Goal: Task Accomplishment & Management: Manage account settings

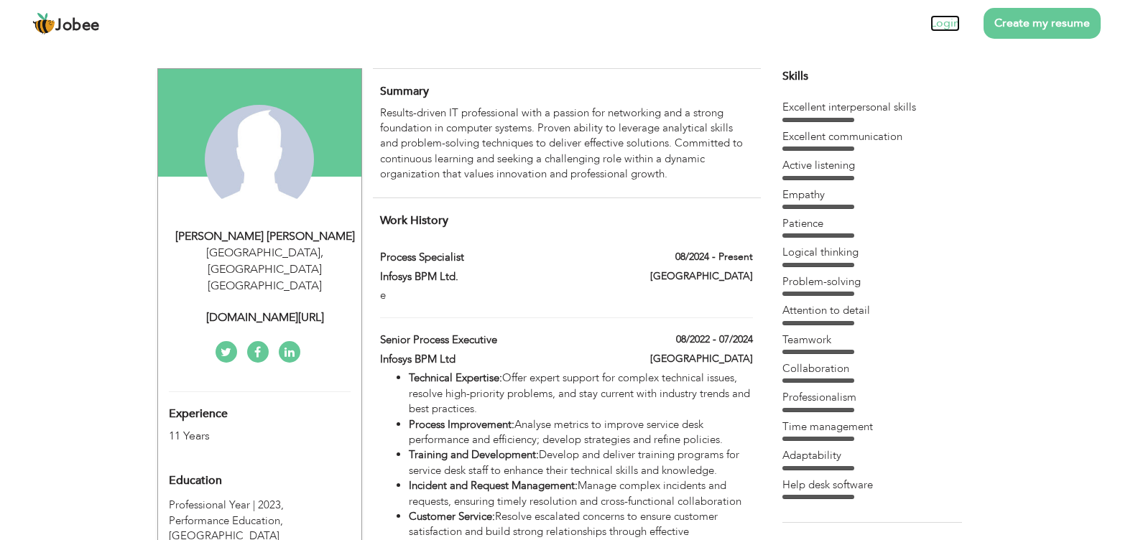
click at [955, 25] on link "Login" at bounding box center [945, 23] width 29 height 17
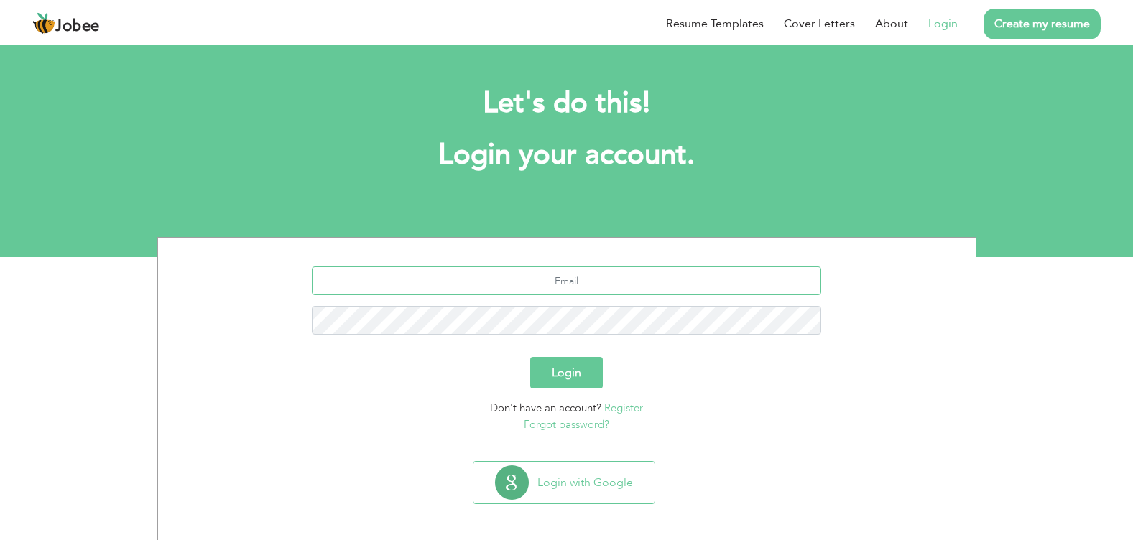
click at [602, 269] on input "text" at bounding box center [566, 281] width 509 height 29
type input "[EMAIL_ADDRESS][DOMAIN_NAME]"
click at [530, 357] on button "Login" at bounding box center [566, 373] width 73 height 32
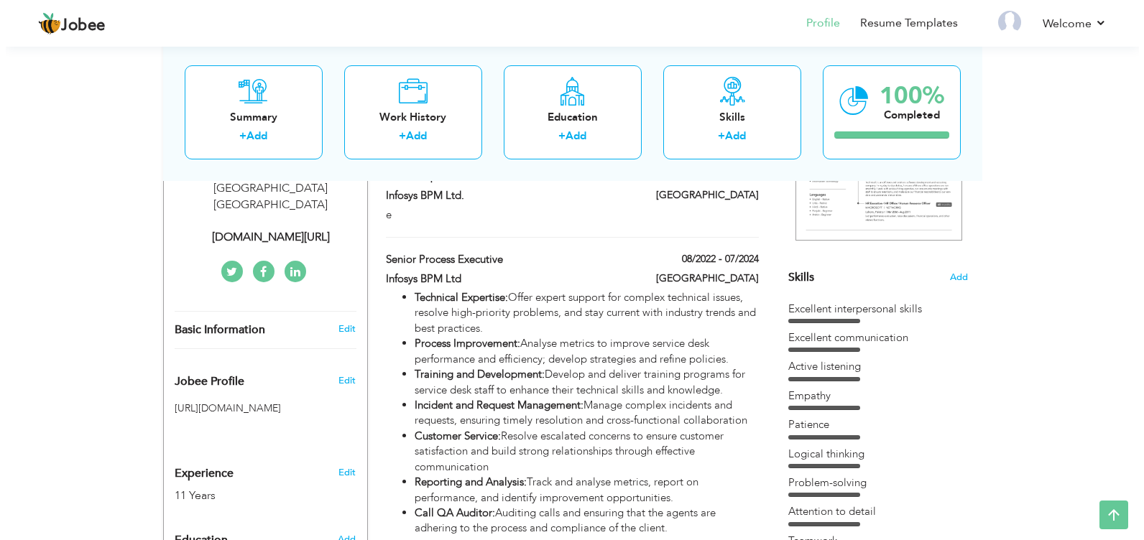
scroll to position [144, 0]
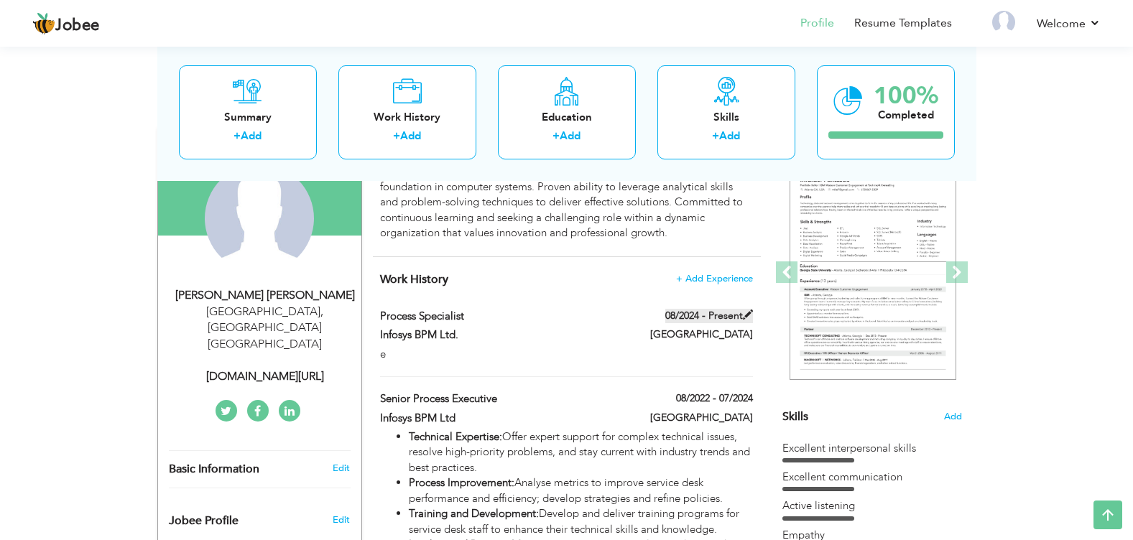
click at [743, 312] on span at bounding box center [748, 315] width 10 height 10
type input "Process Specialist"
type input "Infosys BPM Ltd."
type input "08/2024"
type input "Australia"
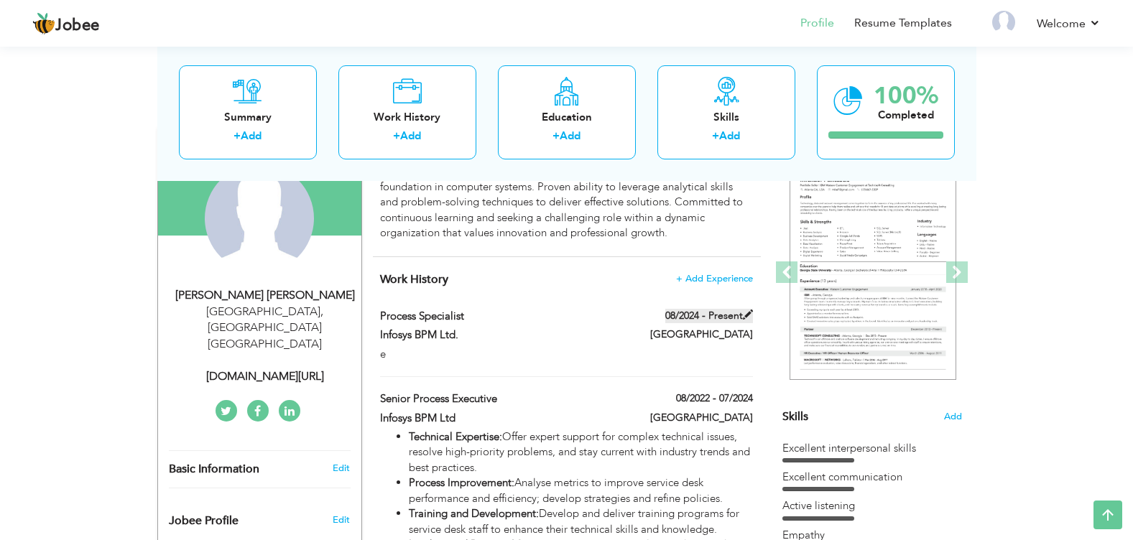
checkbox input "true"
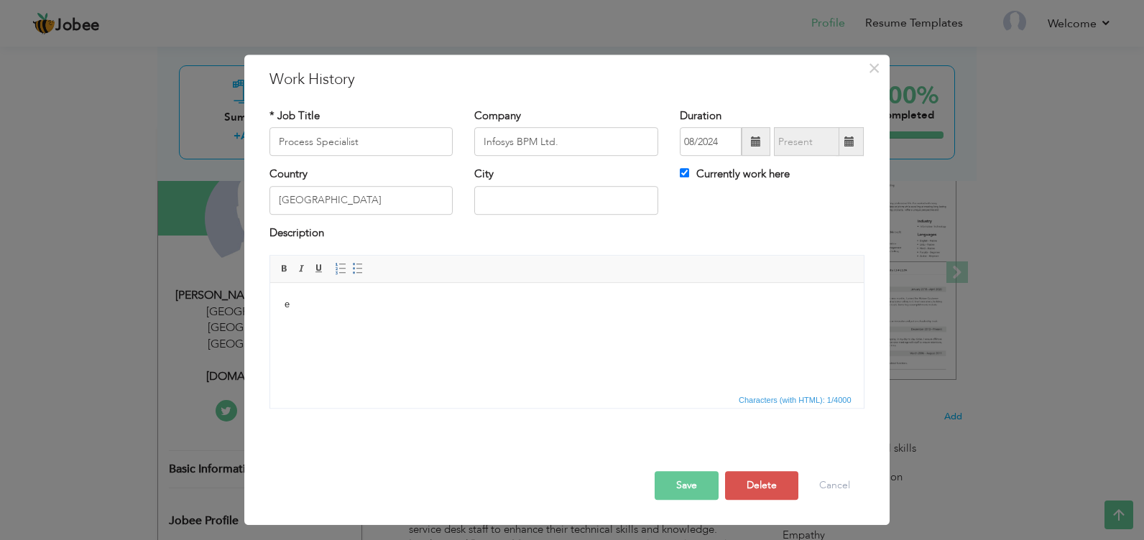
click at [439, 303] on body "e" at bounding box center [566, 304] width 565 height 15
click at [631, 326] on html at bounding box center [566, 305] width 594 height 44
click at [573, 319] on html at bounding box center [566, 305] width 594 height 44
click at [494, 320] on html at bounding box center [566, 305] width 594 height 44
drag, startPoint x: 494, startPoint y: 320, endPoint x: 447, endPoint y: 320, distance: 46.7
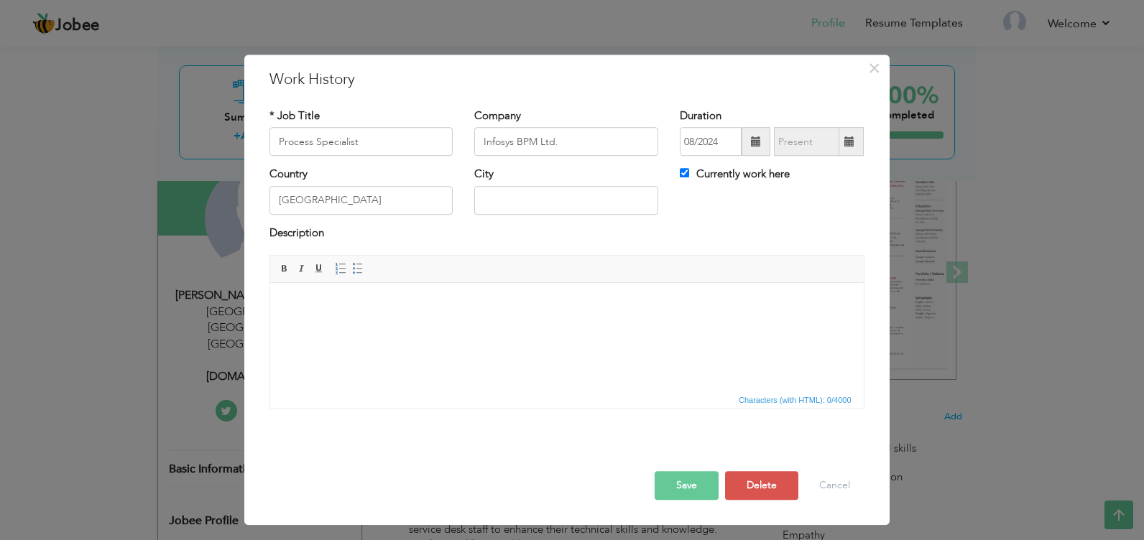
click at [447, 320] on html at bounding box center [566, 305] width 594 height 44
drag, startPoint x: 330, startPoint y: 320, endPoint x: 309, endPoint y: 323, distance: 21.0
drag, startPoint x: 309, startPoint y: 323, endPoint x: 314, endPoint y: 339, distance: 17.3
drag, startPoint x: 314, startPoint y: 339, endPoint x: 288, endPoint y: 323, distance: 30.3
click at [413, 327] on html at bounding box center [566, 305] width 594 height 44
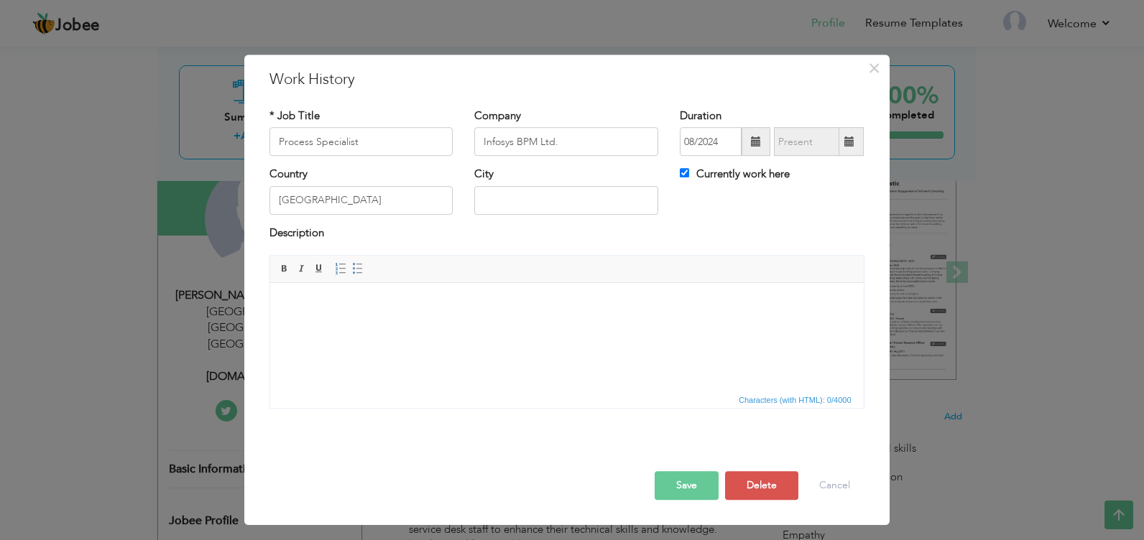
drag, startPoint x: 413, startPoint y: 330, endPoint x: 315, endPoint y: 344, distance: 98.8
click at [315, 327] on html at bounding box center [566, 305] width 594 height 44
drag, startPoint x: 352, startPoint y: 316, endPoint x: 208, endPoint y: 318, distance: 143.7
click at [269, 318] on html "355993" at bounding box center [566, 305] width 594 height 44
click at [367, 327] on html at bounding box center [566, 305] width 594 height 44
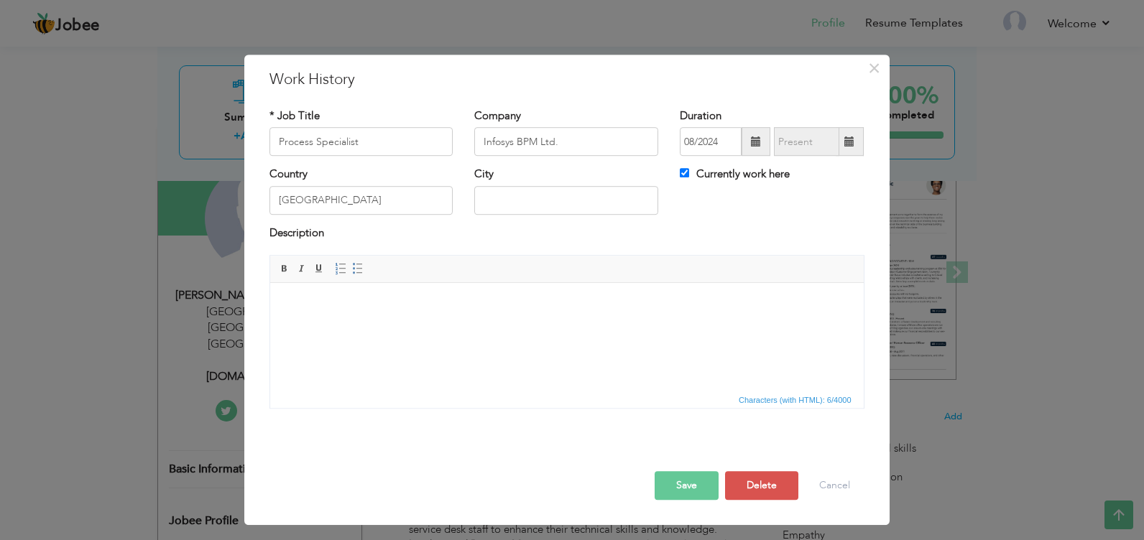
click at [484, 471] on div at bounding box center [567, 456] width 617 height 30
click at [484, 327] on html at bounding box center [566, 305] width 594 height 44
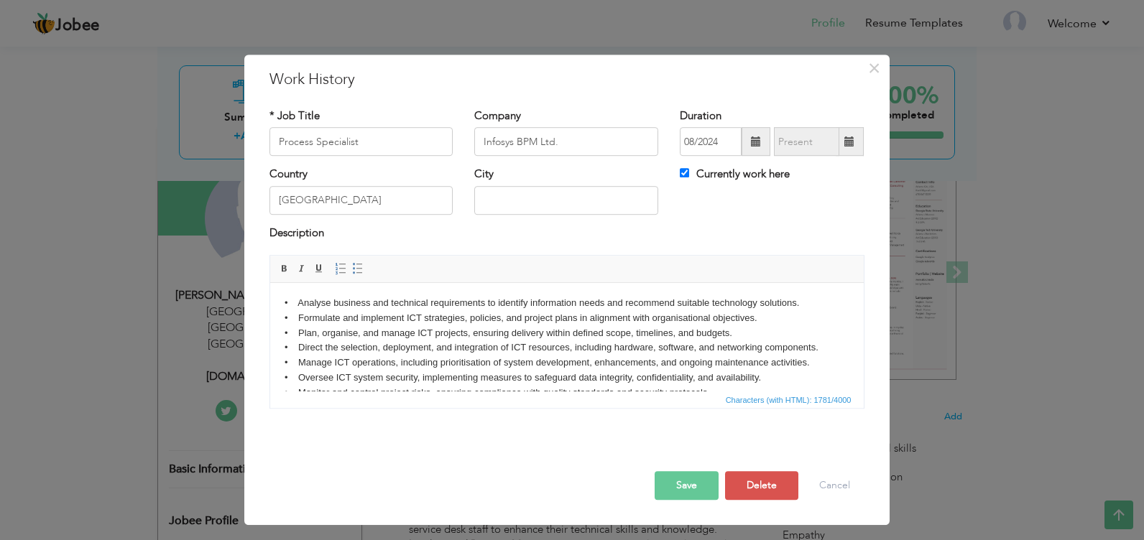
scroll to position [0, 0]
click at [677, 300] on body "• Analyse business and technical requirements to identify information needs and…" at bounding box center [566, 387] width 565 height 180
click at [691, 315] on body "Analyse business and technical requirements to identify information needs and r…" at bounding box center [566, 387] width 565 height 180
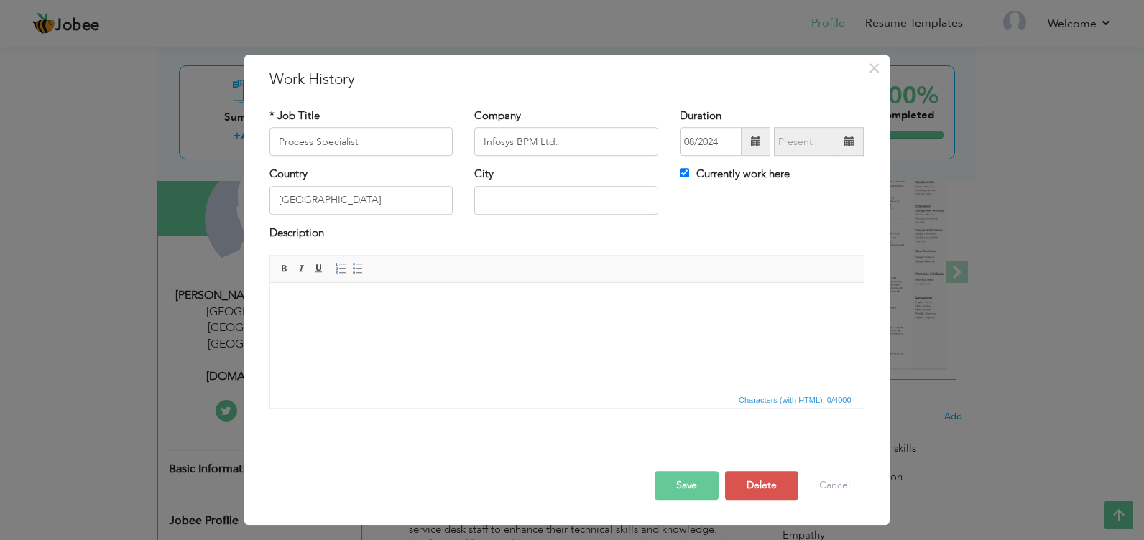
click at [493, 327] on html at bounding box center [566, 305] width 594 height 44
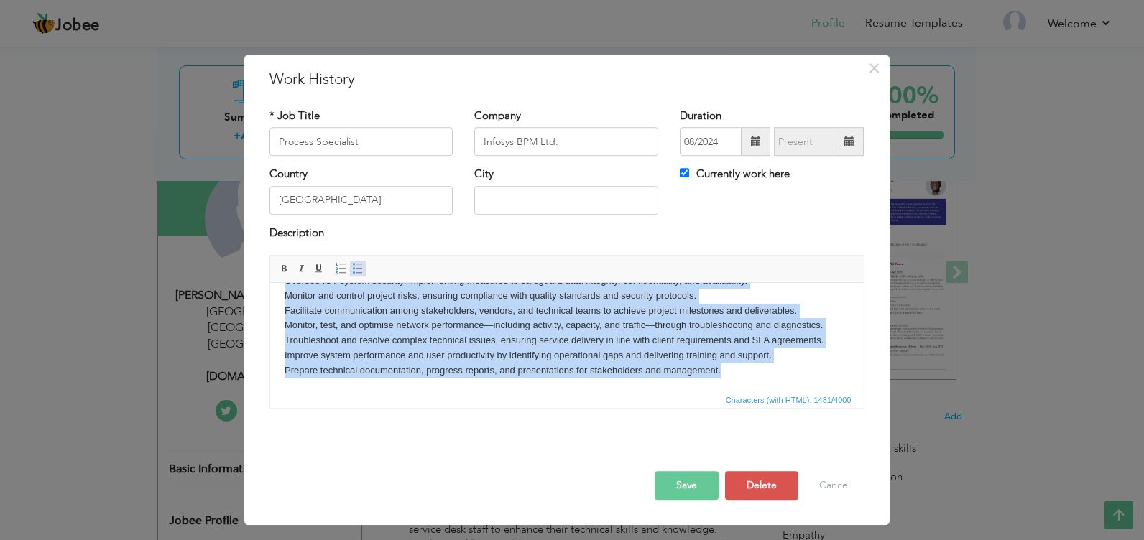
click at [355, 268] on span at bounding box center [357, 268] width 11 height 11
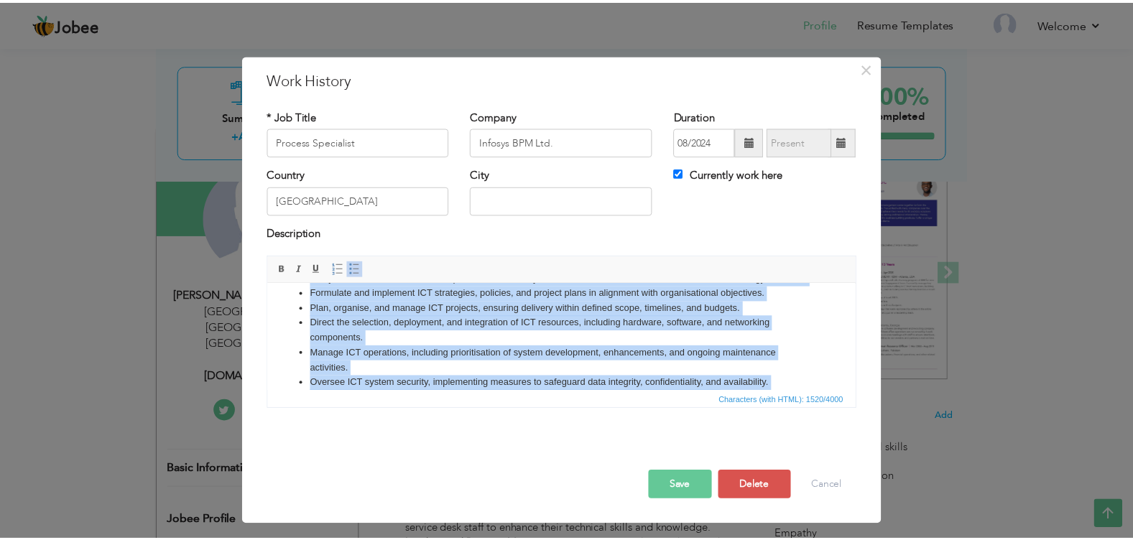
scroll to position [0, 0]
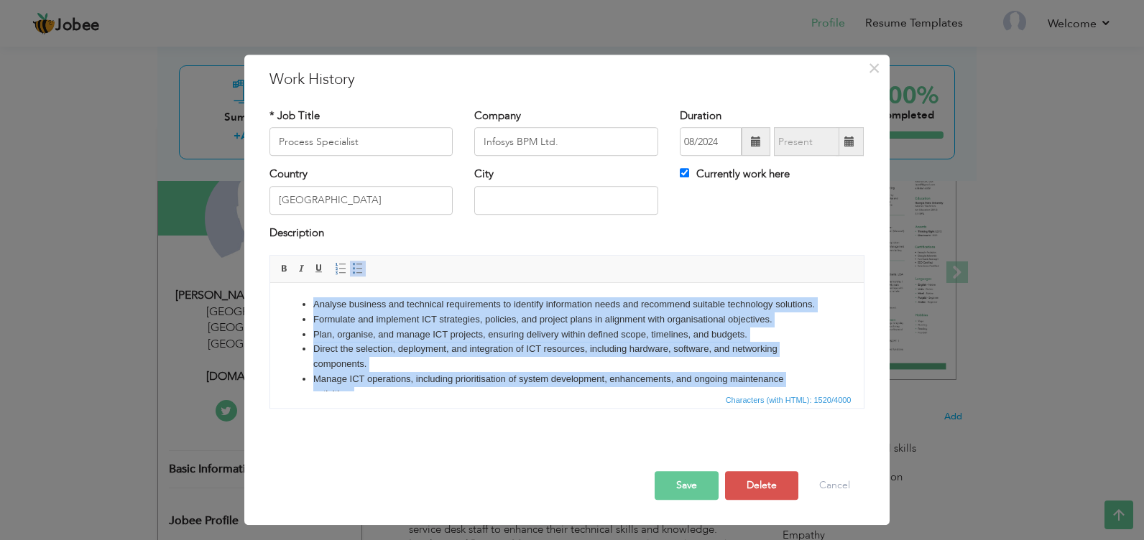
click at [706, 312] on li "Analyse business and technical requirements to identify information needs and r…" at bounding box center [566, 304] width 507 height 15
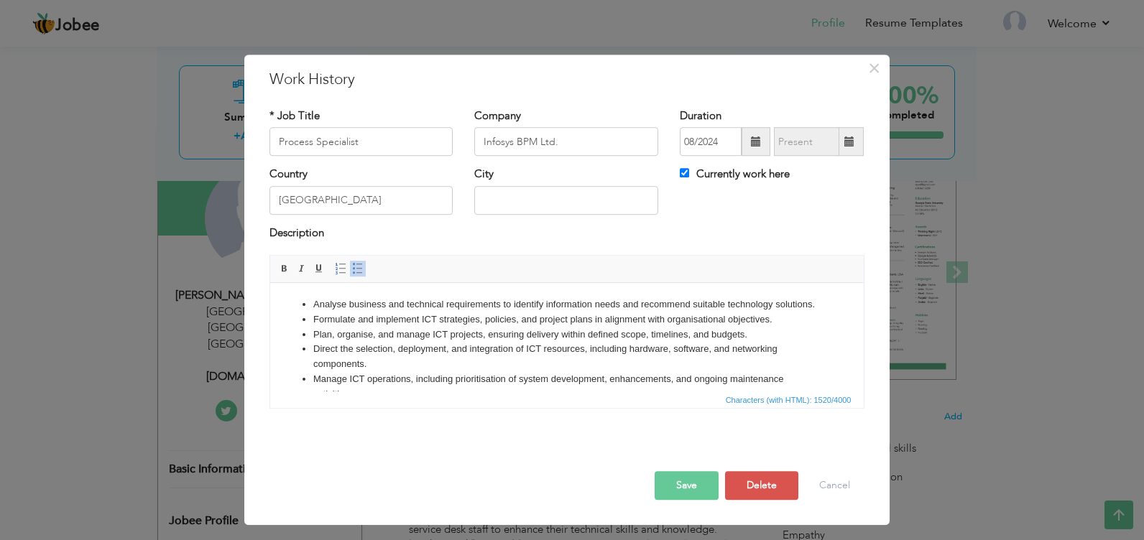
click at [686, 487] on button "Save" at bounding box center [687, 485] width 64 height 29
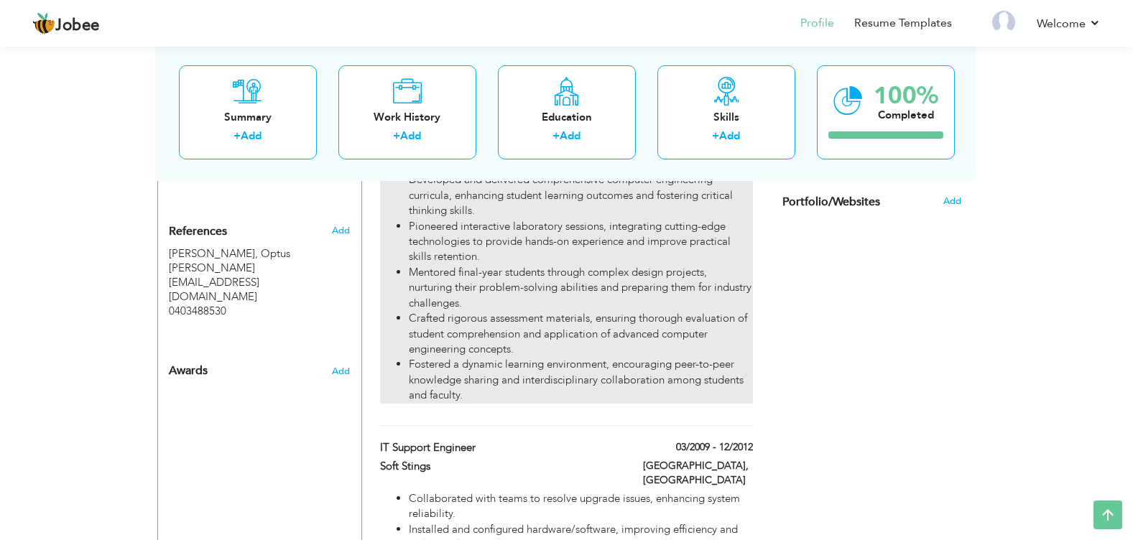
scroll to position [1222, 0]
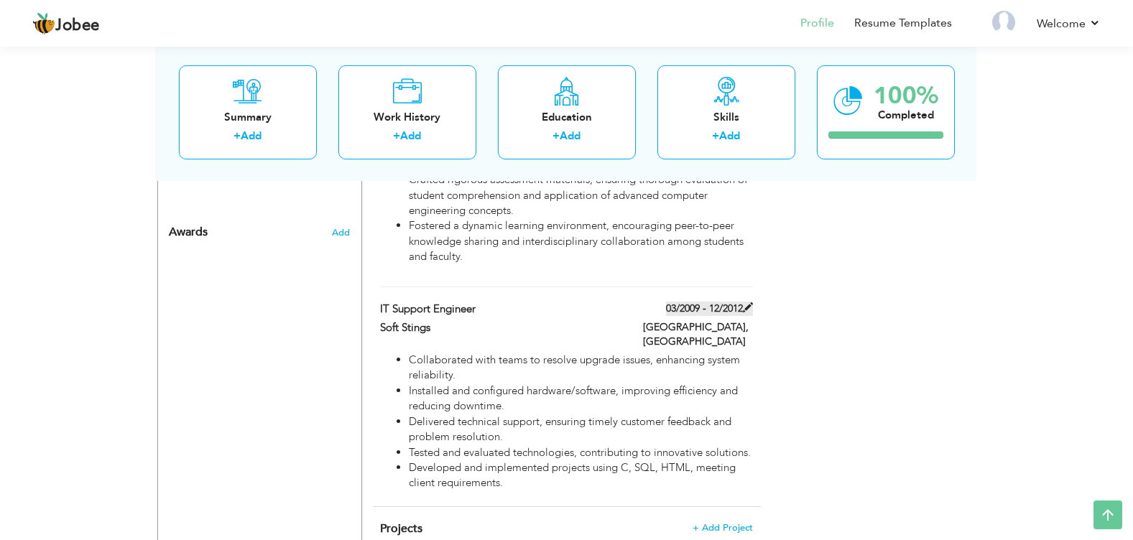
click at [747, 306] on span at bounding box center [748, 308] width 10 height 10
type input "IT Support Engineer"
type input "Soft Stings"
type input "03/2009"
type input "12/2012"
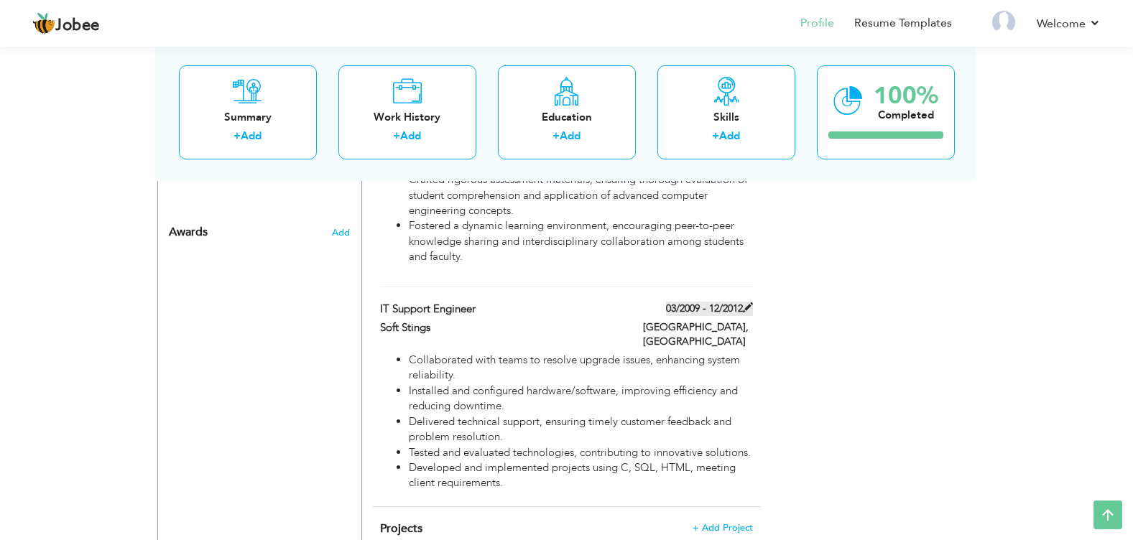
type input "[GEOGRAPHIC_DATA]"
type input "Karachi"
checkbox input "false"
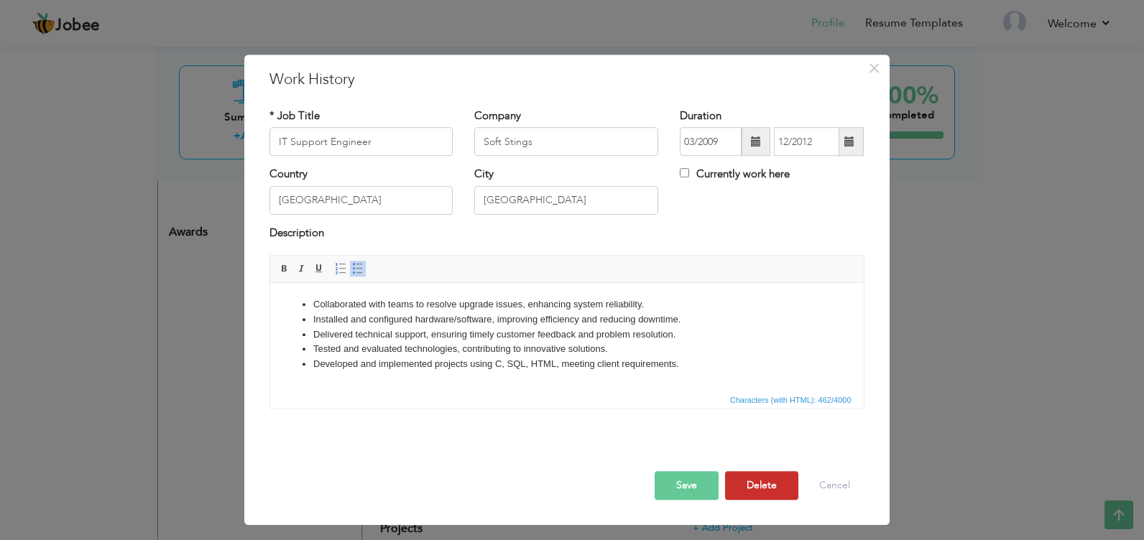
click at [770, 484] on button "Delete" at bounding box center [761, 485] width 73 height 29
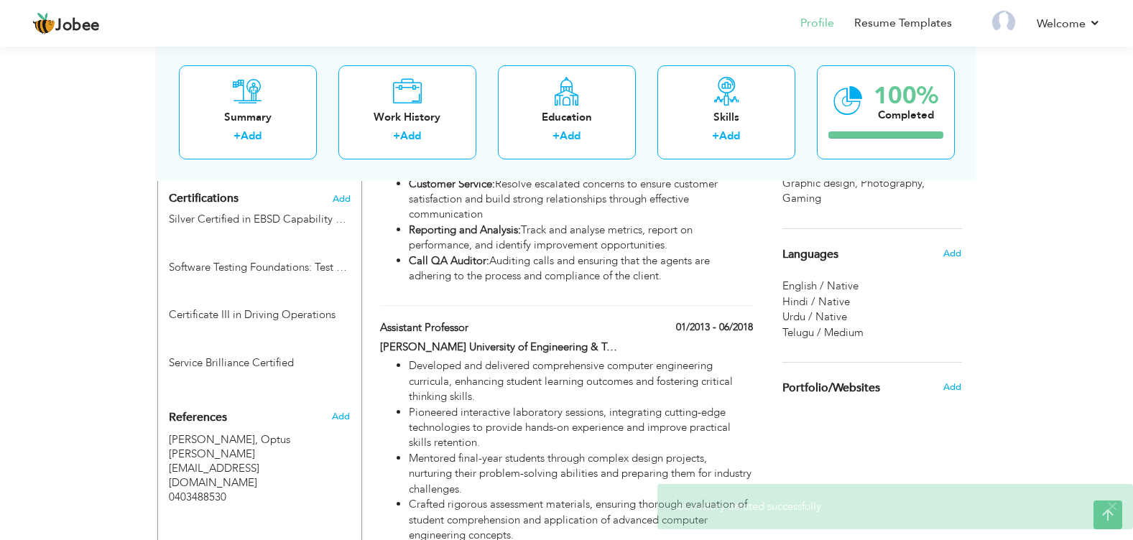
scroll to position [862, 0]
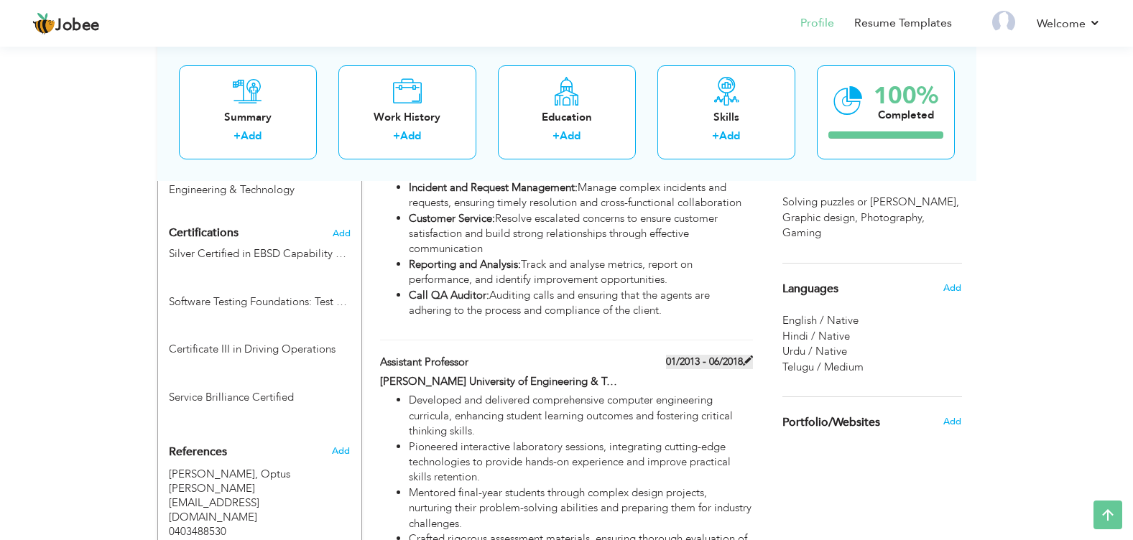
click at [745, 362] on span at bounding box center [748, 361] width 10 height 10
type input "Assistant Professor"
type input "[PERSON_NAME] University of Engineering & Technology"
type input "01/2013"
type input "06/2018"
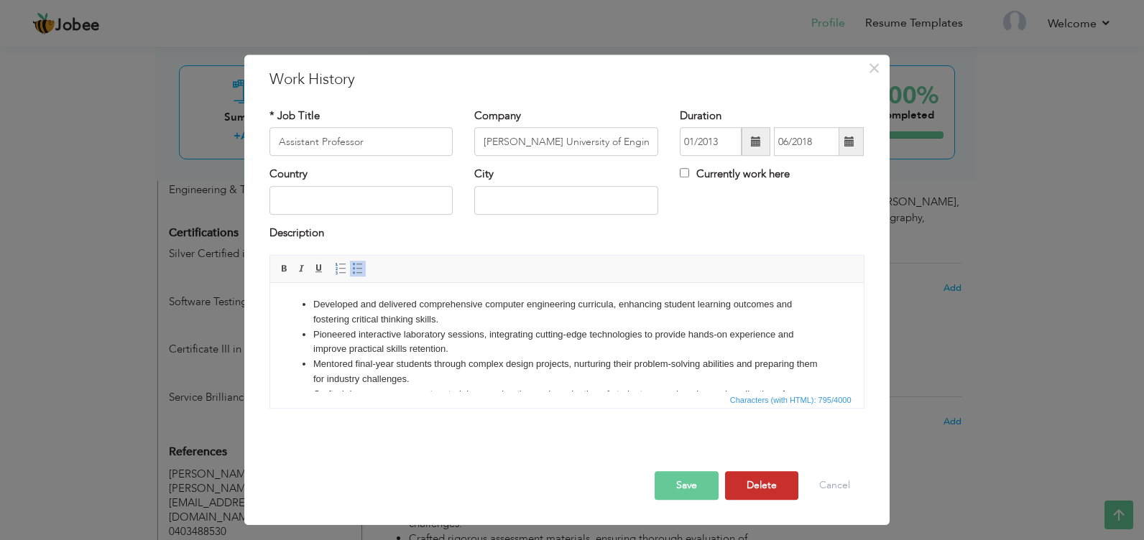
click at [749, 479] on button "Delete" at bounding box center [761, 485] width 73 height 29
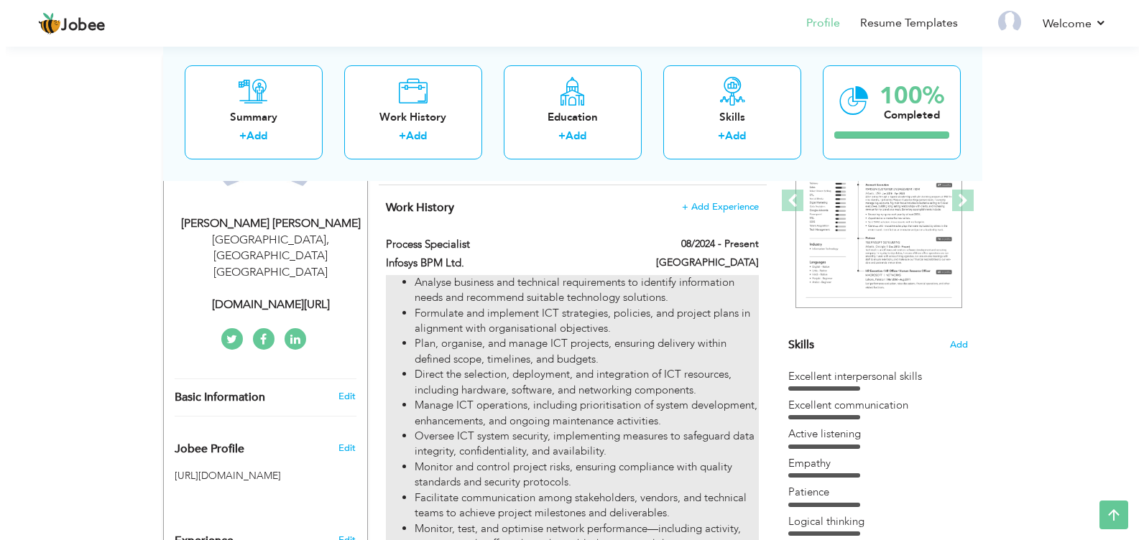
scroll to position [431, 0]
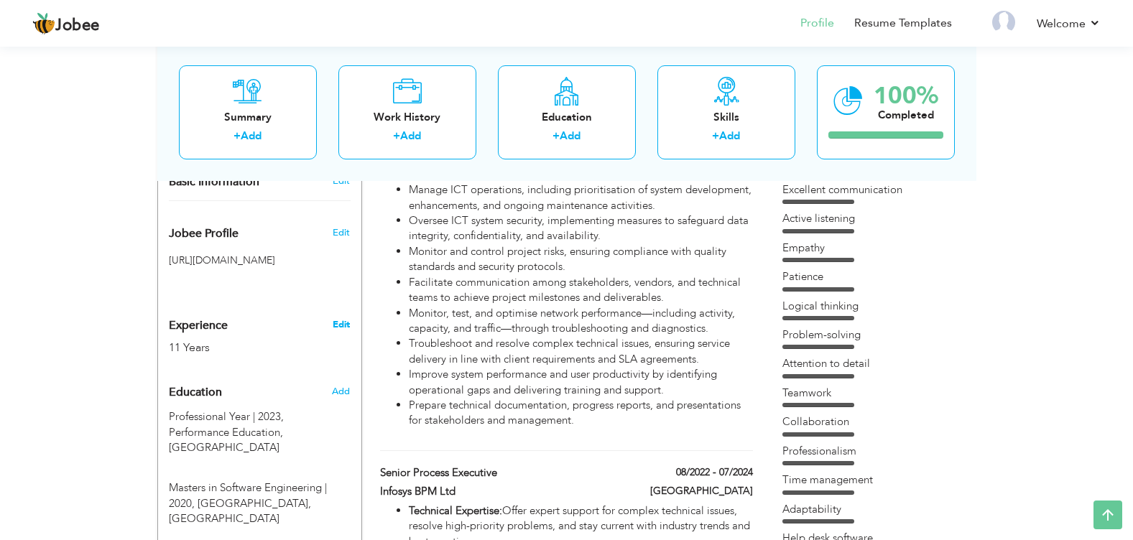
click at [343, 318] on link "Edit" at bounding box center [341, 324] width 17 height 13
type input "[PERSON_NAME]"
type input "0488343299"
select select "number:13"
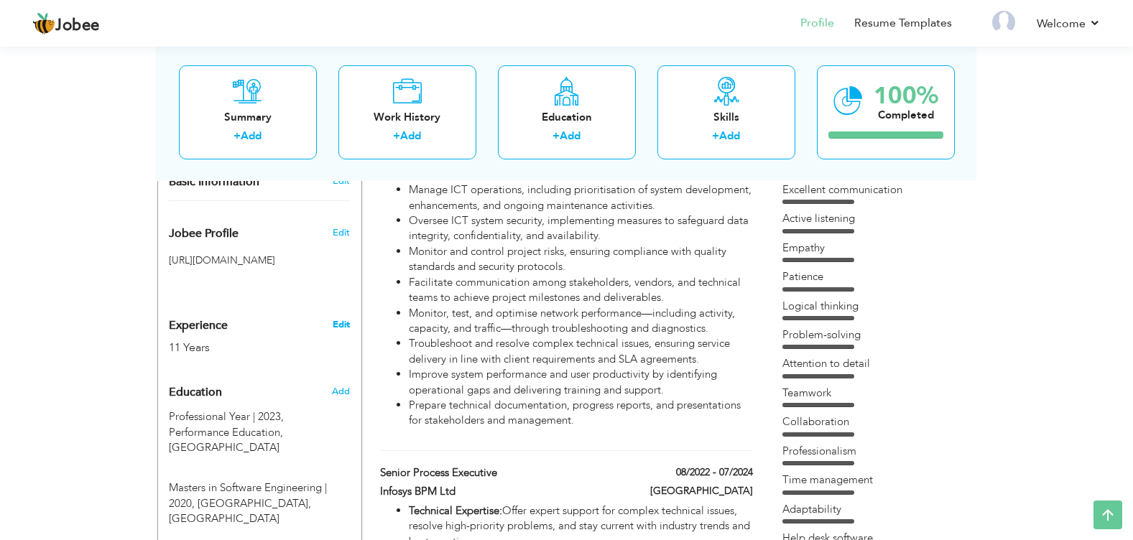
type input "NSW"
type input "Sydney"
select select "number:13"
type input "[DOMAIN_NAME][URL]"
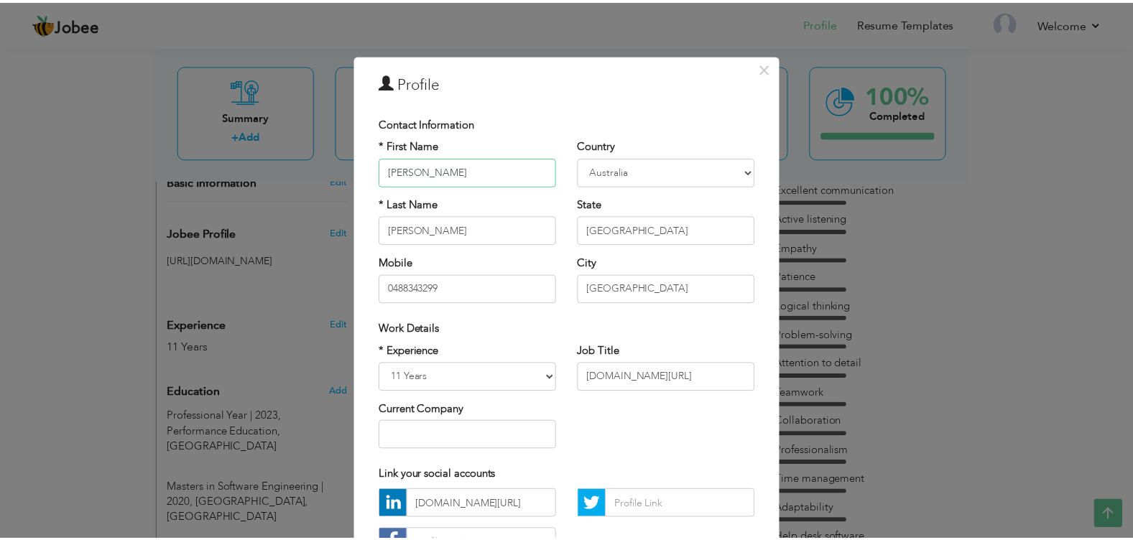
scroll to position [116, 0]
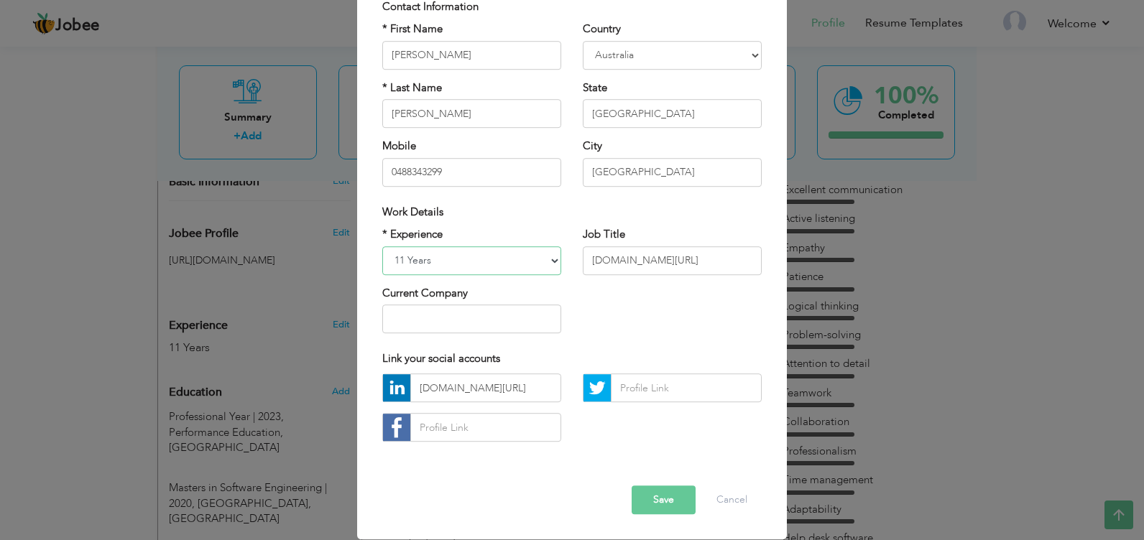
click at [450, 257] on select "Entry Level Less than 1 Year 1 Year 2 Years 3 Years 4 Years 5 Years 6 Years 7 Y…" at bounding box center [471, 260] width 179 height 29
select select "number:5"
click at [382, 246] on select "Entry Level Less than 1 Year 1 Year 2 Years 3 Years 4 Years 5 Years 6 Years 7 Y…" at bounding box center [471, 260] width 179 height 29
drag, startPoint x: 637, startPoint y: 170, endPoint x: 489, endPoint y: 170, distance: 148.7
click at [489, 170] on div "* First Name Syed Jaseem * Last Name Uddin Mobile 0488343299 Country Afghanista…" at bounding box center [572, 109] width 401 height 175
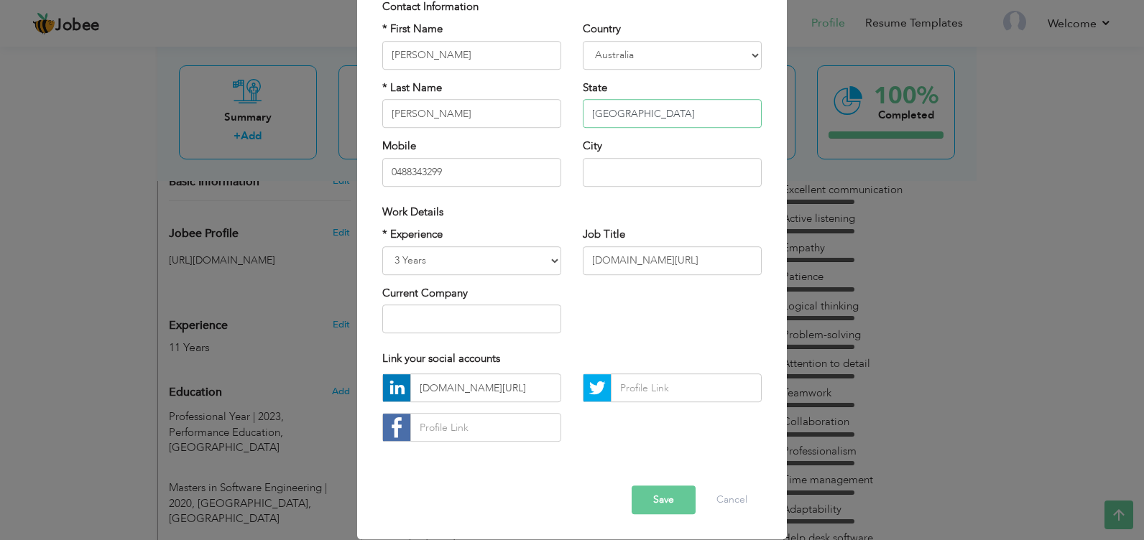
drag, startPoint x: 645, startPoint y: 120, endPoint x: 564, endPoint y: 116, distance: 80.6
click at [564, 116] on div "* First Name Syed Jaseem * Last Name Uddin Mobile 0488343299 Country Afghanista…" at bounding box center [572, 109] width 401 height 175
click at [488, 317] on input "text" at bounding box center [471, 319] width 179 height 29
type input "INFOSYS BPM LTD."
click at [659, 499] on button "Save" at bounding box center [664, 500] width 64 height 29
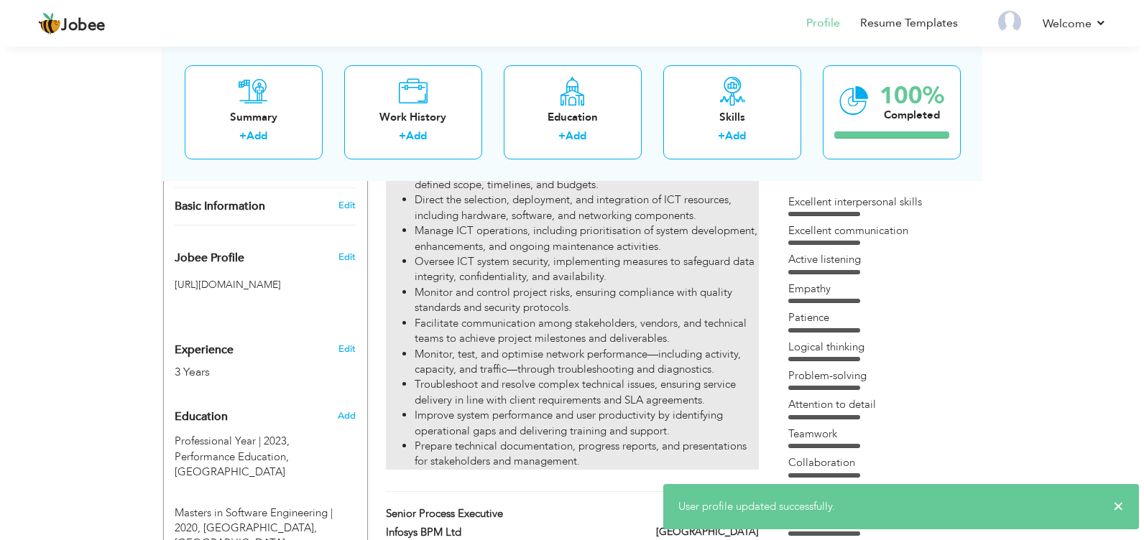
scroll to position [359, 0]
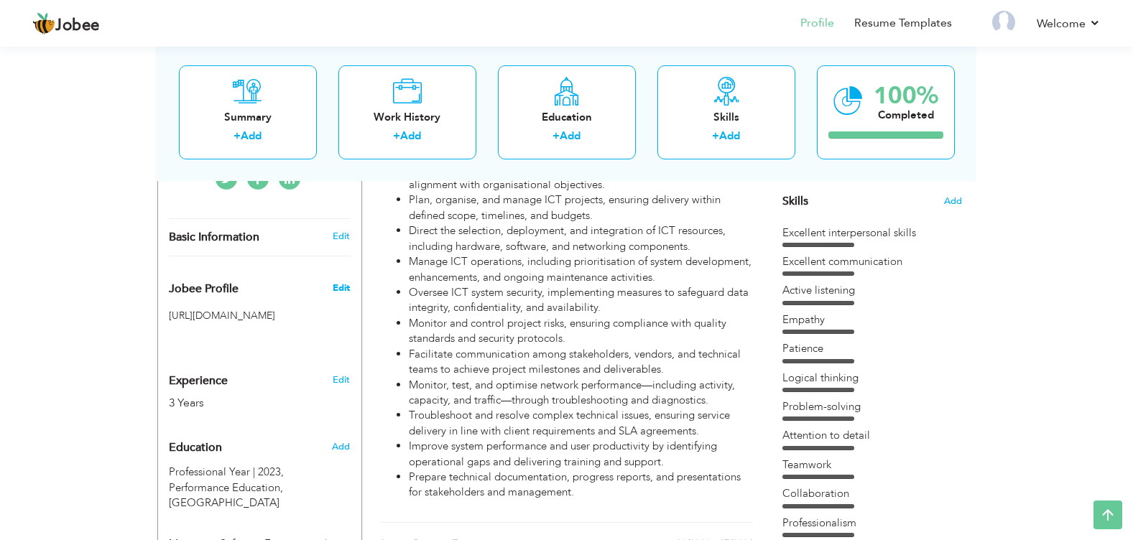
click at [337, 289] on span "Edit" at bounding box center [341, 288] width 17 height 13
type input "syedJaseem"
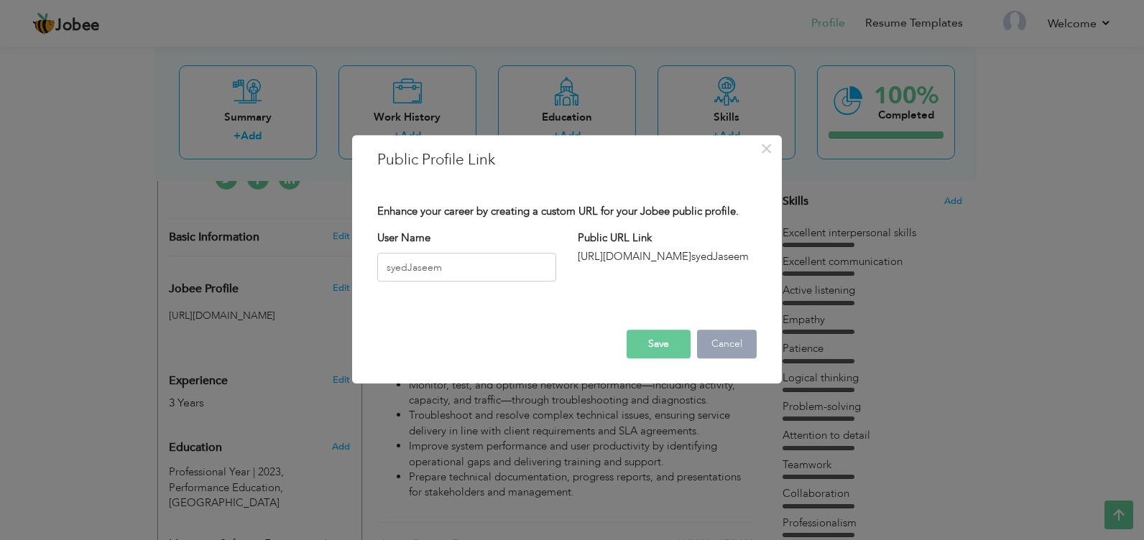
click at [726, 347] on button "Cancel" at bounding box center [727, 344] width 60 height 29
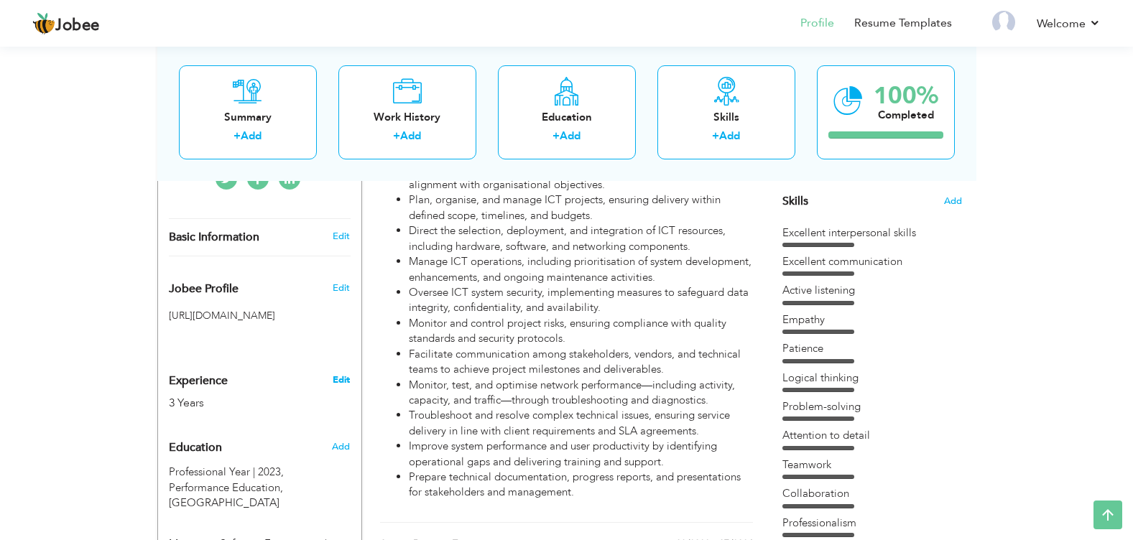
click at [344, 384] on link "Edit" at bounding box center [341, 380] width 17 height 13
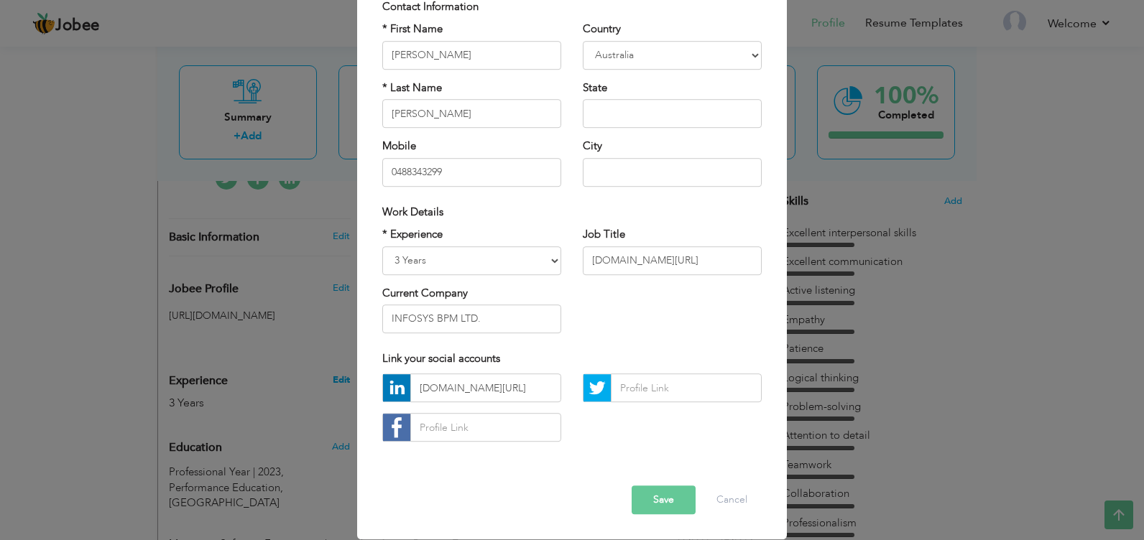
scroll to position [0, 0]
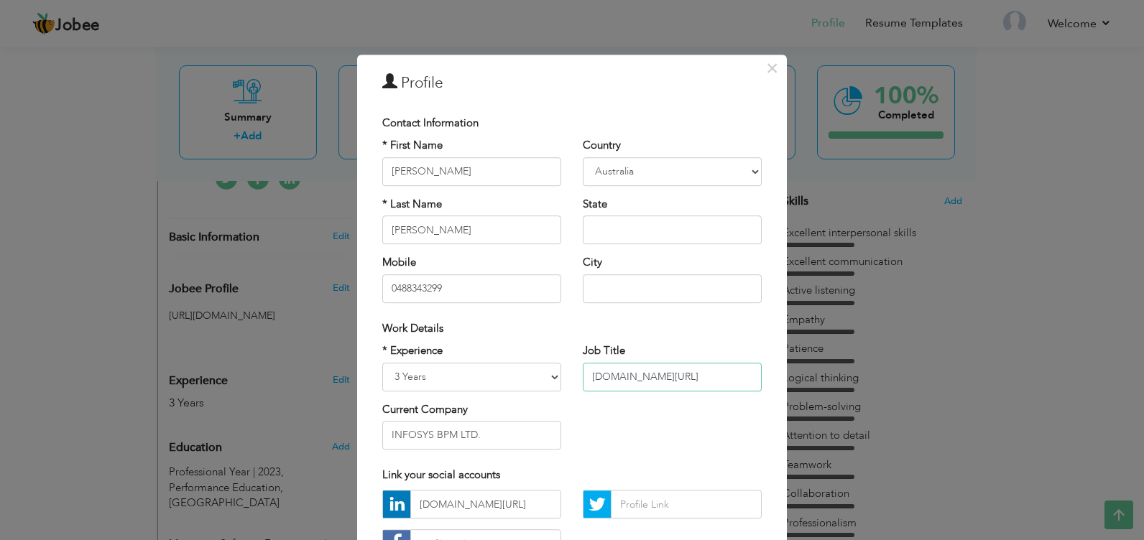
click at [660, 379] on input "[DOMAIN_NAME][URL]" at bounding box center [672, 377] width 179 height 29
drag, startPoint x: 737, startPoint y: 377, endPoint x: 568, endPoint y: 377, distance: 169.6
click at [572, 377] on div "Job Title www.linkedin.com/in/syedjaseem" at bounding box center [672, 372] width 200 height 58
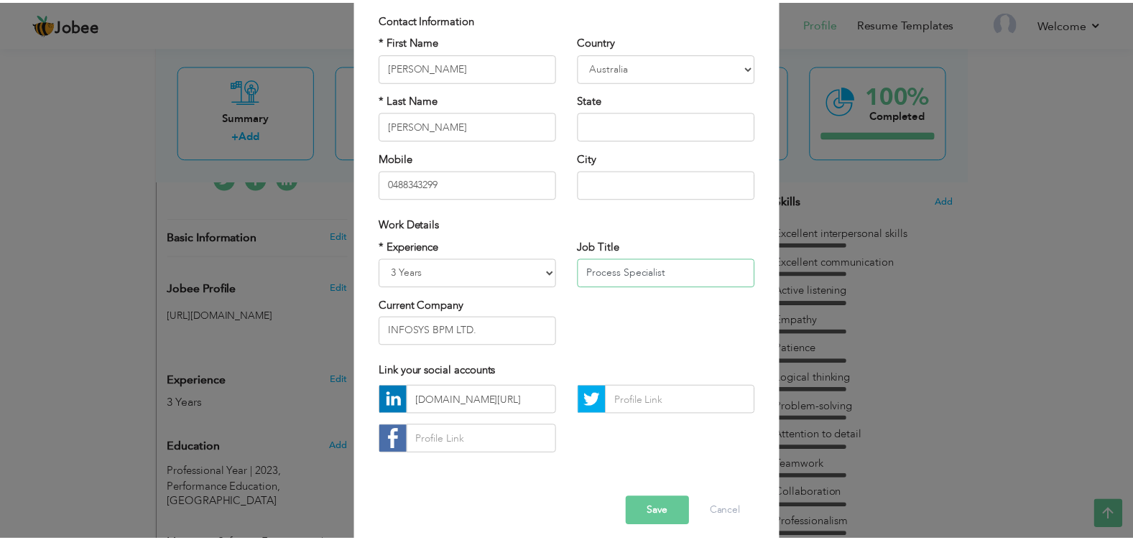
scroll to position [116, 0]
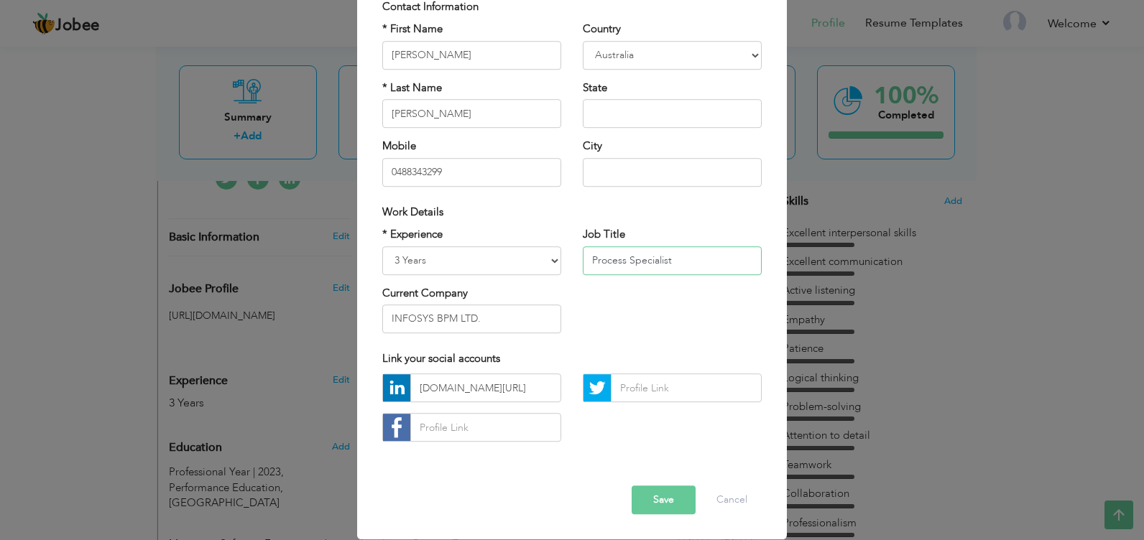
type input "Process Specialist"
click at [641, 507] on button "Save" at bounding box center [664, 500] width 64 height 29
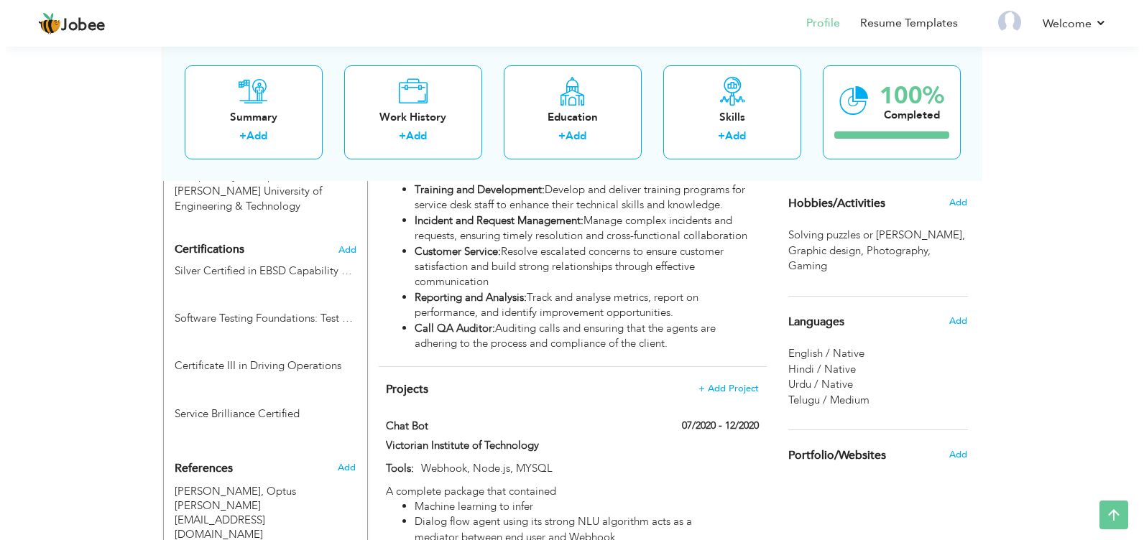
scroll to position [862, 0]
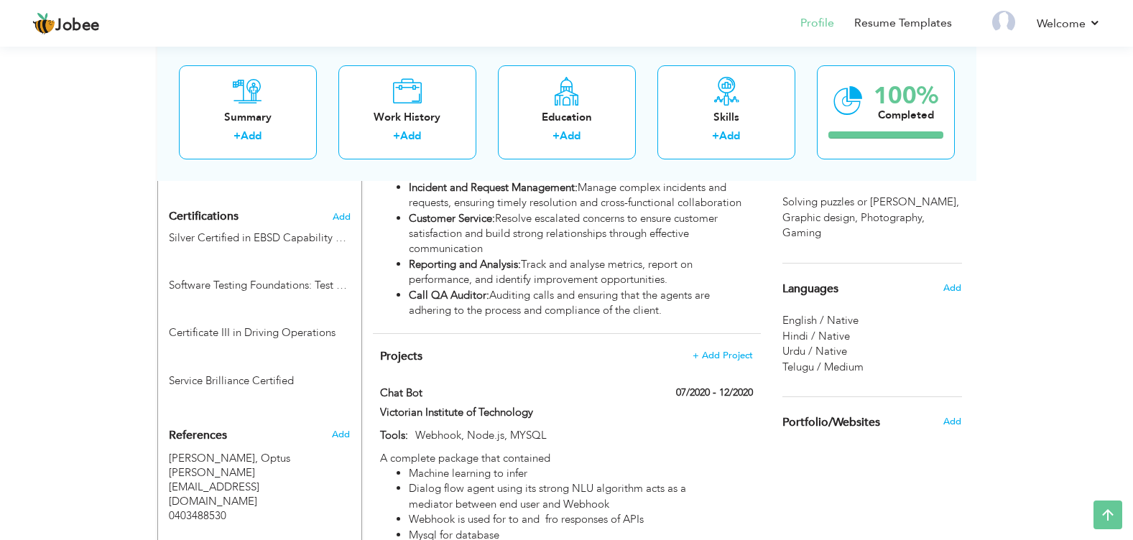
click at [225, 208] on span "Certifications" at bounding box center [204, 216] width 70 height 16
click at [278, 231] on label "Silver Certified in EBSD Capability Maturity Framework" at bounding box center [260, 238] width 182 height 15
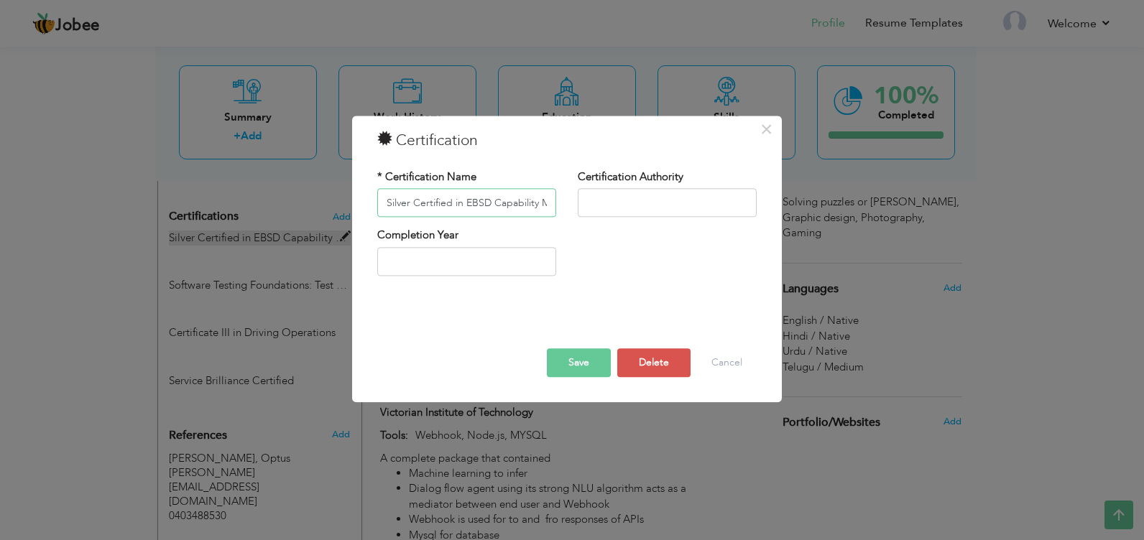
scroll to position [0, 83]
click at [737, 367] on button "Cancel" at bounding box center [727, 363] width 60 height 29
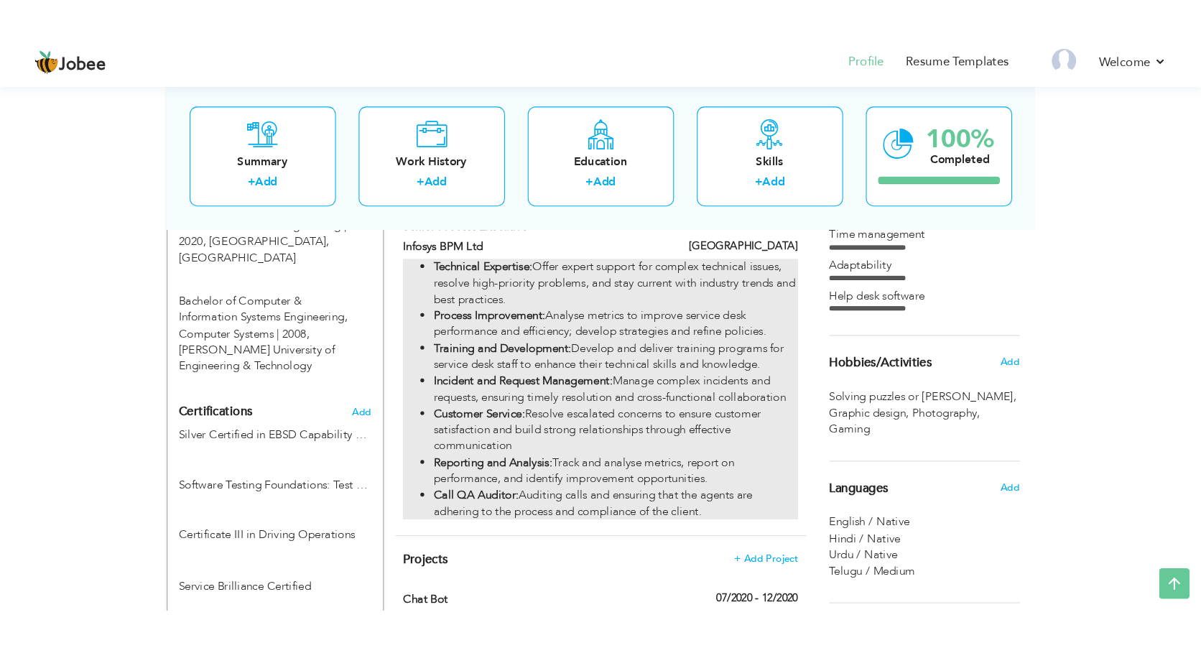
scroll to position [658, 0]
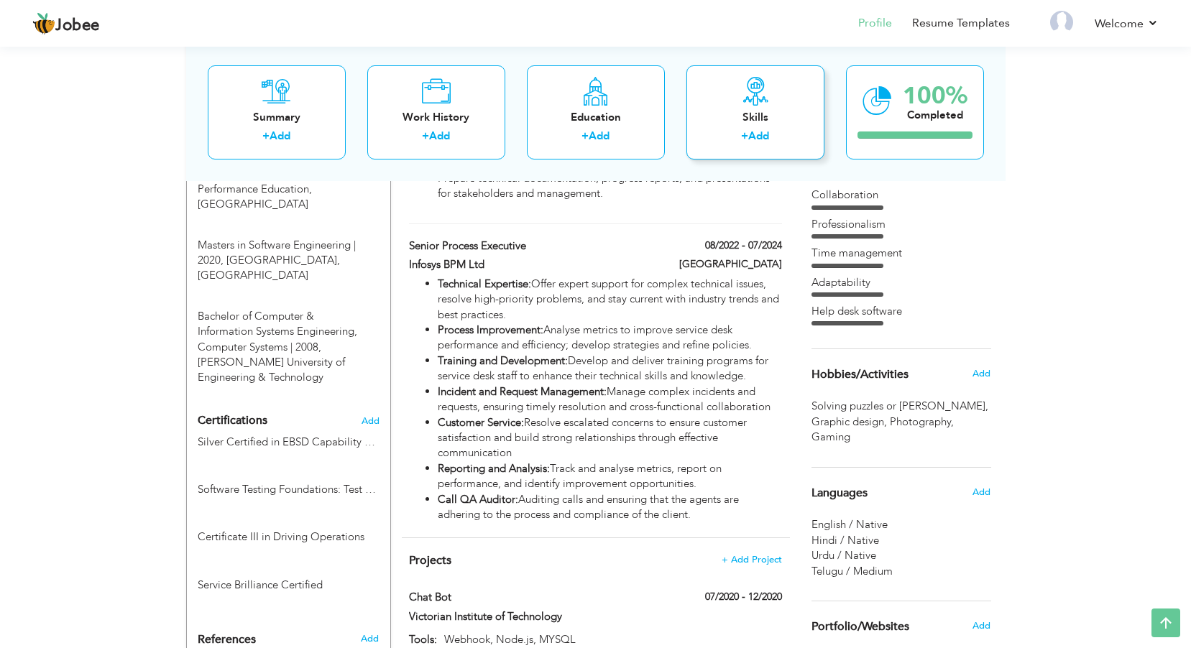
click at [739, 126] on div "Skills + Add" at bounding box center [755, 112] width 138 height 94
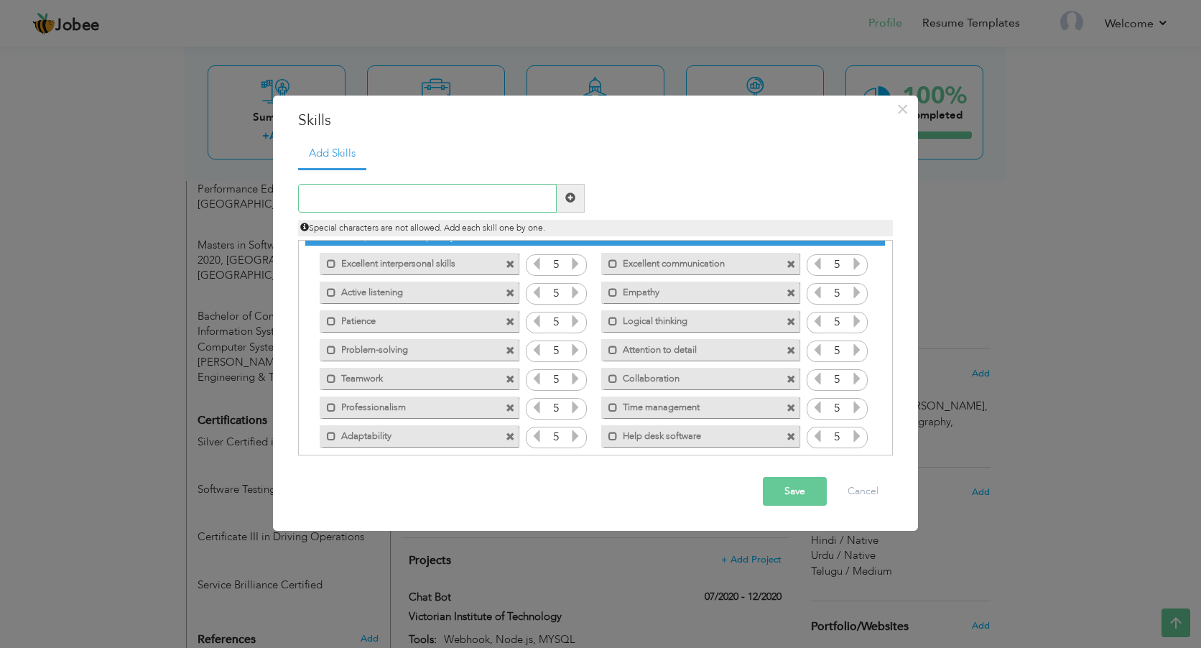
scroll to position [32, 0]
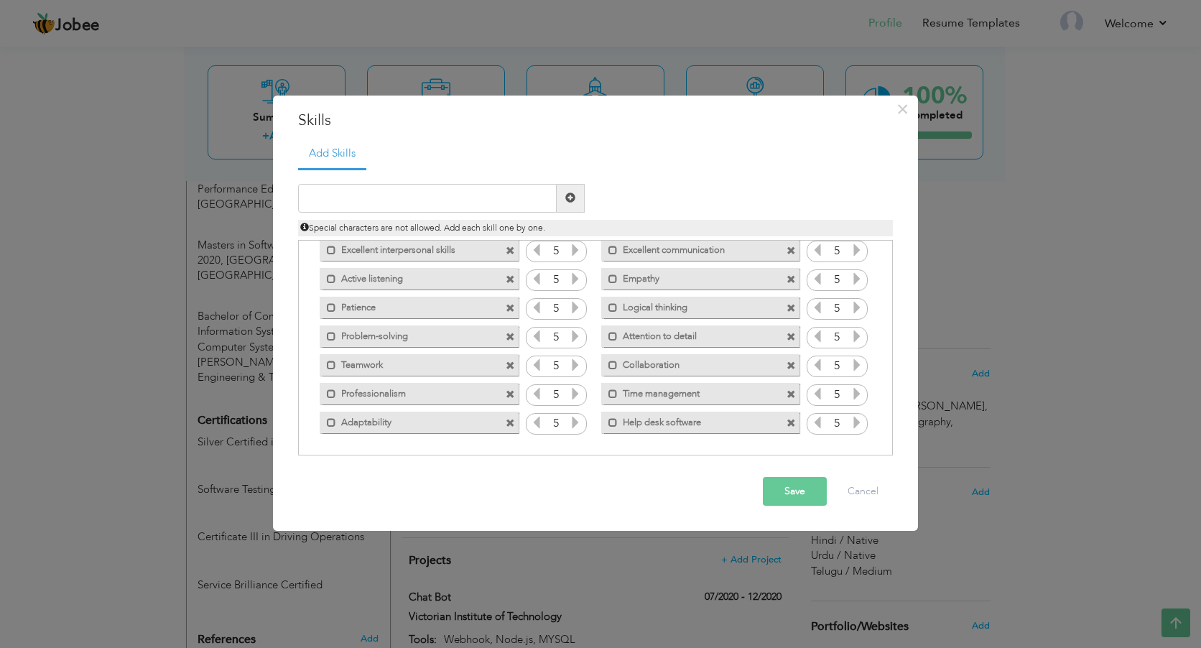
click at [787, 424] on span at bounding box center [791, 423] width 9 height 9
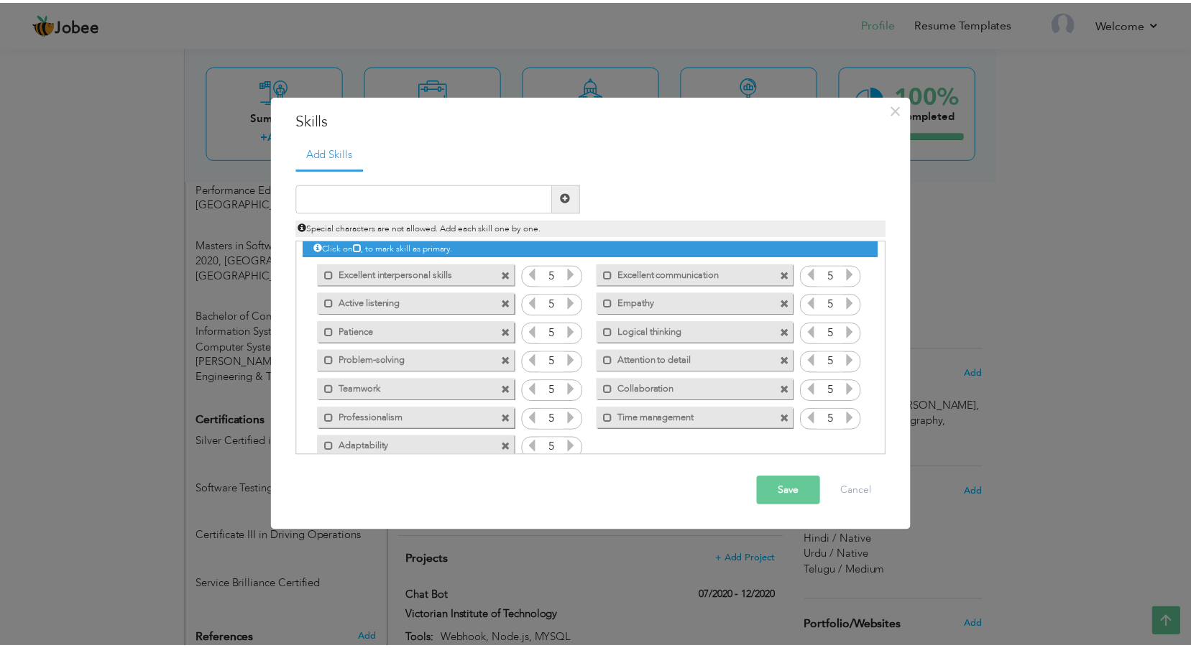
scroll to position [0, 0]
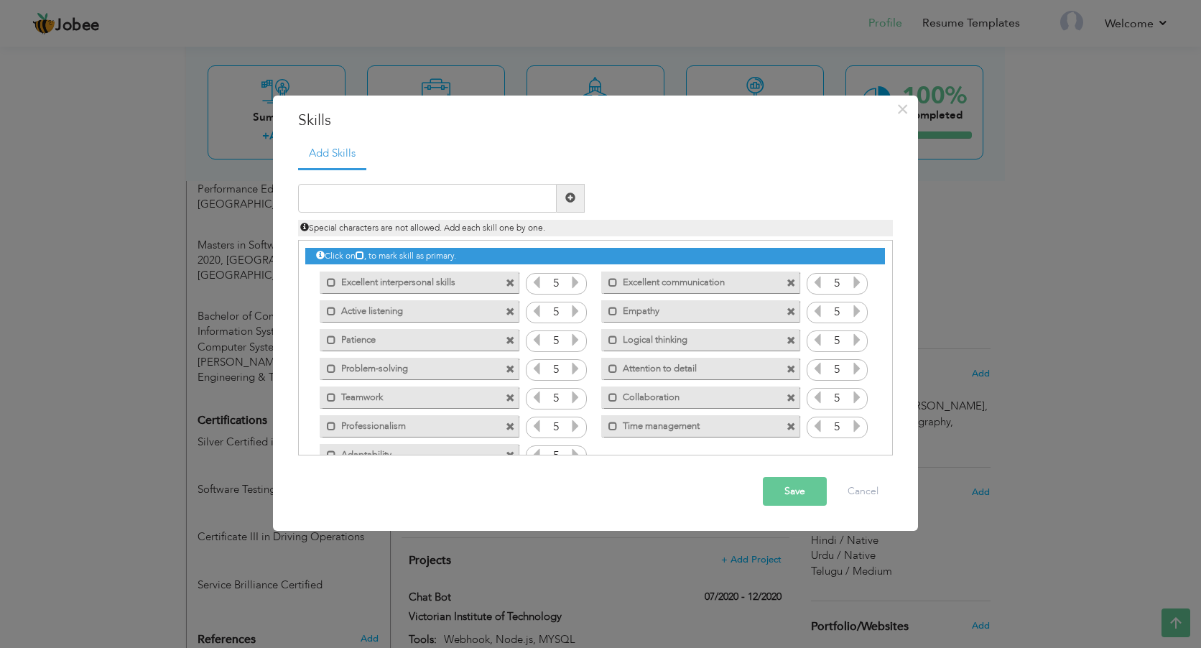
click at [335, 123] on h3 "Skills" at bounding box center [595, 121] width 595 height 22
click at [308, 107] on div "× Skills Add Skills" at bounding box center [595, 313] width 645 height 435
click at [796, 499] on button "Save" at bounding box center [795, 491] width 64 height 29
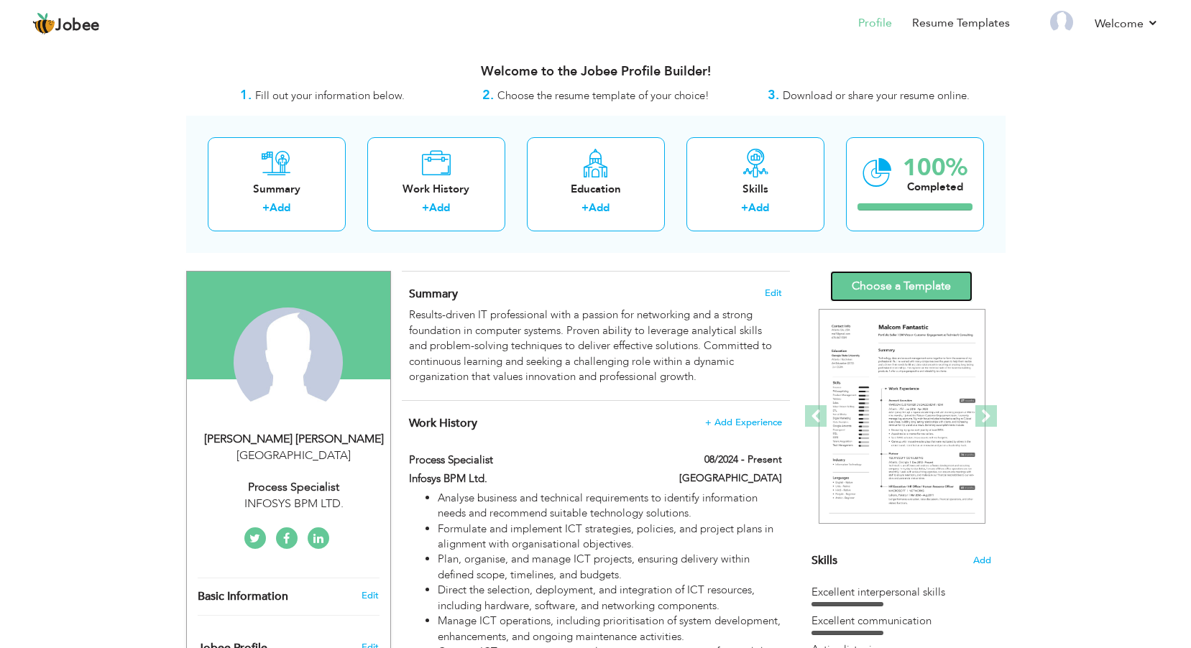
click at [910, 283] on link "Choose a Template" at bounding box center [901, 286] width 142 height 31
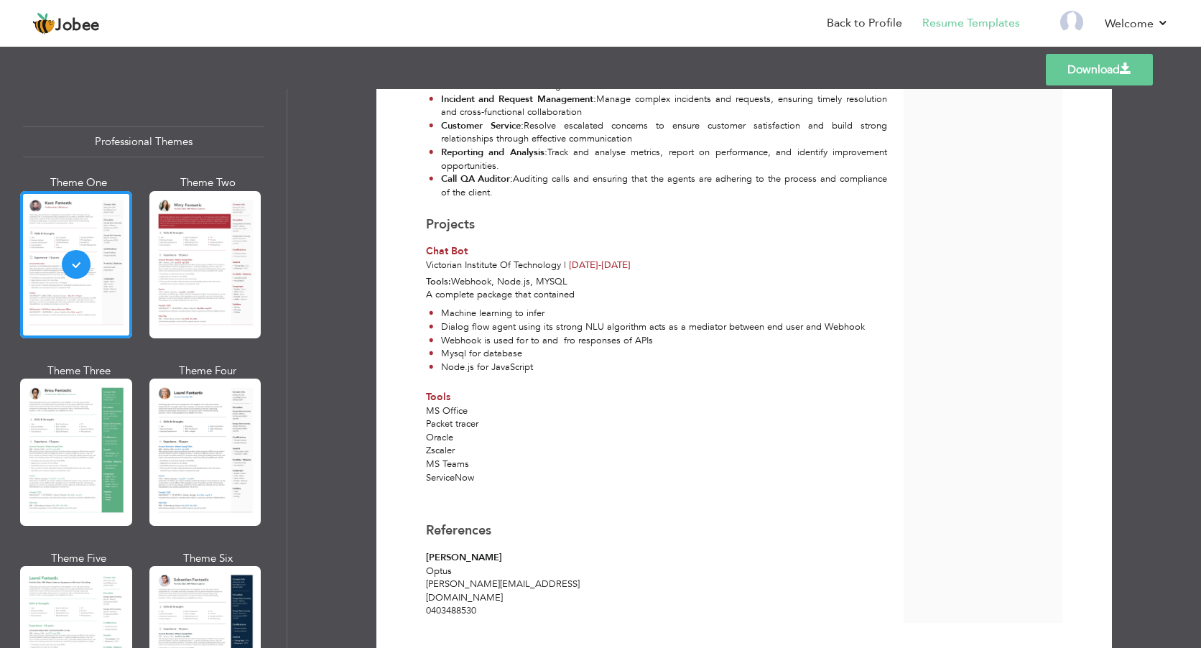
scroll to position [813, 0]
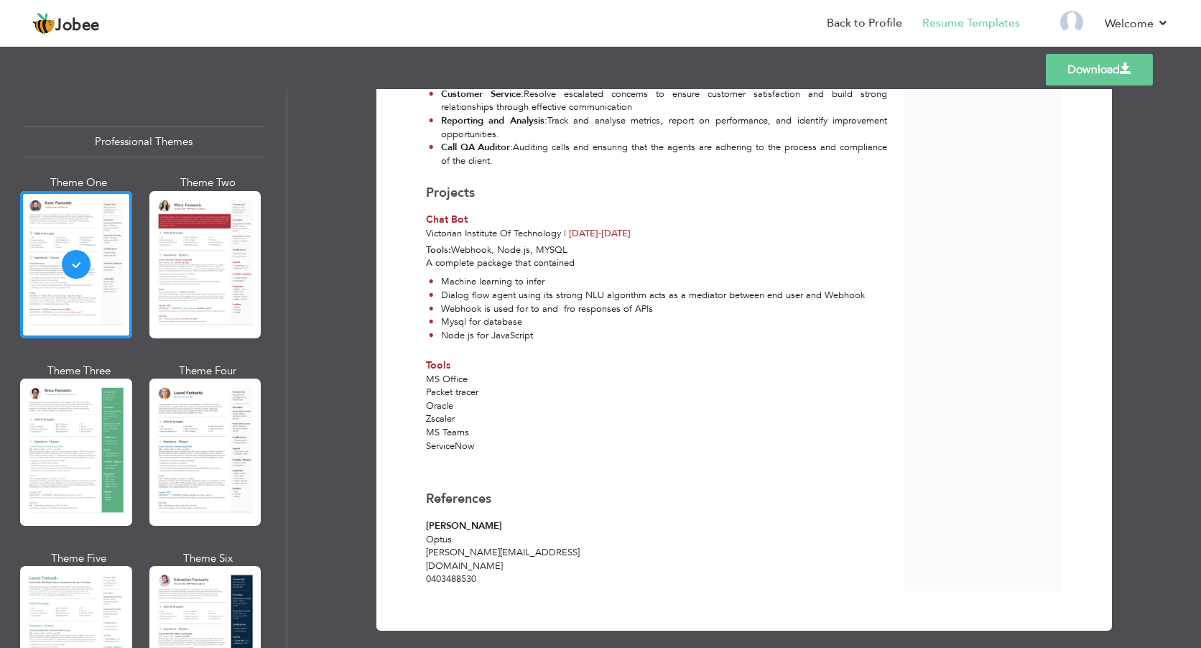
click at [463, 524] on div "Danyal Rahat" at bounding box center [537, 527] width 223 height 14
drag, startPoint x: 424, startPoint y: 523, endPoint x: 475, endPoint y: 520, distance: 51.1
click at [475, 520] on div "Danyal Rahat" at bounding box center [537, 527] width 223 height 14
drag, startPoint x: 475, startPoint y: 520, endPoint x: 616, endPoint y: 319, distance: 245.0
click at [616, 319] on li "Mysql for database" at bounding box center [647, 322] width 436 height 14
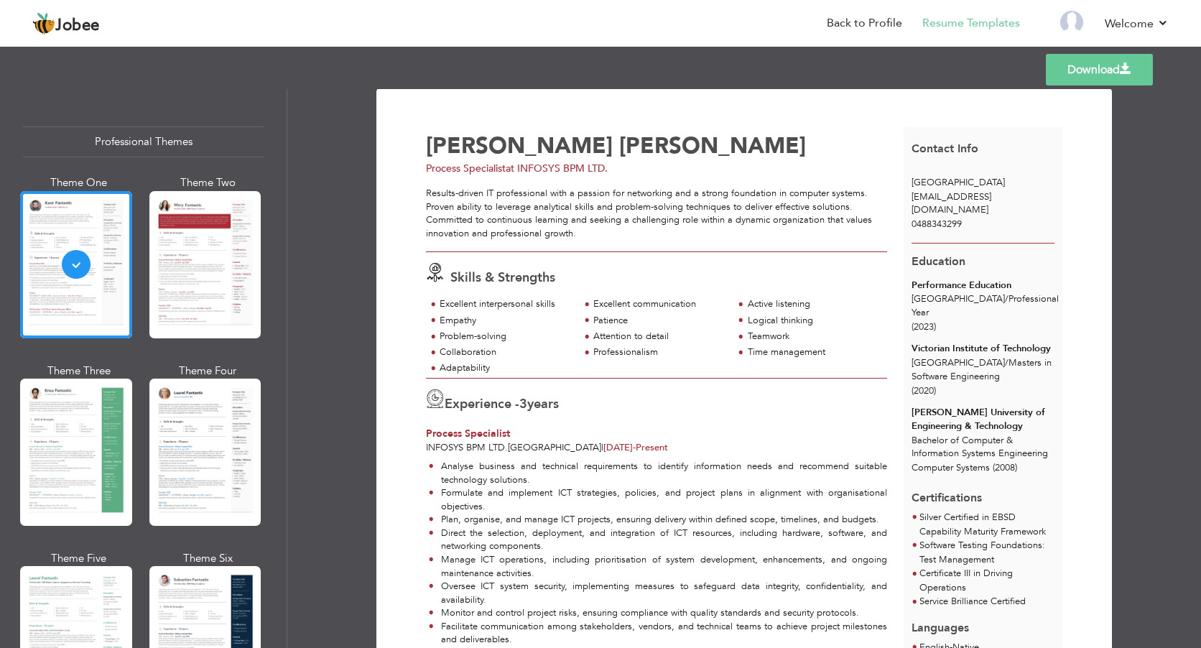
scroll to position [0, 0]
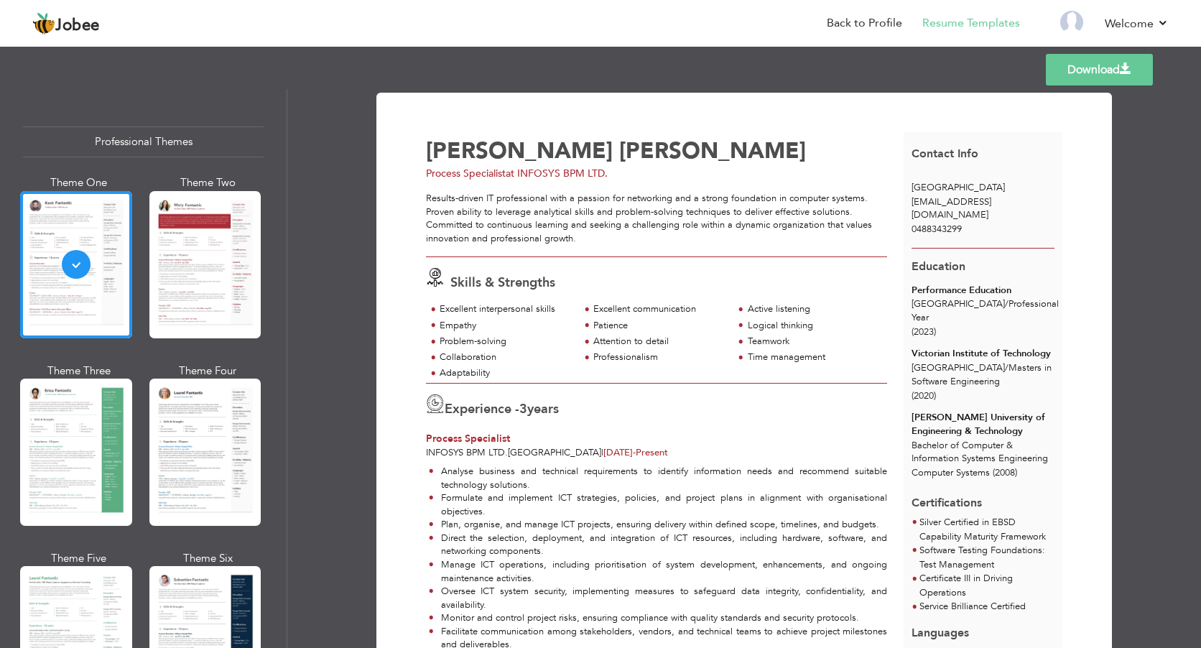
click at [957, 181] on div "Australia" at bounding box center [984, 180] width 160 height 27
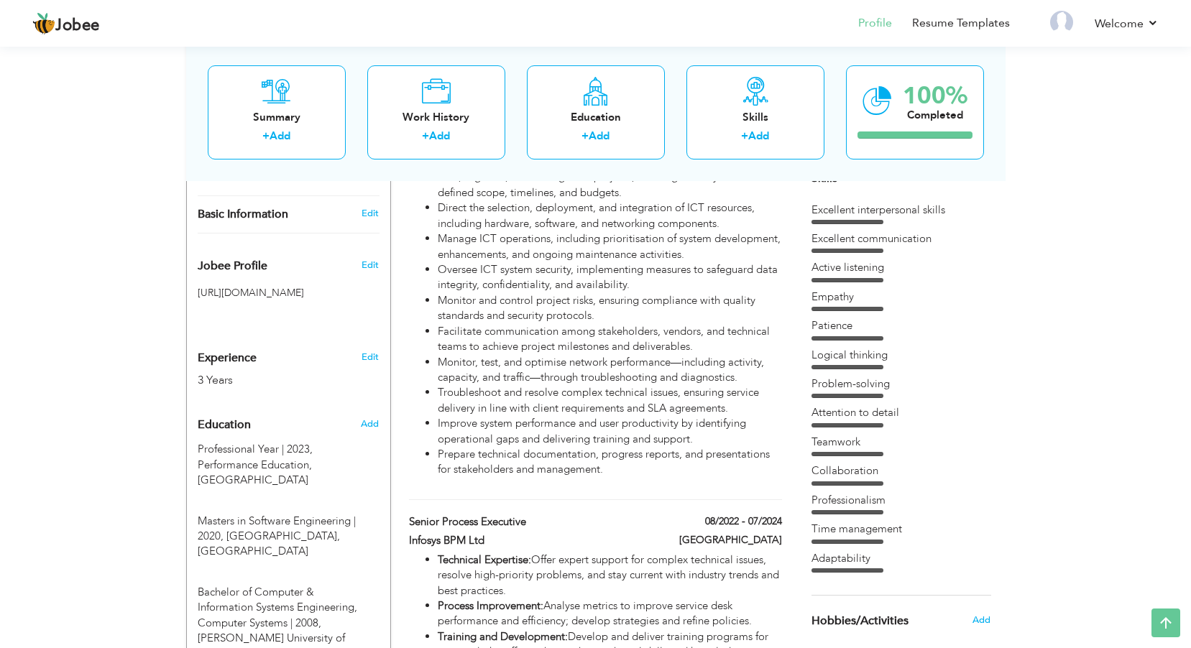
scroll to position [359, 0]
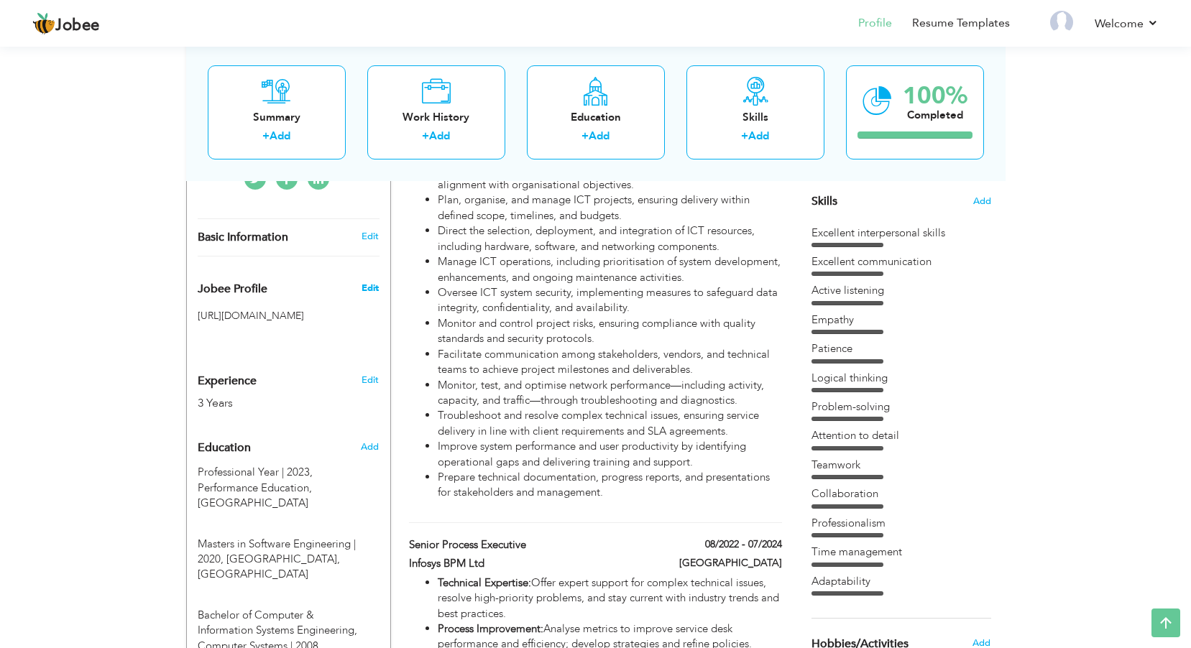
click at [369, 288] on span "Edit" at bounding box center [369, 288] width 17 height 13
type input "syedJaseem"
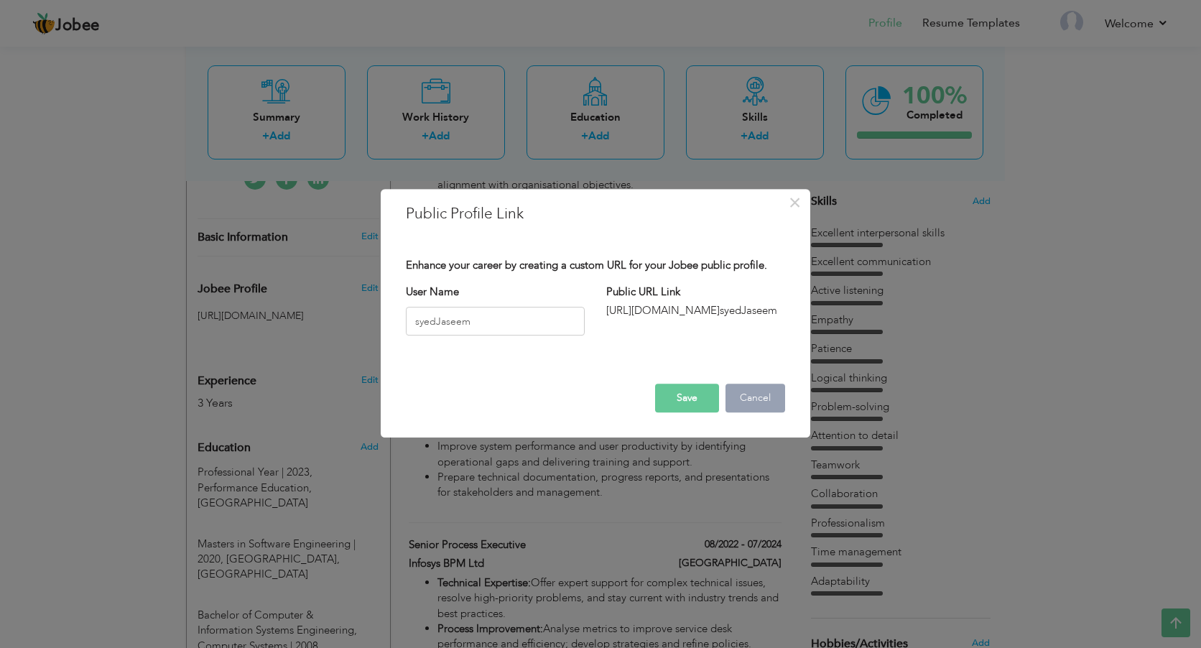
click at [765, 397] on button "Cancel" at bounding box center [756, 398] width 60 height 29
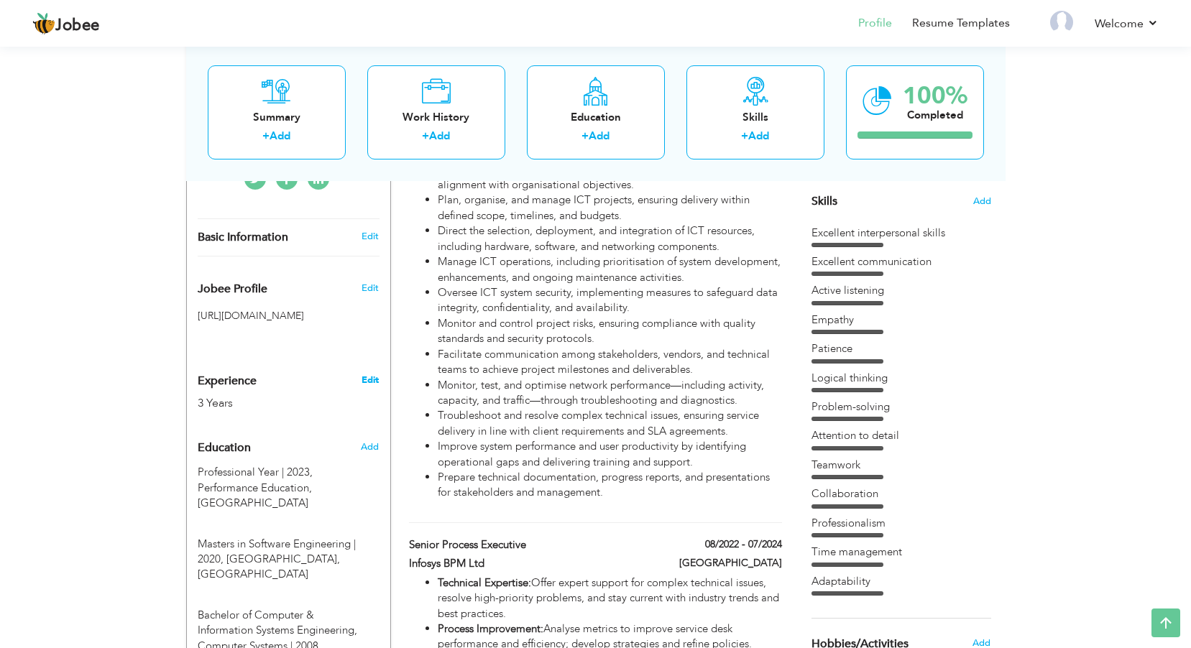
click at [371, 377] on link "Edit" at bounding box center [369, 380] width 17 height 13
select select "number:13"
select select "number:5"
type input "INFOSYS BPM LTD."
type input "Process Specialist"
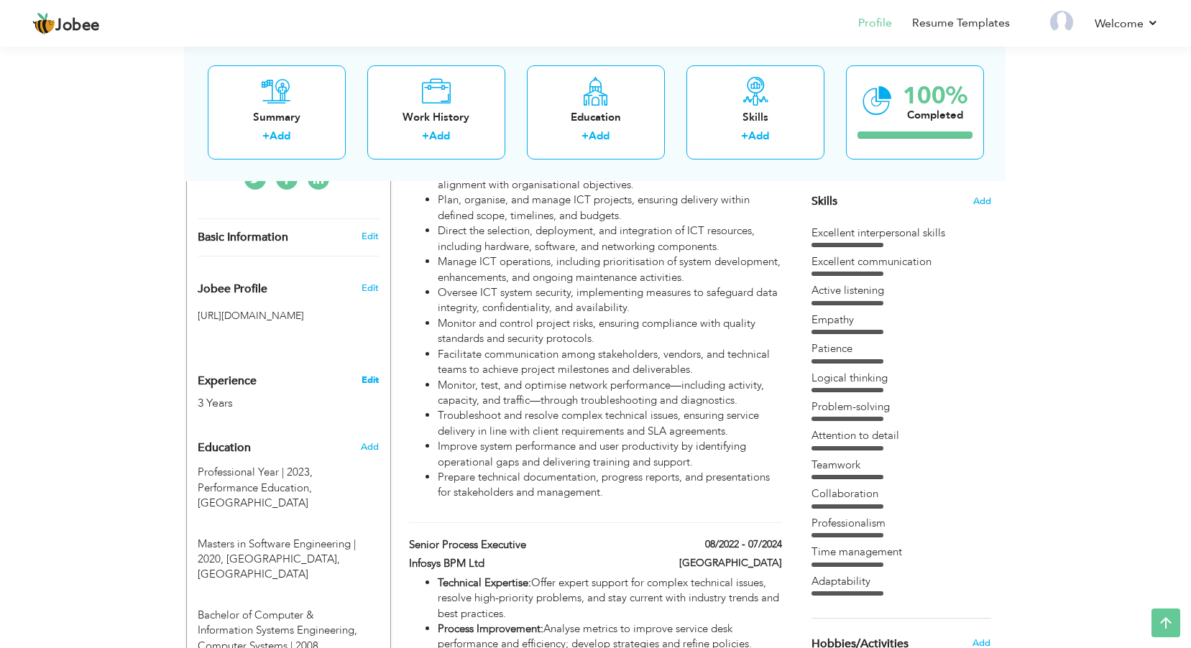
type input "[DOMAIN_NAME][URL]"
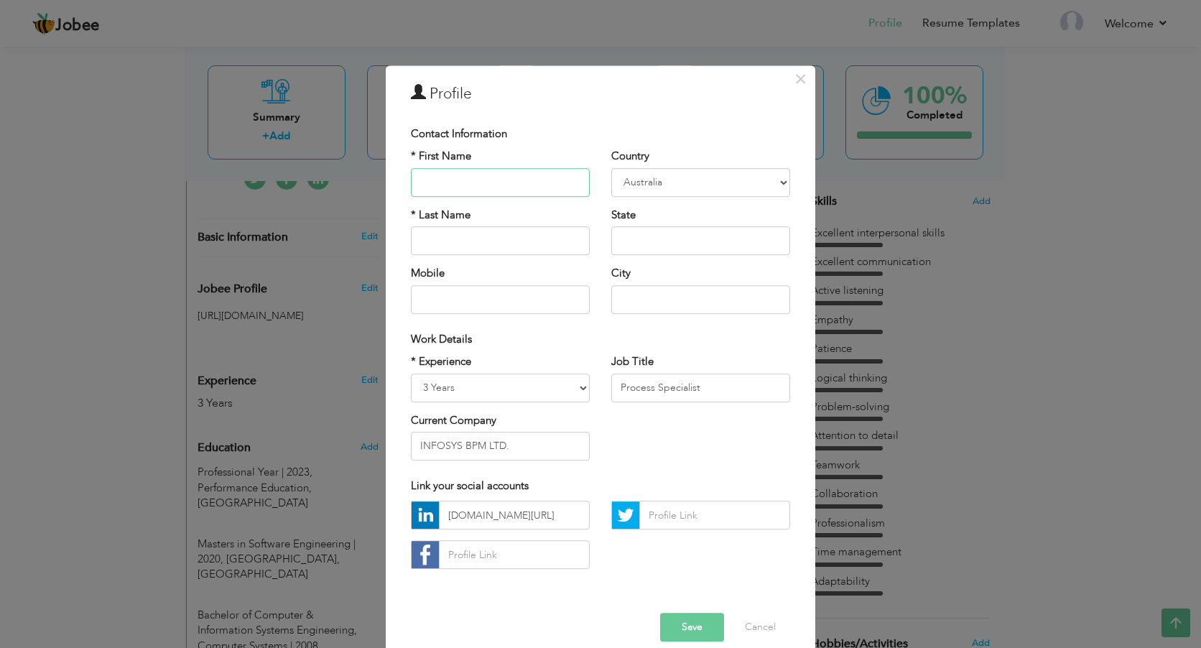
scroll to position [19, 0]
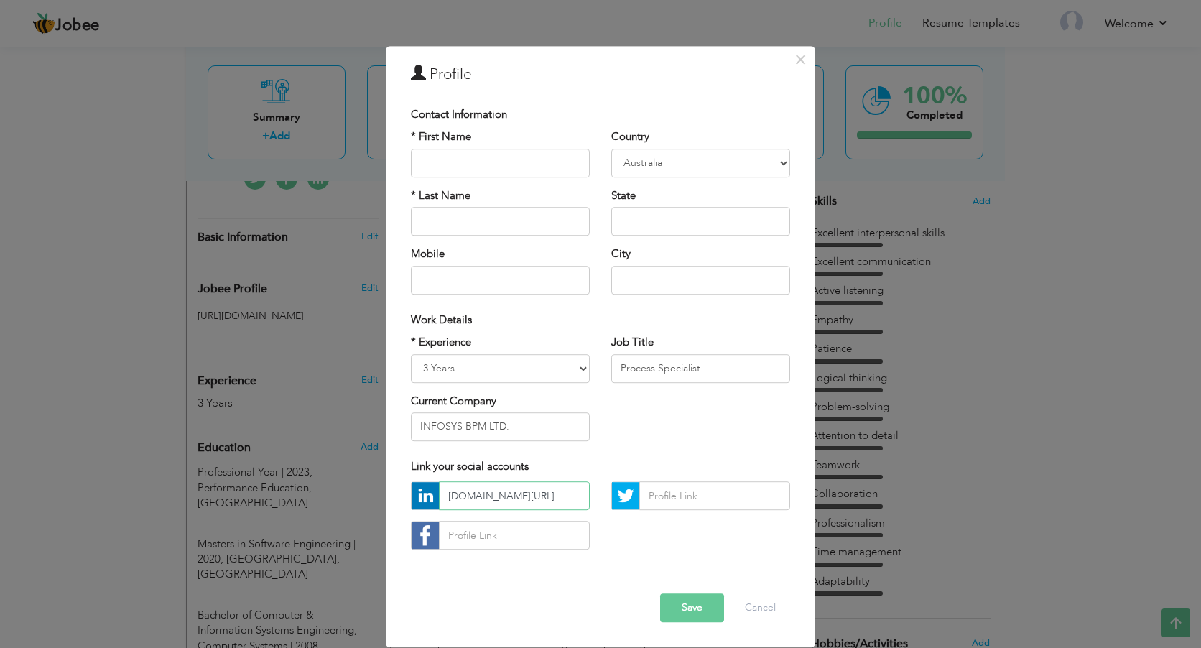
click at [498, 497] on input "[DOMAIN_NAME][URL]" at bounding box center [514, 496] width 151 height 29
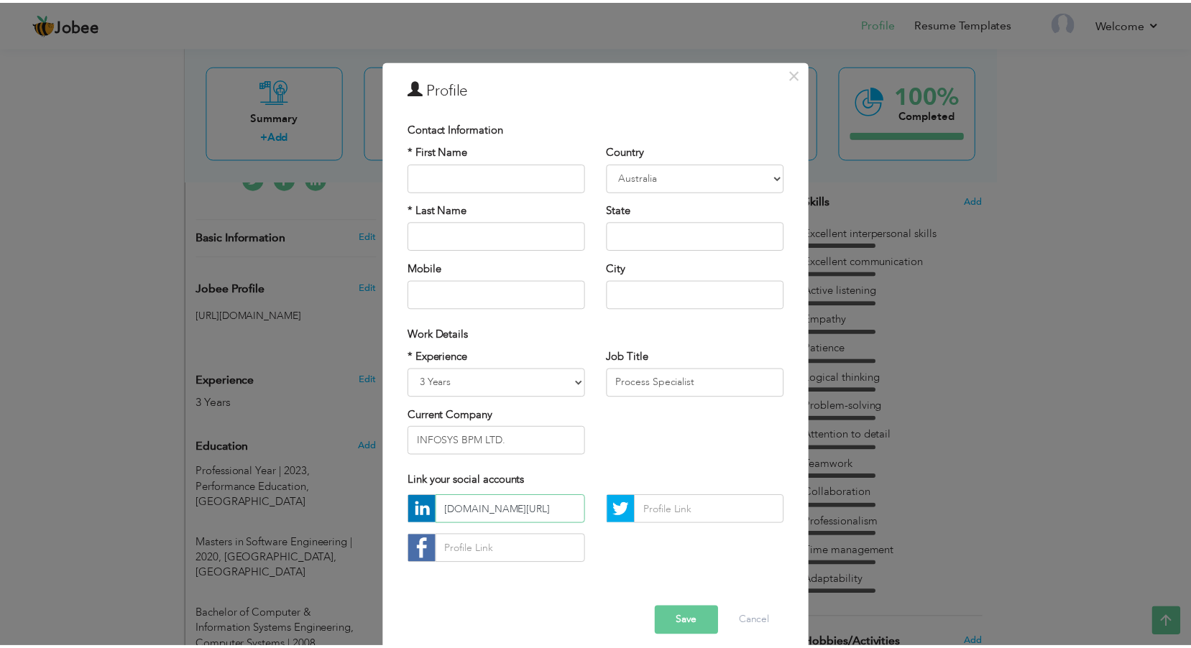
scroll to position [0, 0]
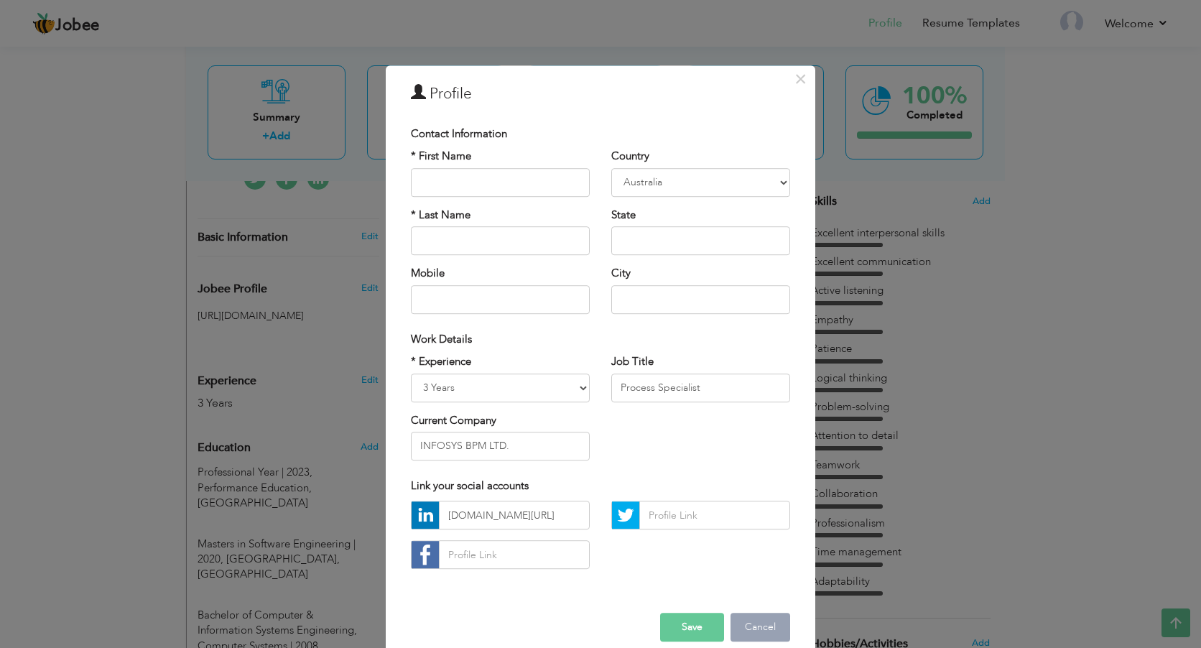
click at [770, 627] on button "Cancel" at bounding box center [761, 628] width 60 height 29
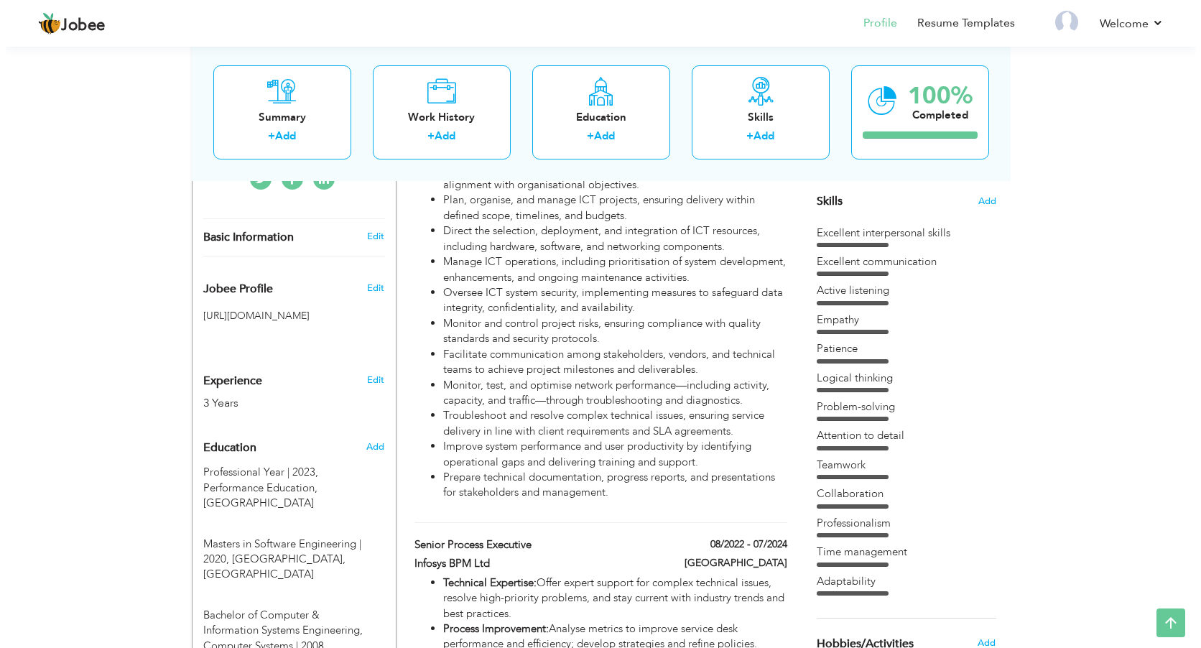
scroll to position [216, 0]
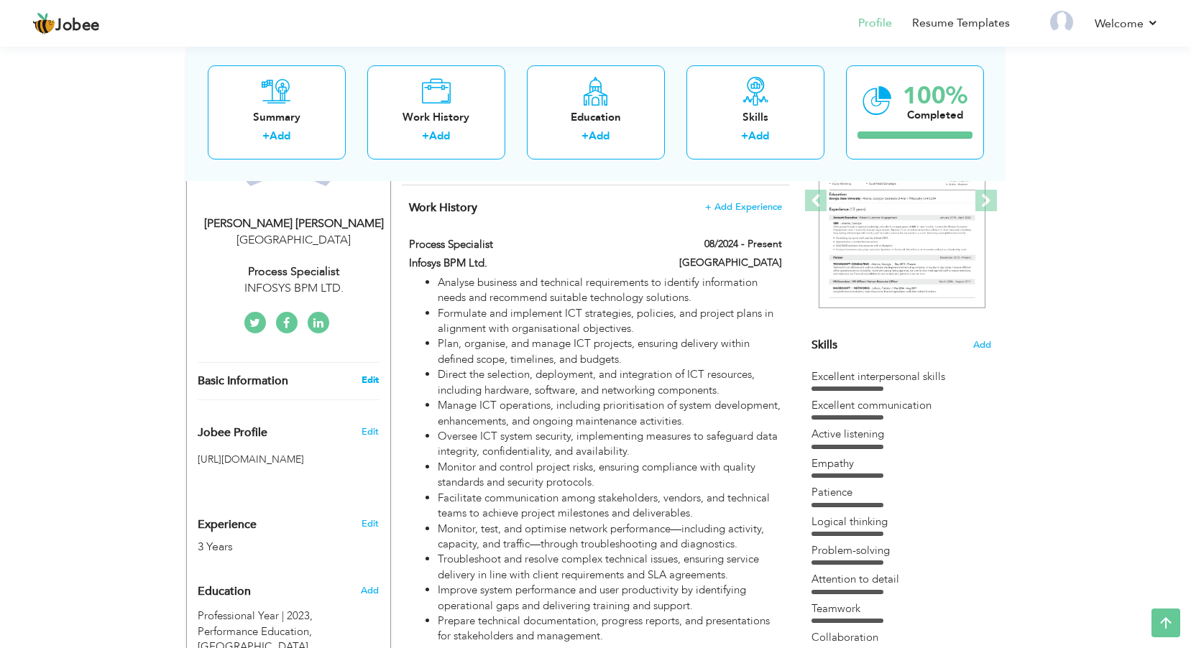
click at [364, 379] on link "Edit" at bounding box center [369, 380] width 17 height 13
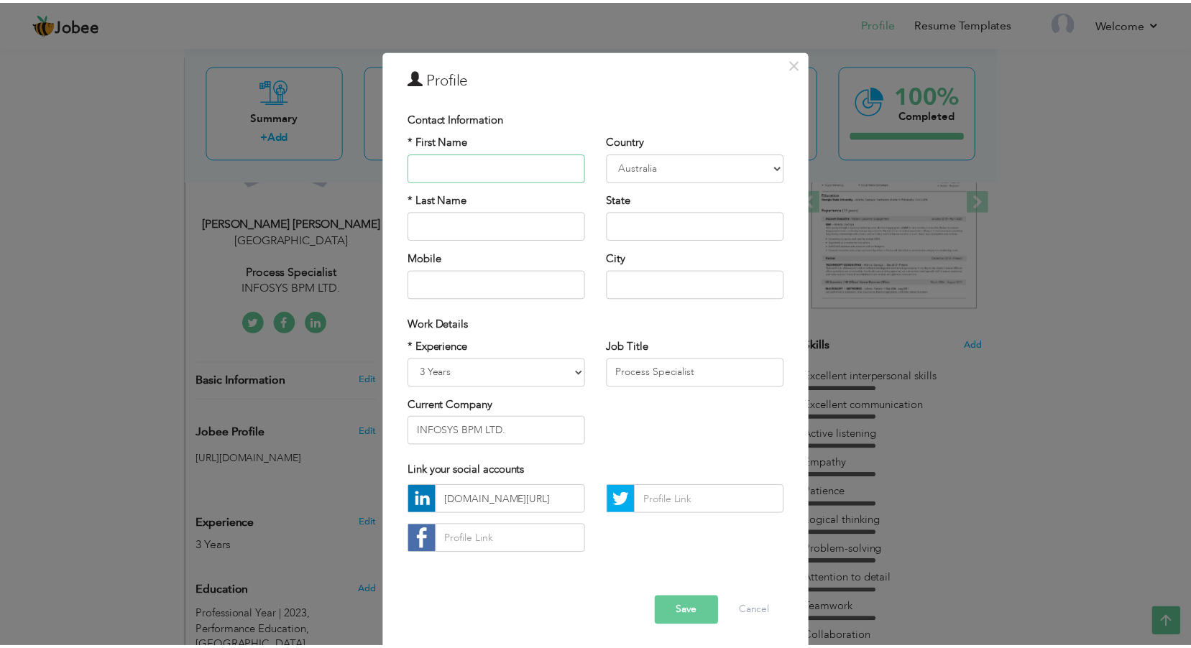
scroll to position [19, 0]
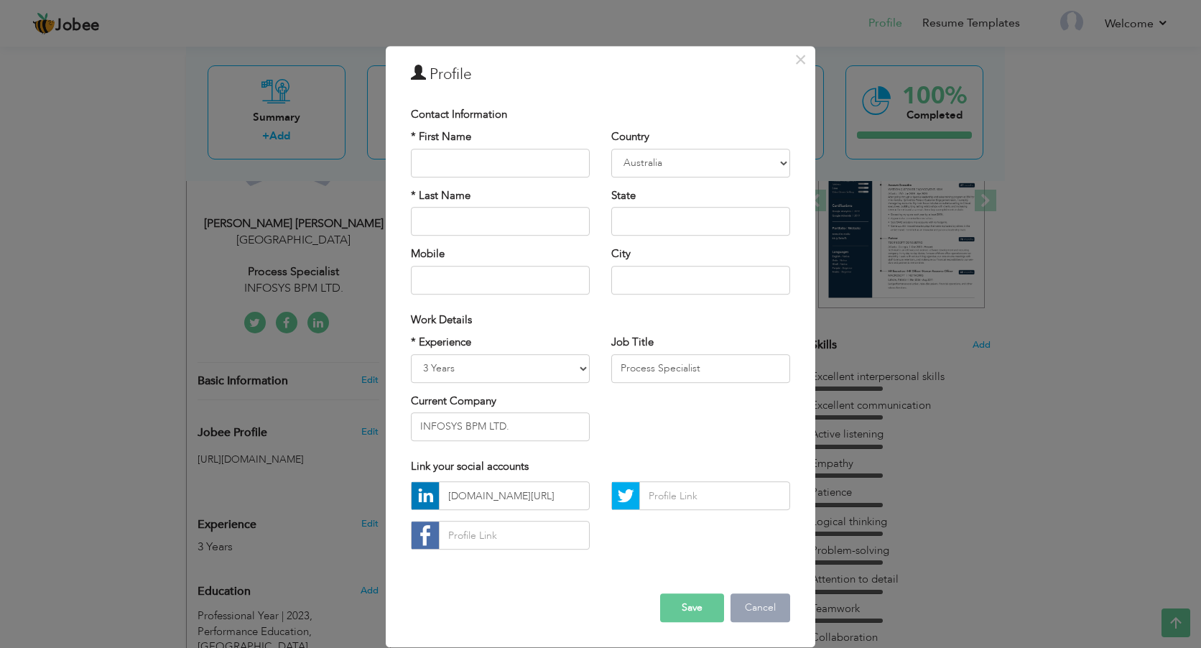
click at [766, 609] on button "Cancel" at bounding box center [761, 608] width 60 height 29
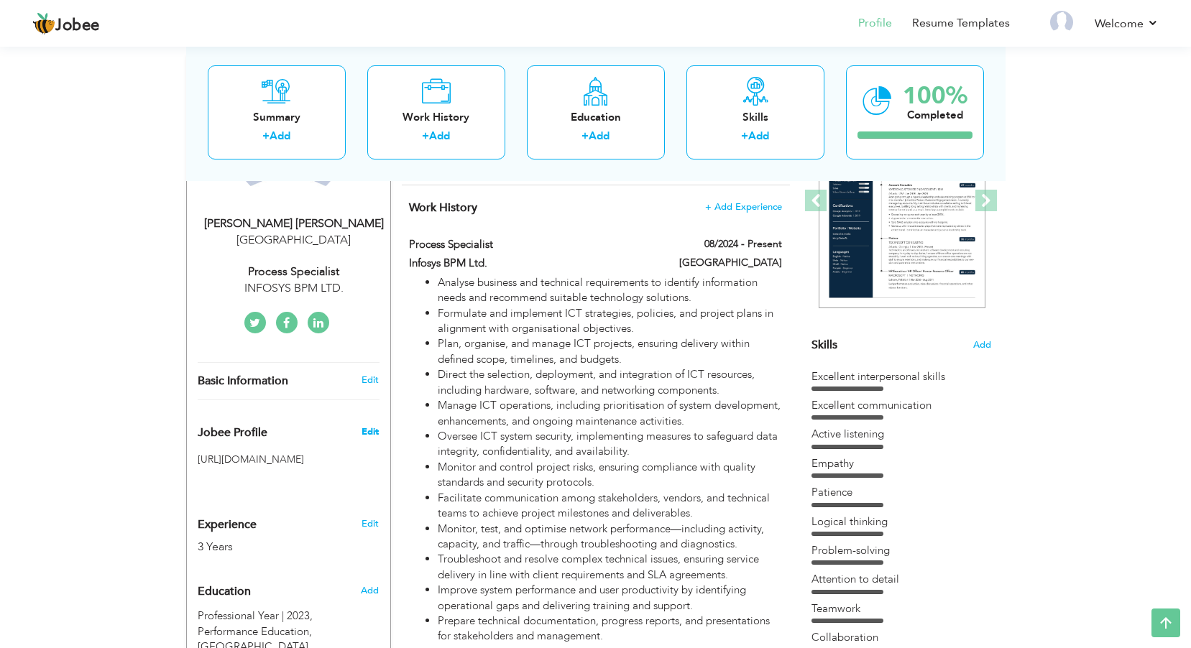
click at [377, 435] on span "Edit" at bounding box center [369, 431] width 17 height 13
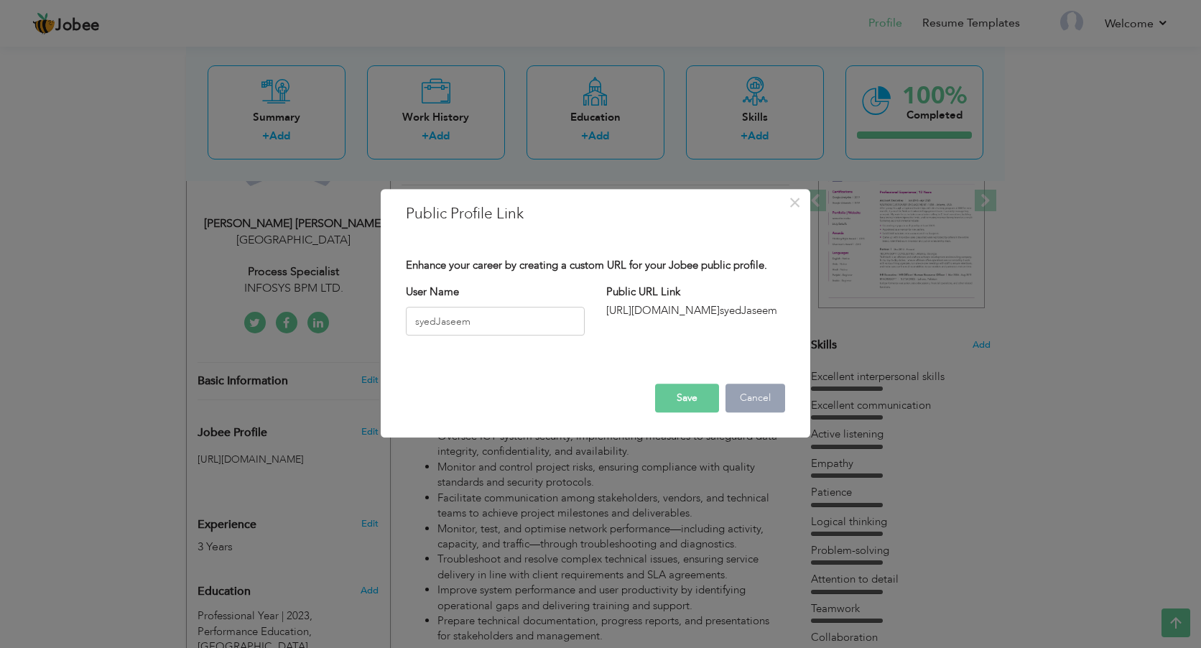
click at [735, 396] on button "Cancel" at bounding box center [756, 398] width 60 height 29
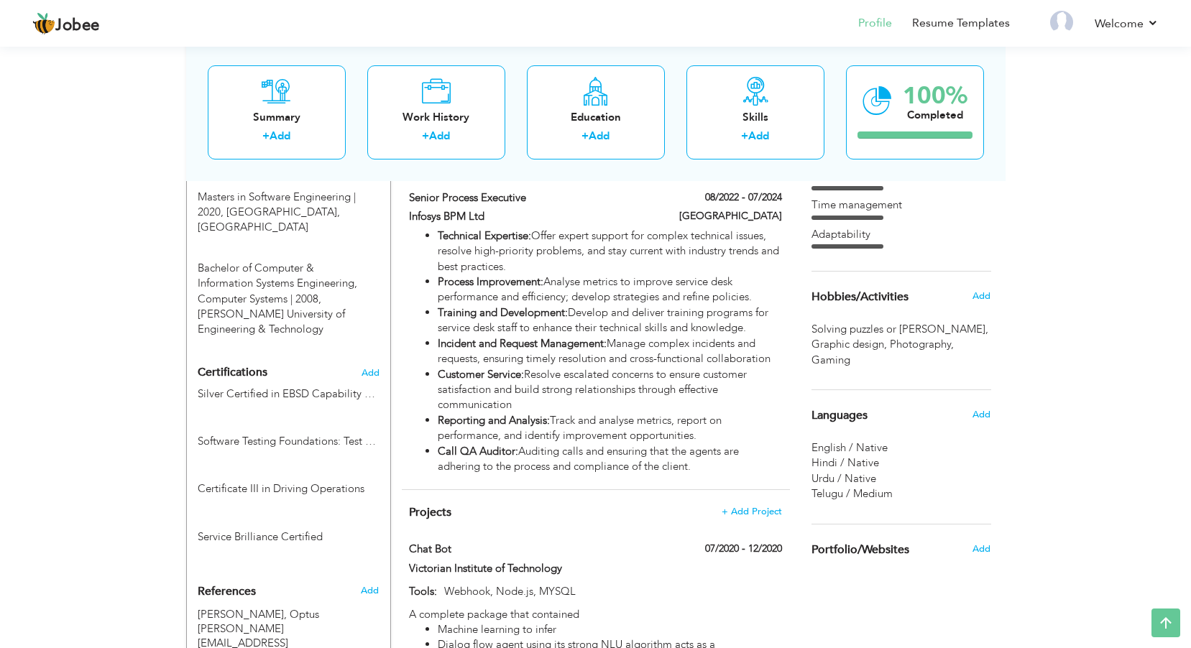
scroll to position [719, 0]
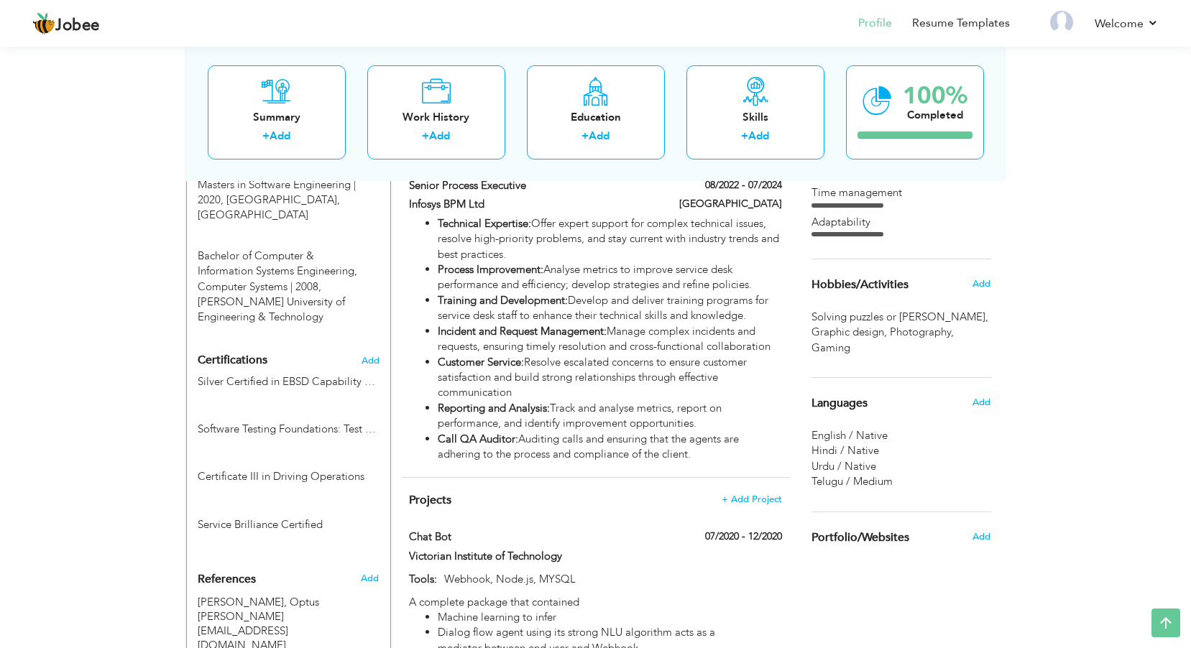
click at [916, 313] on span "Solving puzzles or riddle ," at bounding box center [901, 317] width 180 height 15
click at [881, 312] on span "Solving puzzles or riddle ," at bounding box center [901, 317] width 180 height 15
click at [864, 281] on span "Hobbies/Activities" at bounding box center [859, 285] width 97 height 13
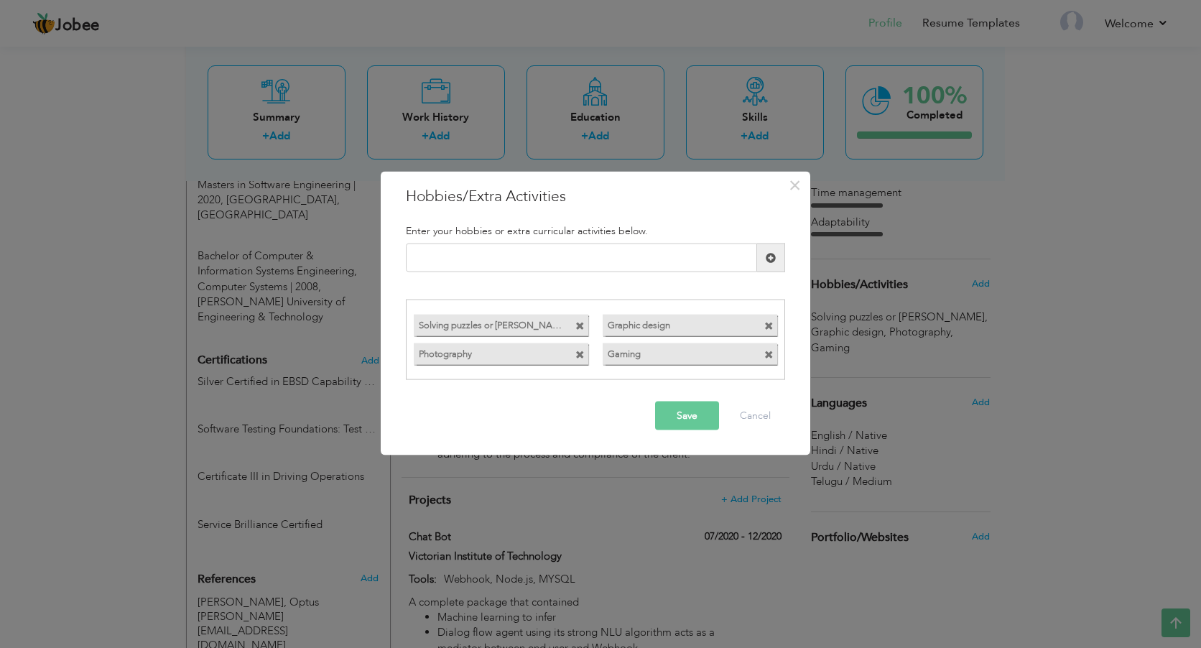
click at [579, 325] on span at bounding box center [580, 325] width 9 height 9
click at [578, 353] on span at bounding box center [580, 354] width 9 height 9
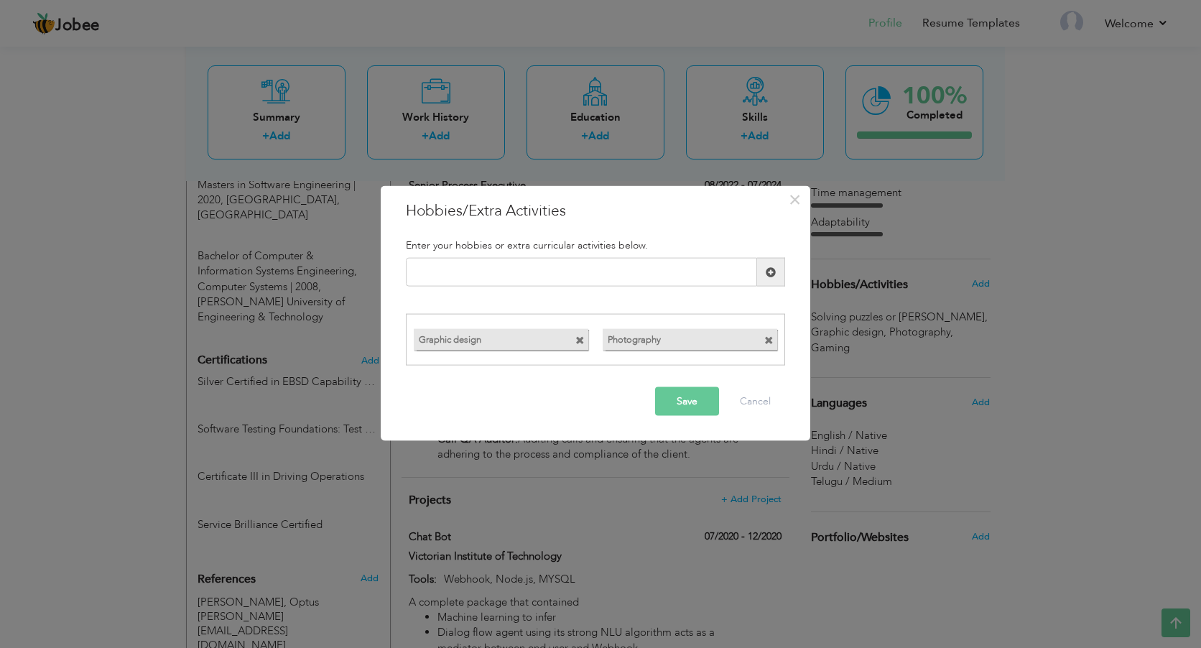
click at [696, 401] on button "Save" at bounding box center [687, 401] width 64 height 29
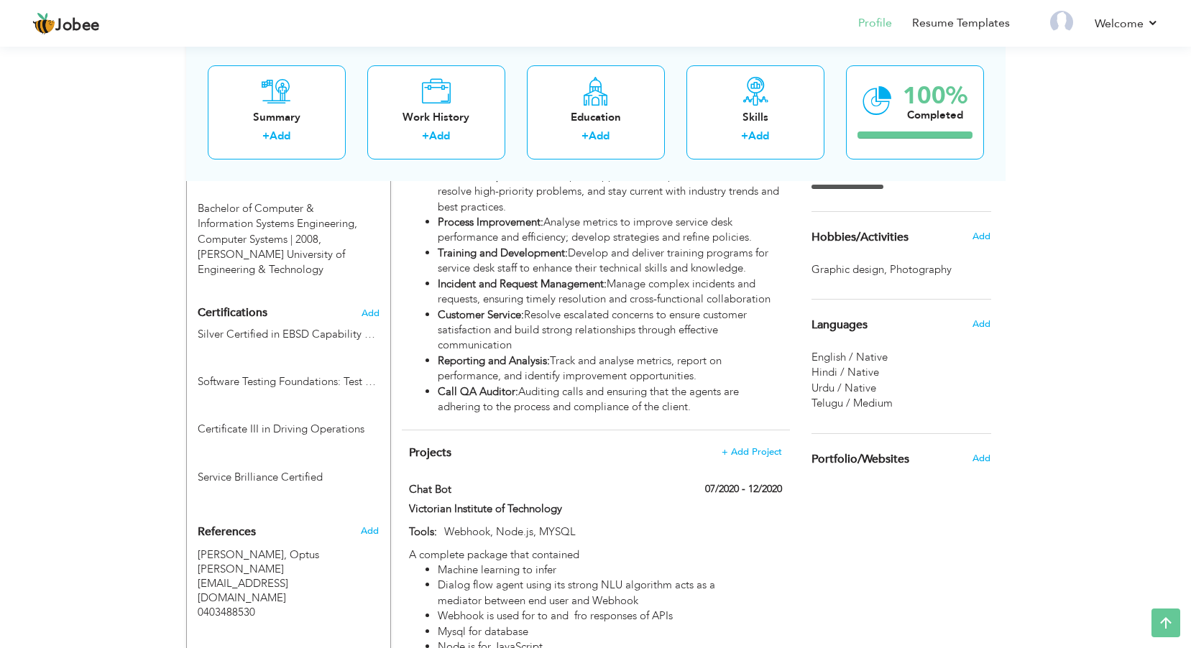
scroll to position [790, 0]
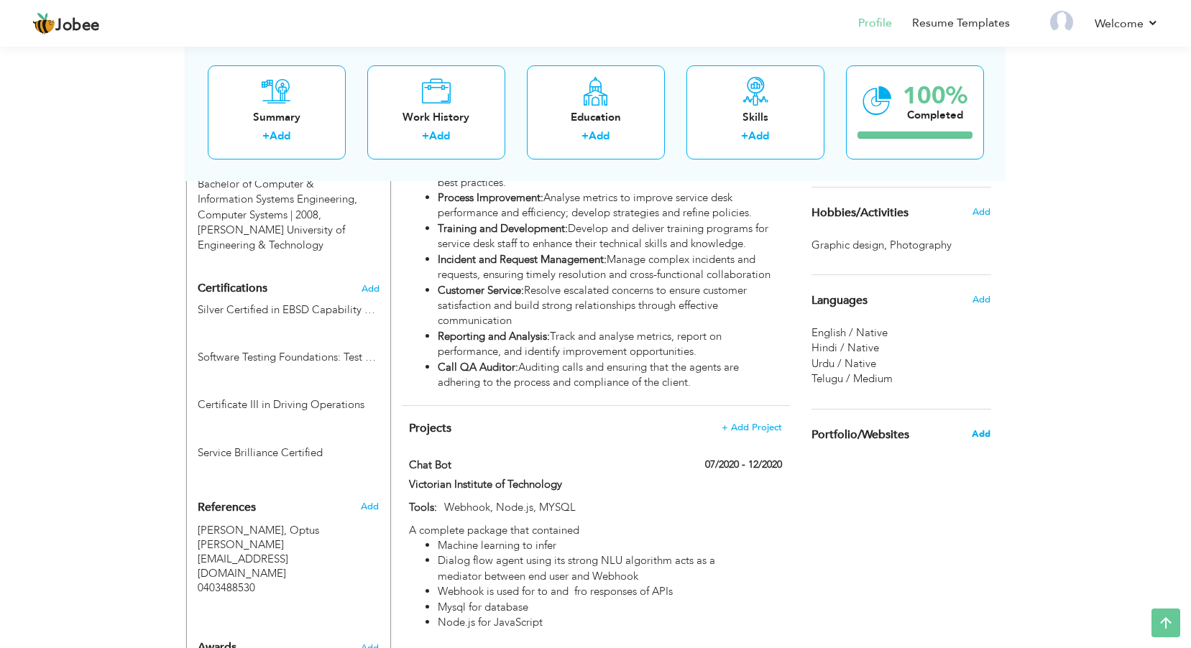
click at [973, 433] on span "Add" at bounding box center [981, 434] width 19 height 13
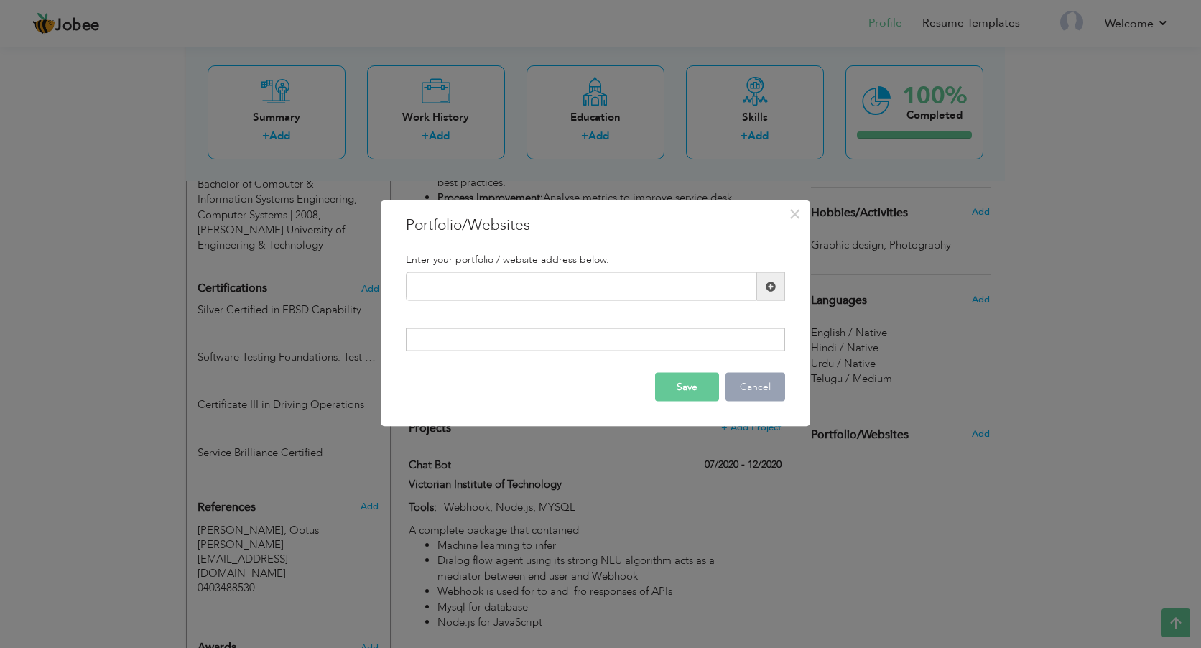
click at [741, 394] on button "Cancel" at bounding box center [756, 386] width 60 height 29
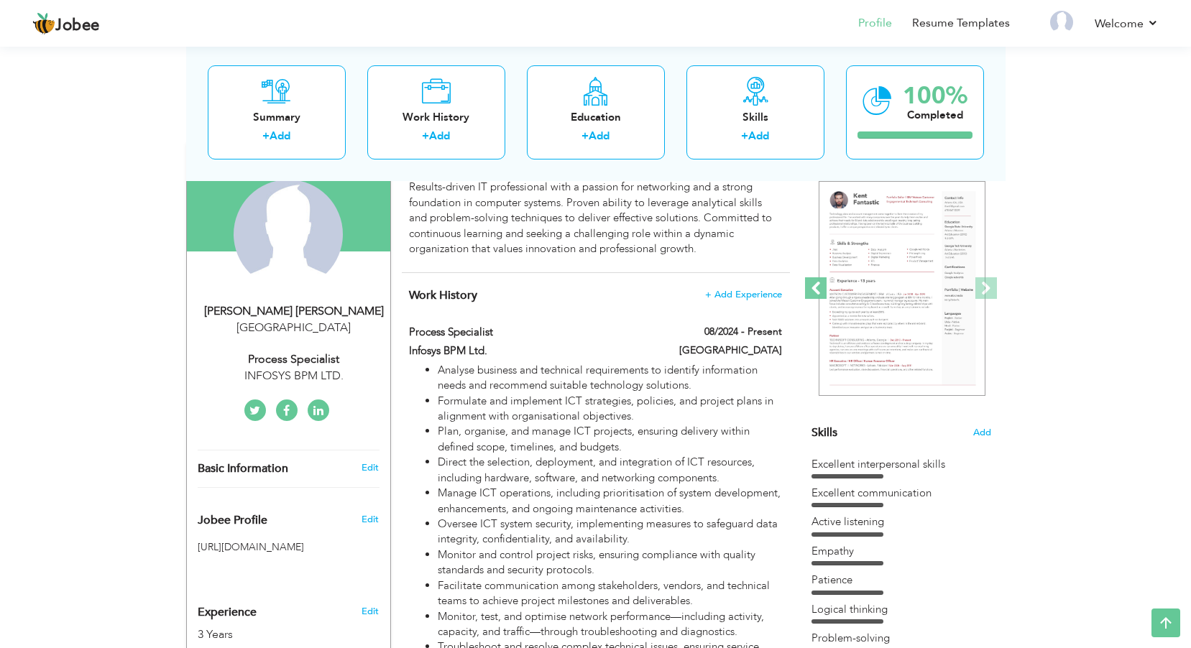
scroll to position [0, 0]
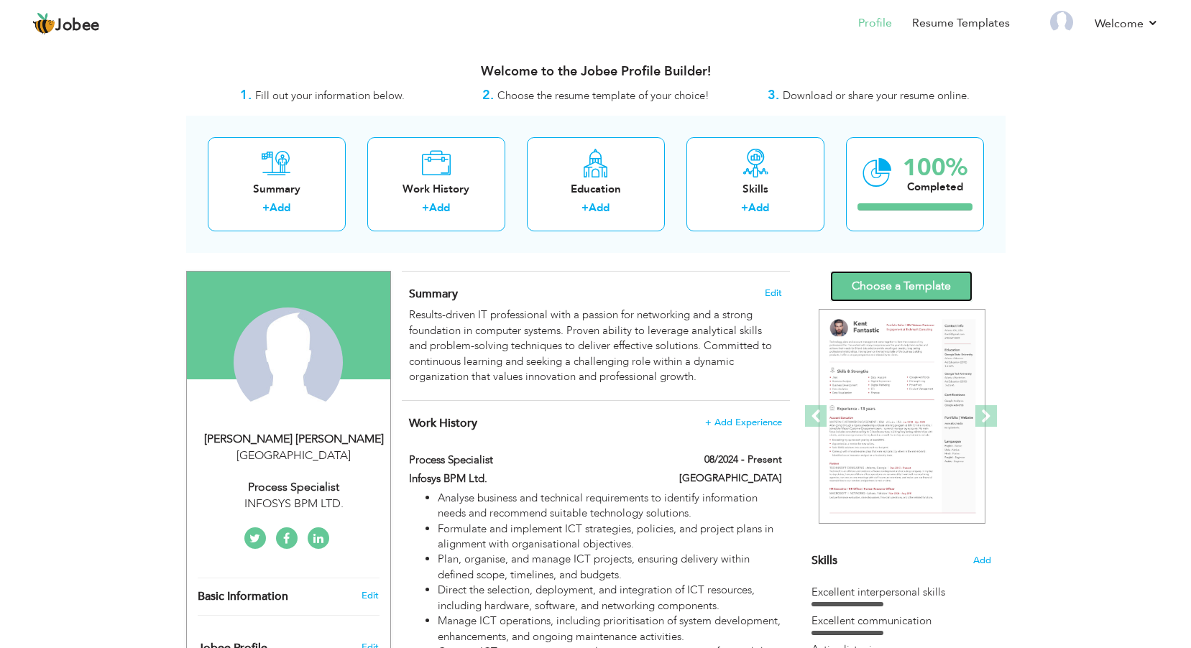
click at [933, 282] on link "Choose a Template" at bounding box center [901, 286] width 142 height 31
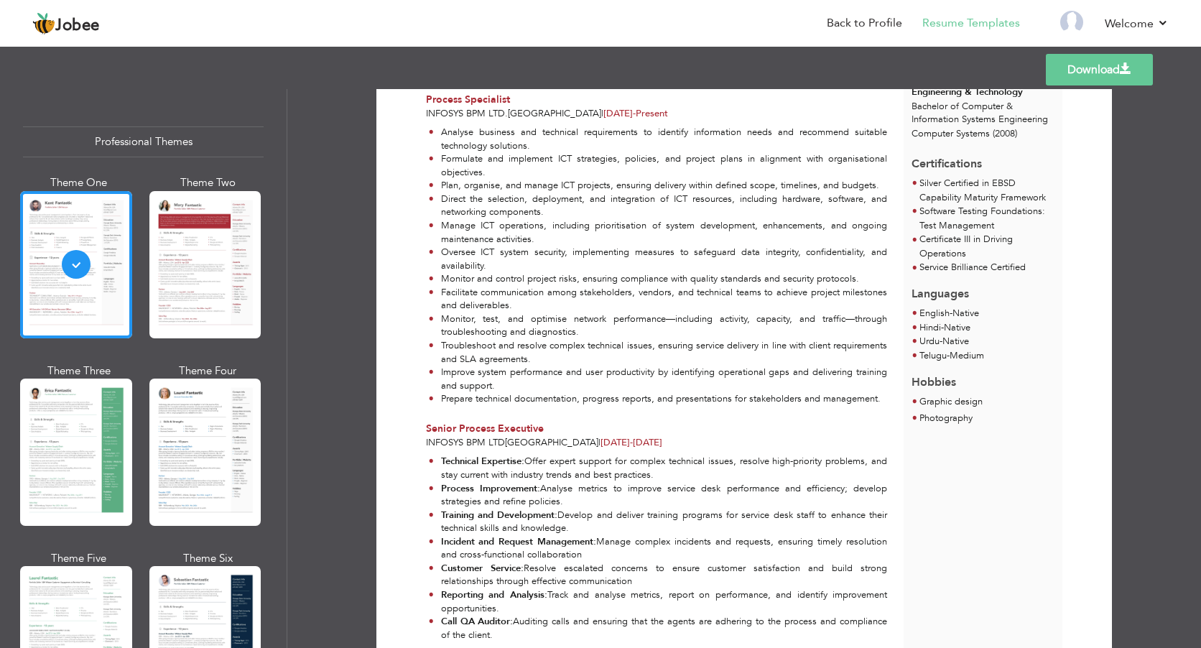
scroll to position [359, 0]
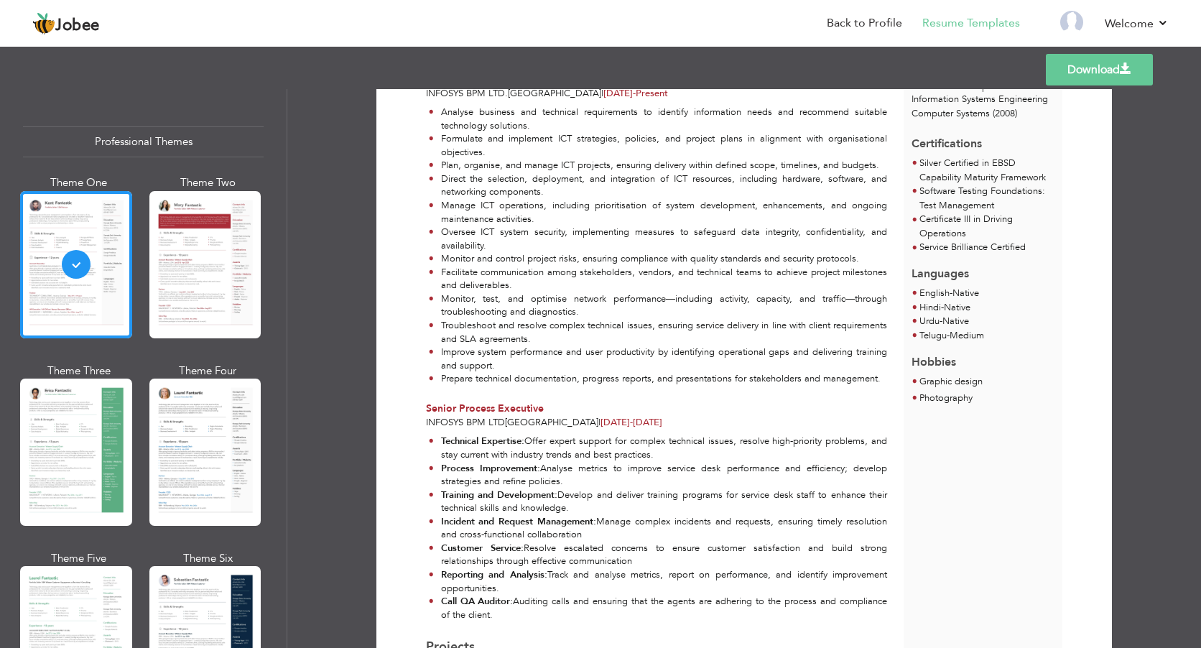
click at [1080, 75] on link "Download" at bounding box center [1099, 70] width 107 height 32
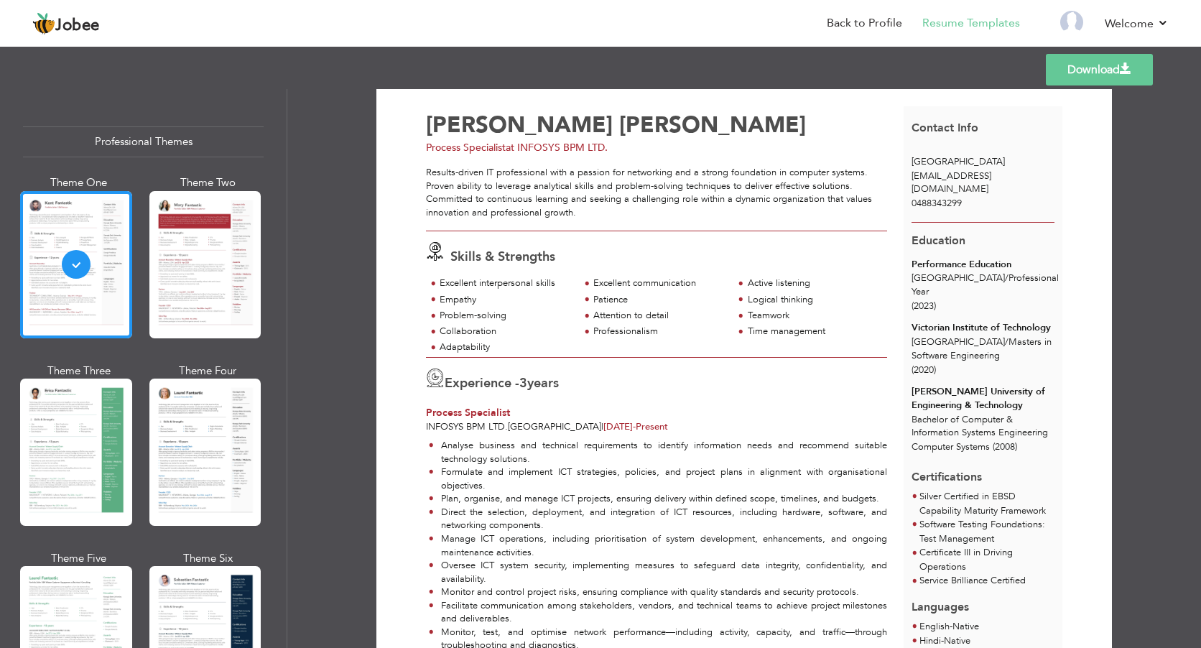
scroll to position [0, 0]
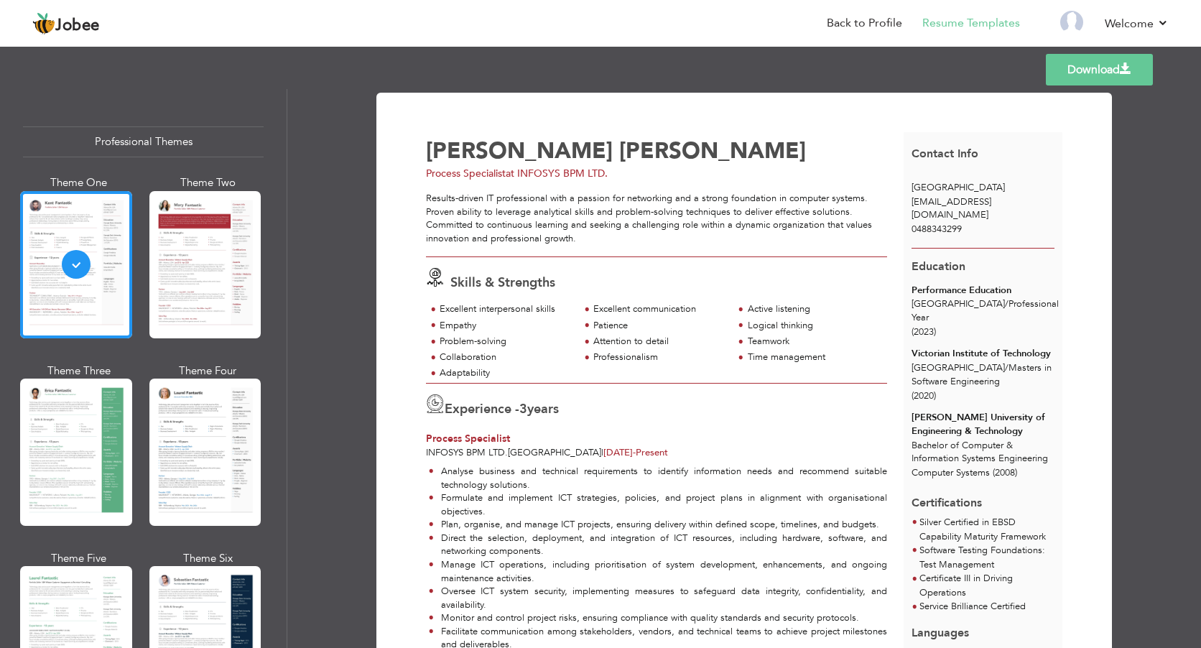
click at [356, 211] on div "Download [PERSON_NAME] [PERSON_NAME] Process Specialist at INFOSYS BPM LTD. 3" at bounding box center [744, 368] width 914 height 559
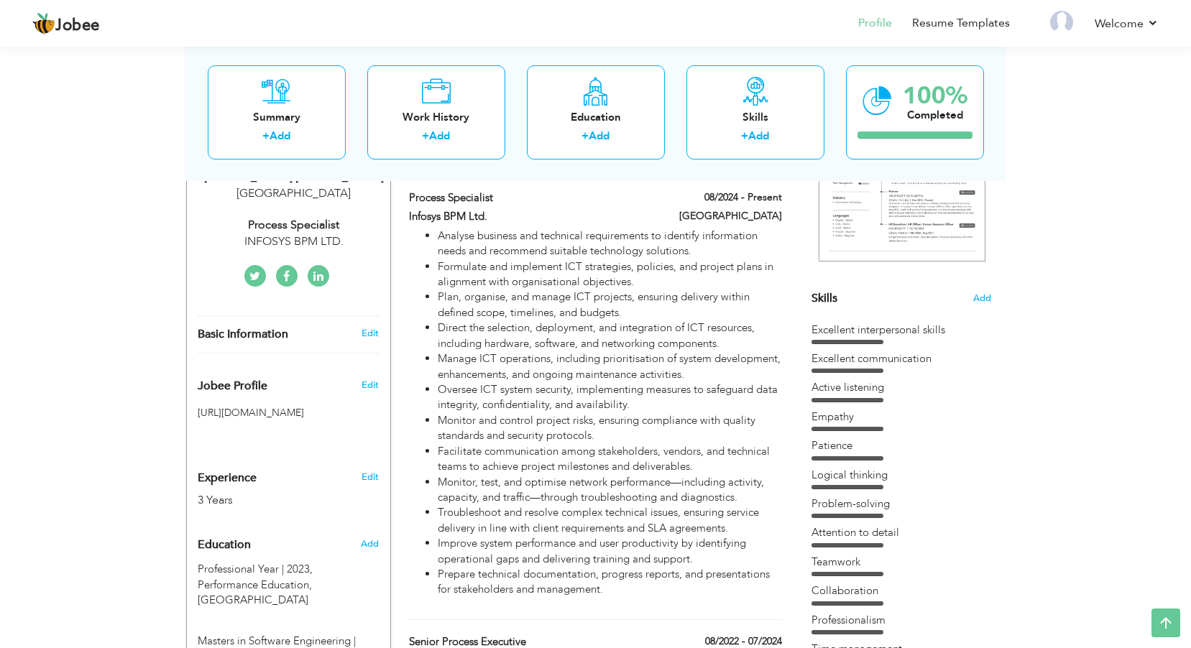
scroll to position [287, 0]
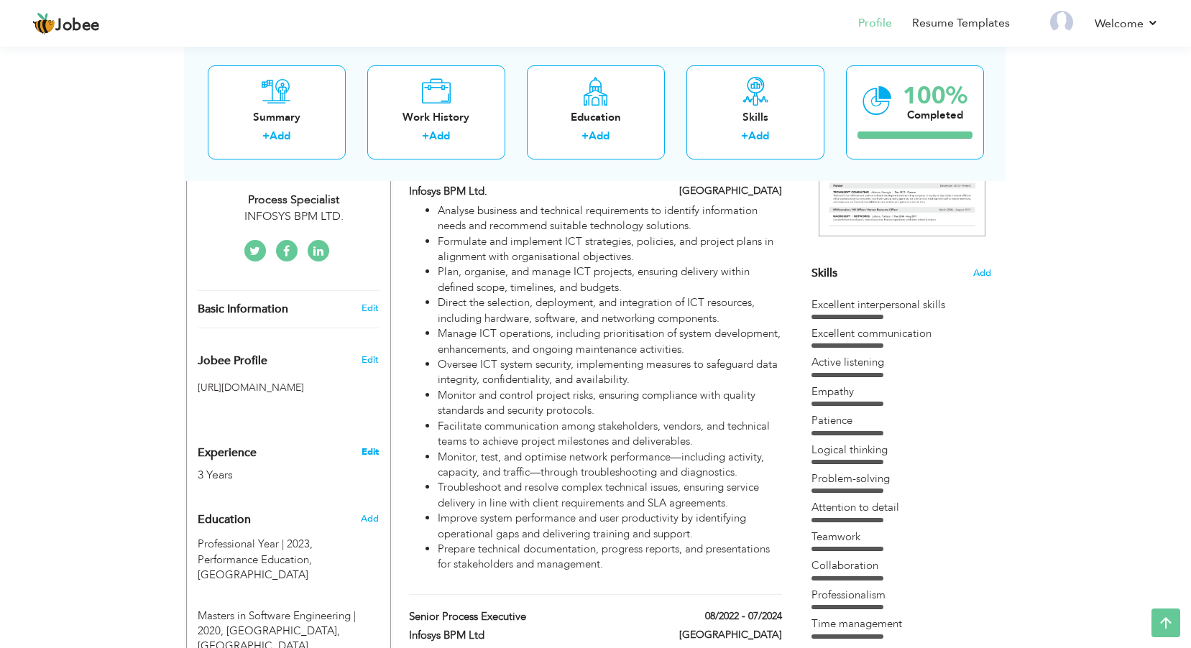
click at [373, 451] on link "Edit" at bounding box center [369, 452] width 17 height 13
select select "number:13"
select select "number:5"
type input "INFOSYS BPM LTD."
type input "Process Specialist"
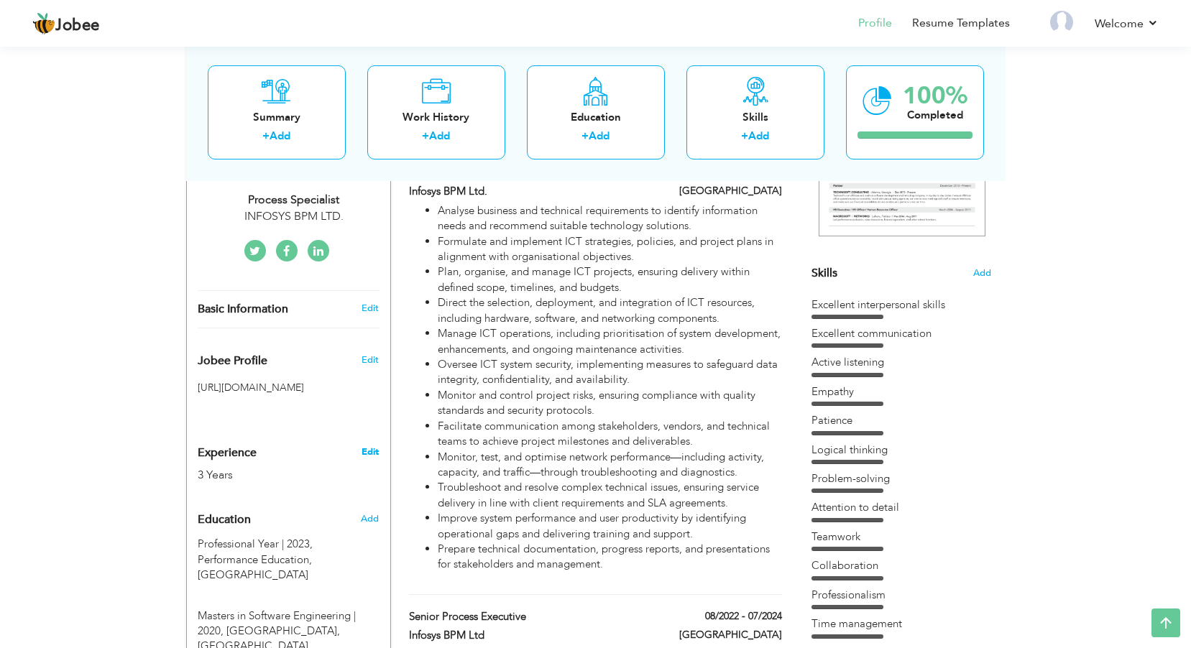
type input "[DOMAIN_NAME][URL]"
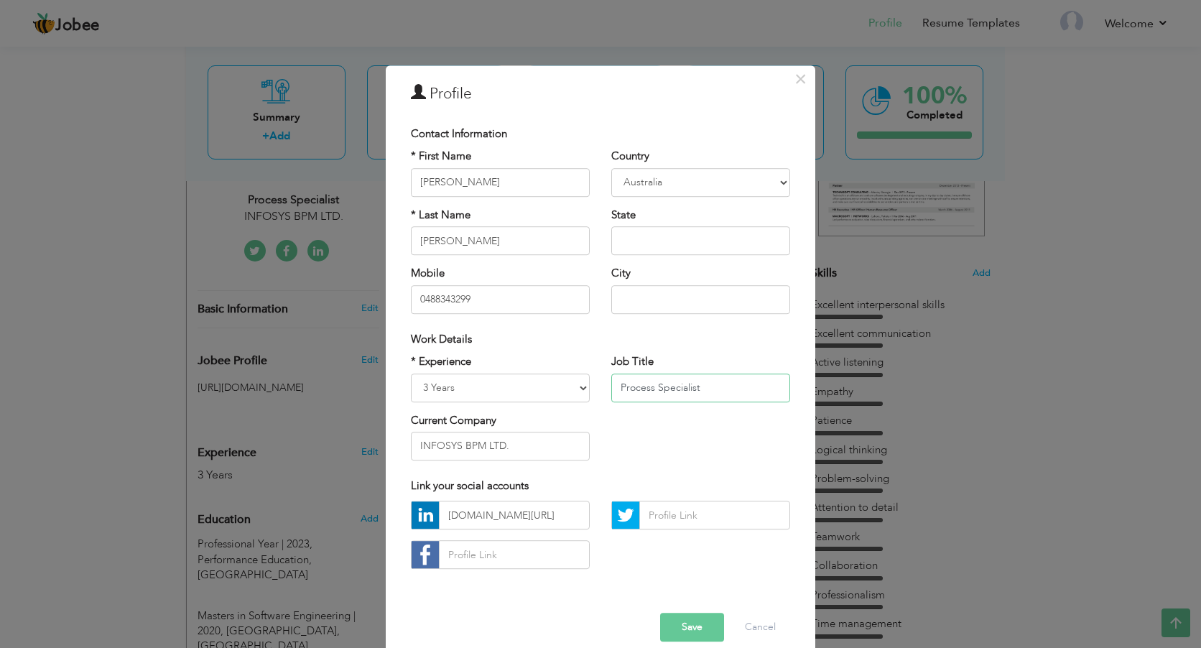
drag, startPoint x: 711, startPoint y: 390, endPoint x: 604, endPoint y: 389, distance: 107.8
click at [604, 389] on div "Job Title Process Specialist" at bounding box center [701, 383] width 200 height 58
paste input "[DOMAIN_NAME][URL]"
type input "[DOMAIN_NAME][URL]"
click at [693, 631] on button "Save" at bounding box center [692, 628] width 64 height 29
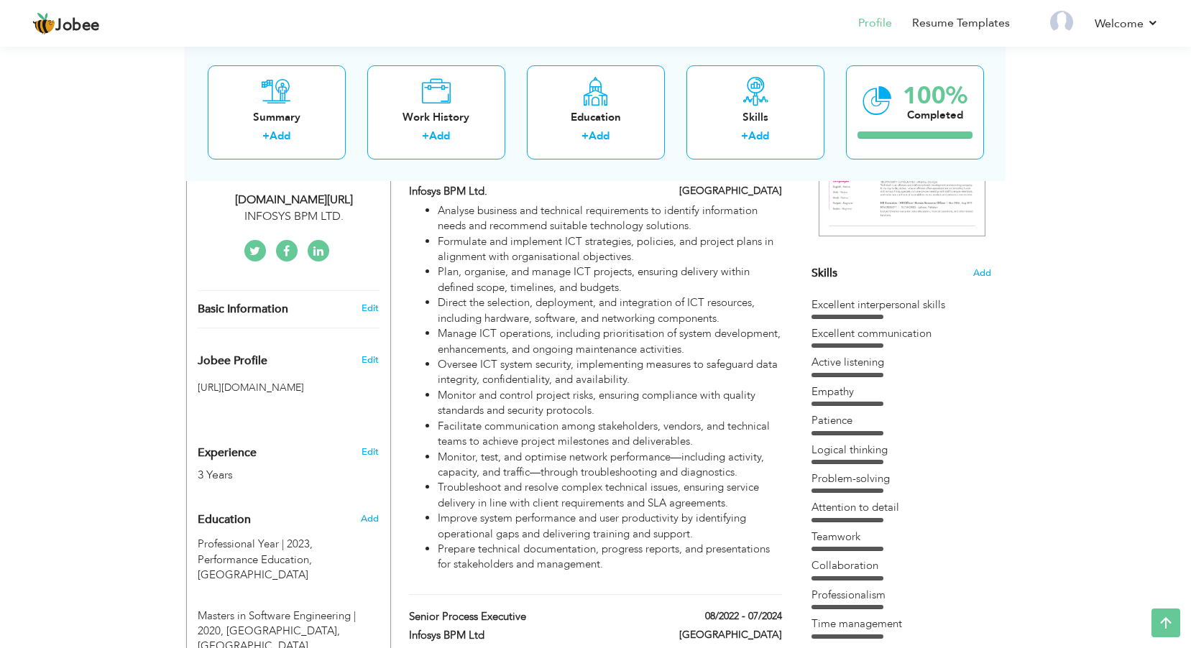
scroll to position [216, 0]
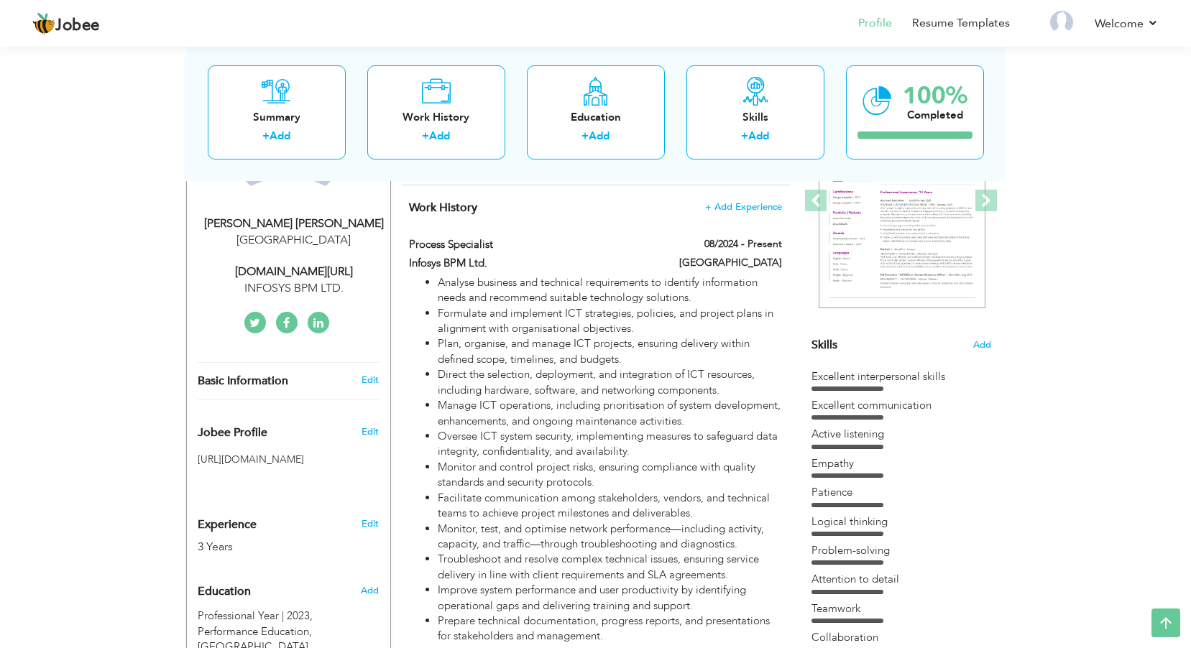
click at [904, 374] on div "Excellent interpersonal skills" at bounding box center [901, 376] width 180 height 15
click at [902, 392] on div "Excellent interpersonal skills Excellent communication Active listening" at bounding box center [901, 554] width 180 height 370
click at [899, 407] on div "Excellent communication" at bounding box center [901, 405] width 180 height 15
click at [829, 341] on span "Skills" at bounding box center [824, 345] width 26 height 16
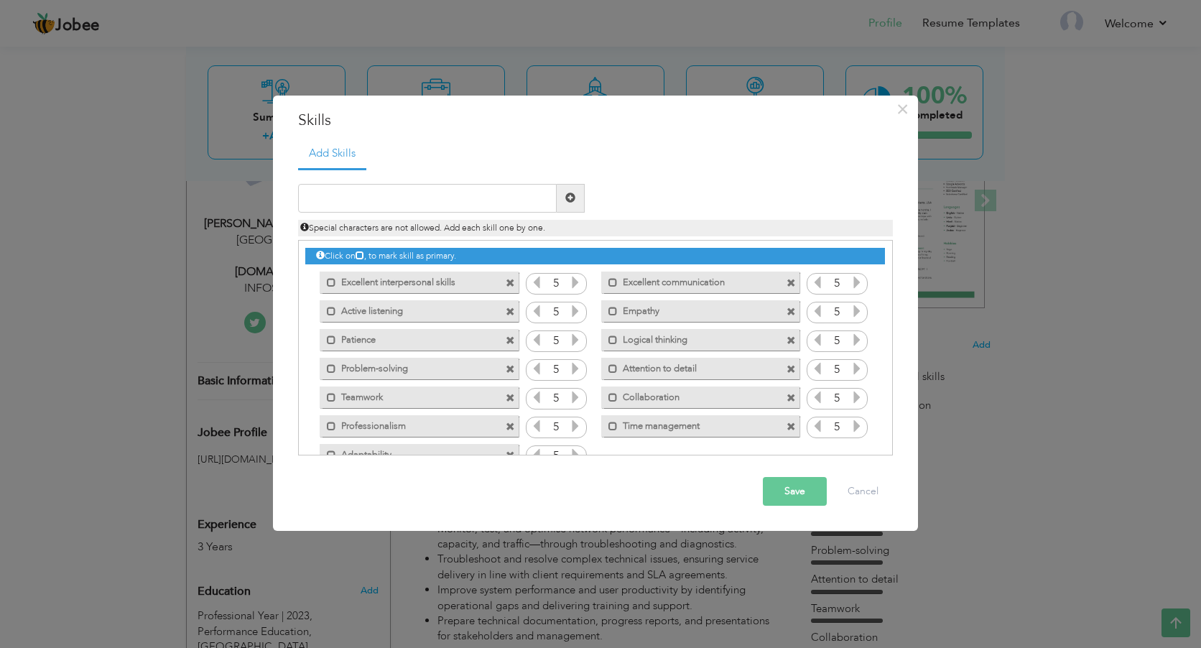
click at [384, 280] on label "Excellent interpersonal skills" at bounding box center [408, 281] width 145 height 18
click at [384, 284] on label "Excellent interpersonal skills" at bounding box center [410, 281] width 143 height 18
click at [384, 284] on label "Excellent interpersonal skills" at bounding box center [408, 281] width 145 height 18
click at [512, 283] on span at bounding box center [510, 283] width 9 height 9
click at [795, 489] on button "Save" at bounding box center [795, 491] width 64 height 29
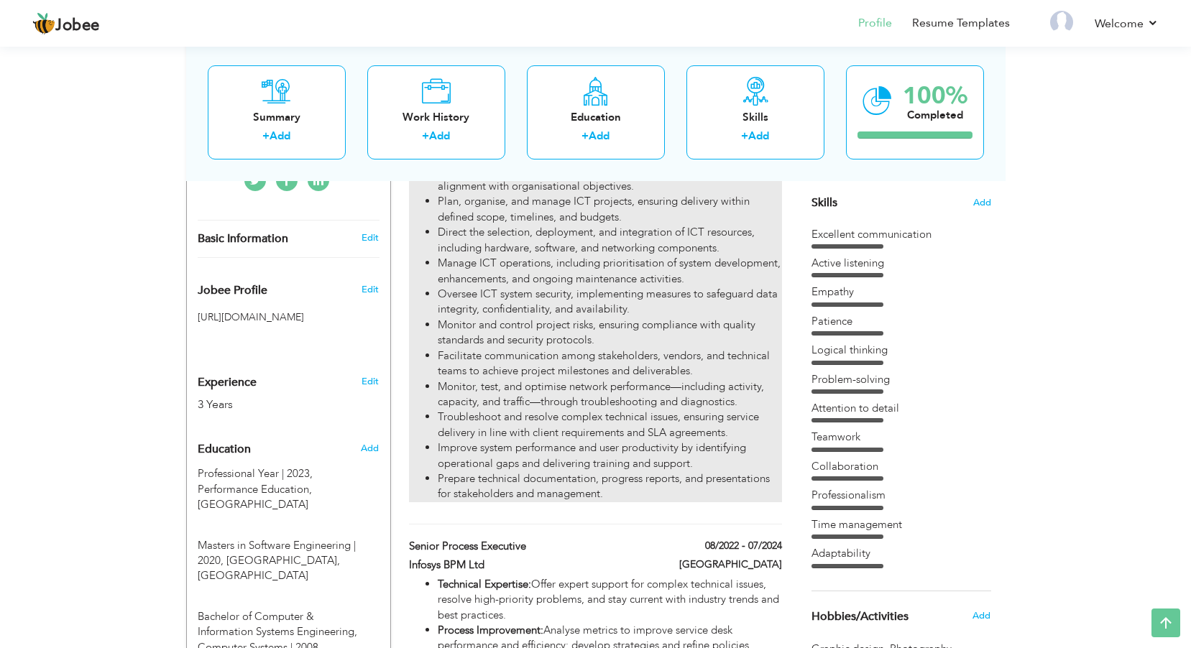
scroll to position [359, 0]
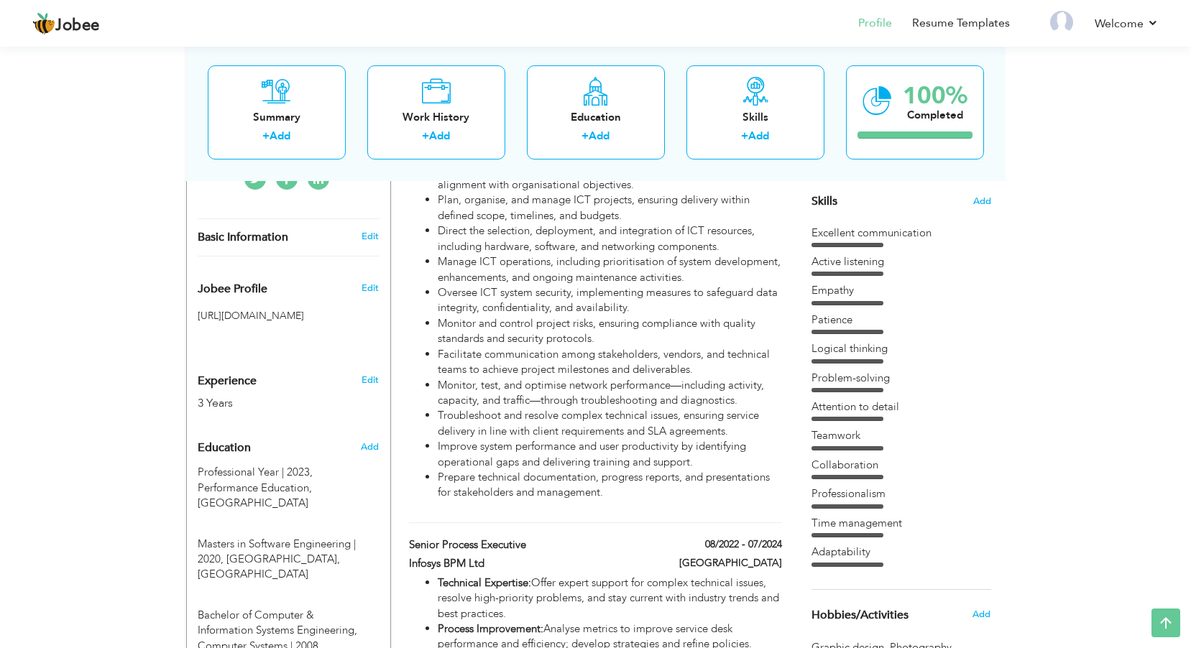
click at [279, 382] on div "Experience 3 Years" at bounding box center [272, 385] width 170 height 52
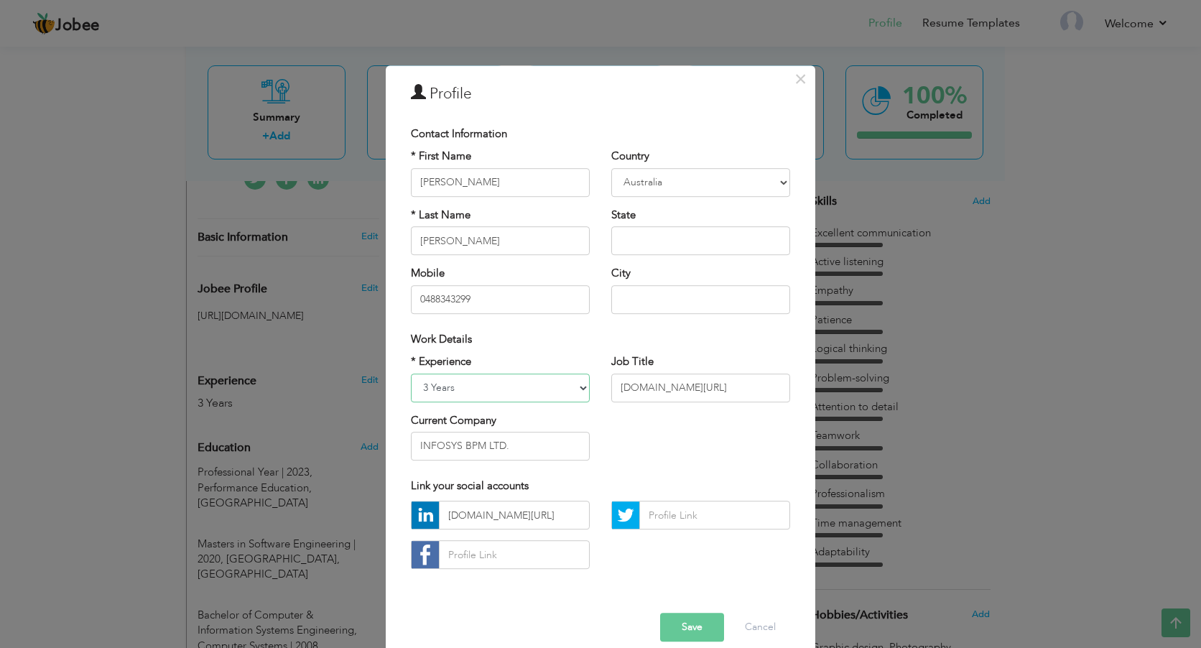
click at [525, 390] on select "Entry Level Less than 1 Year 1 Year 2 Years 3 Years 4 Years 5 Years 6 Years 7 Y…" at bounding box center [500, 388] width 179 height 29
select select "number:6"
click at [411, 374] on select "Entry Level Less than 1 Year 1 Year 2 Years 3 Years 4 Years 5 Years 6 Years 7 Y…" at bounding box center [500, 388] width 179 height 29
click at [688, 636] on button "Save" at bounding box center [692, 628] width 64 height 29
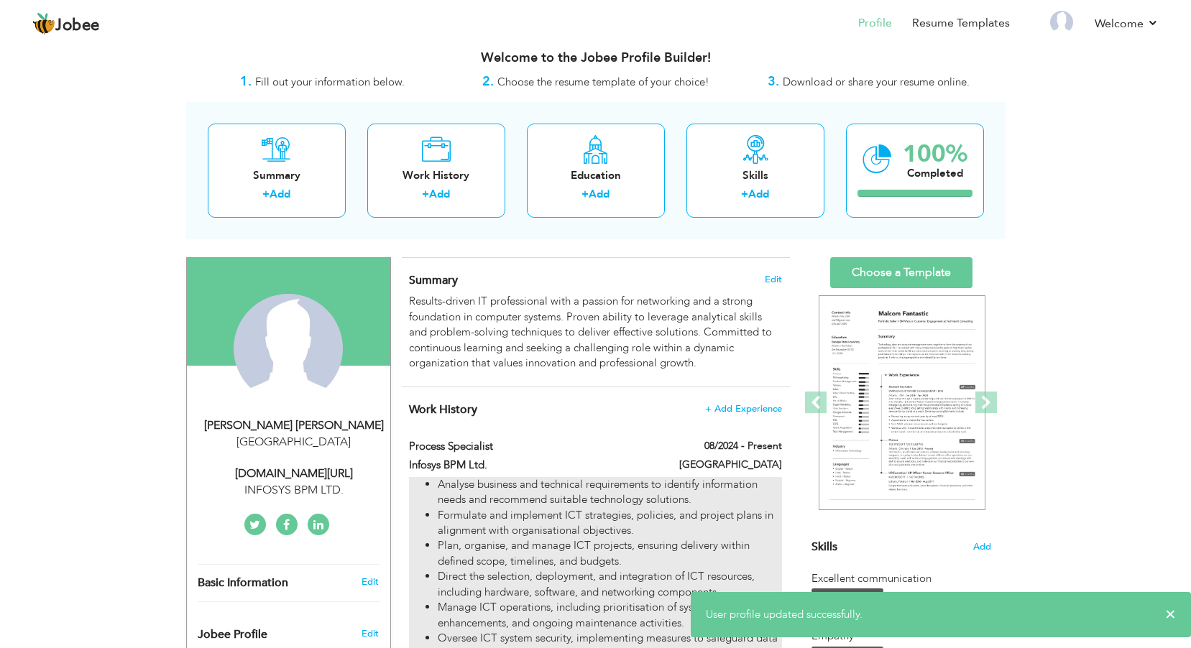
scroll to position [0, 0]
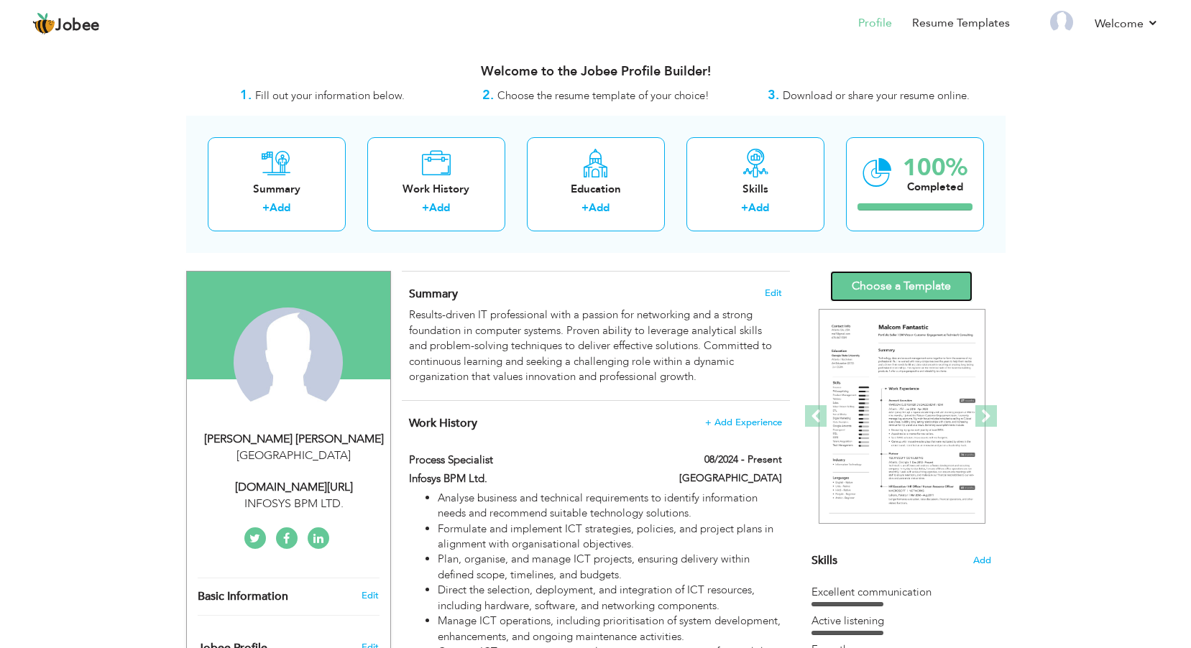
click at [913, 279] on link "Choose a Template" at bounding box center [901, 286] width 142 height 31
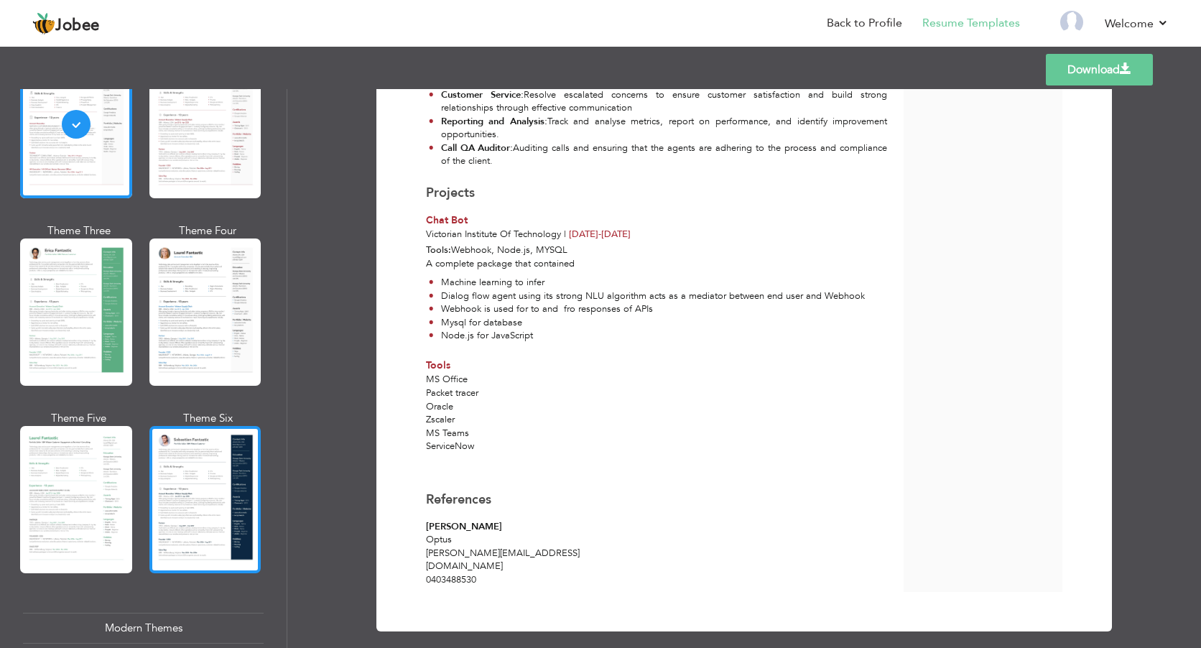
scroll to position [144, 0]
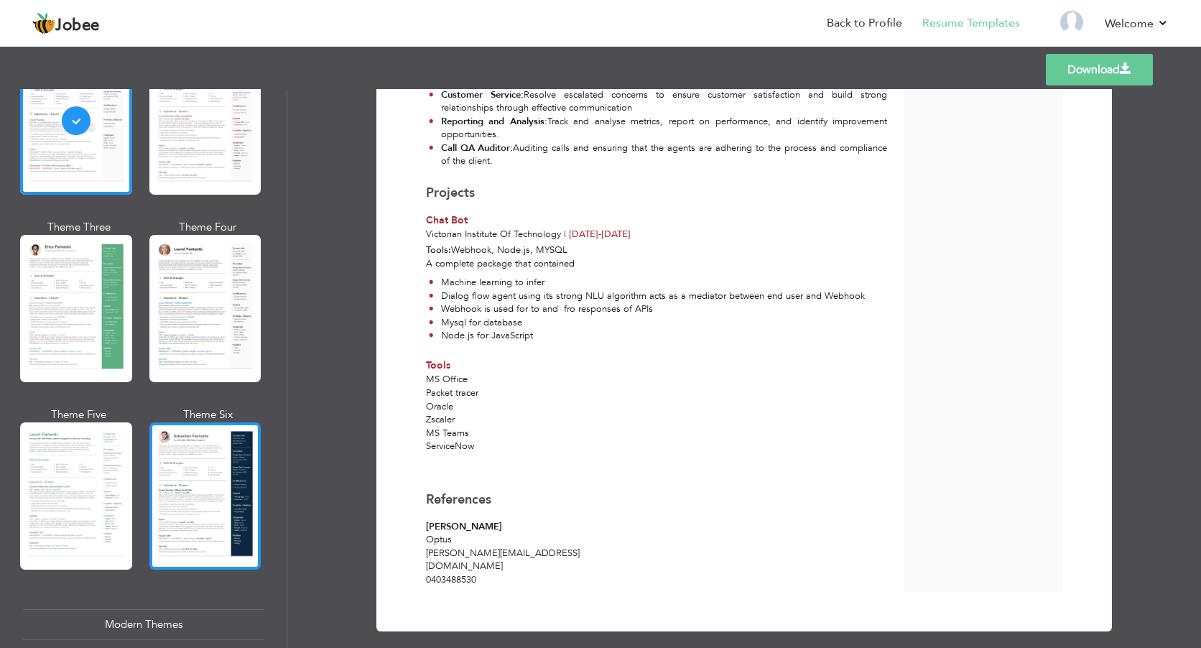
click at [211, 488] on div at bounding box center [205, 496] width 112 height 147
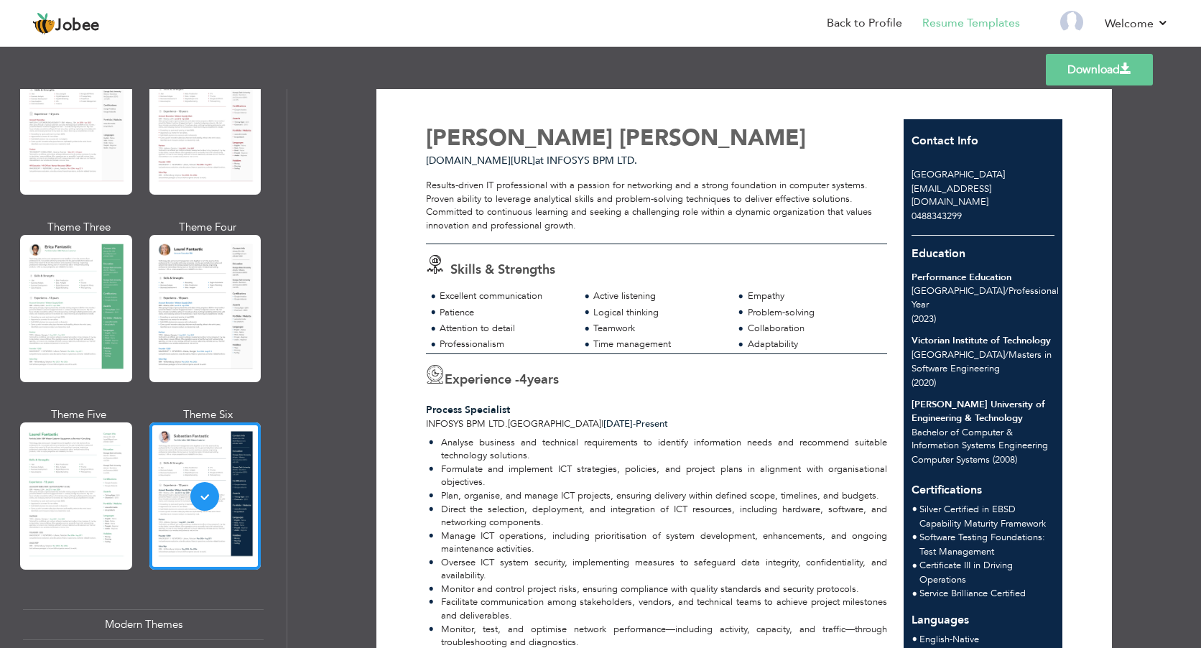
scroll to position [0, 0]
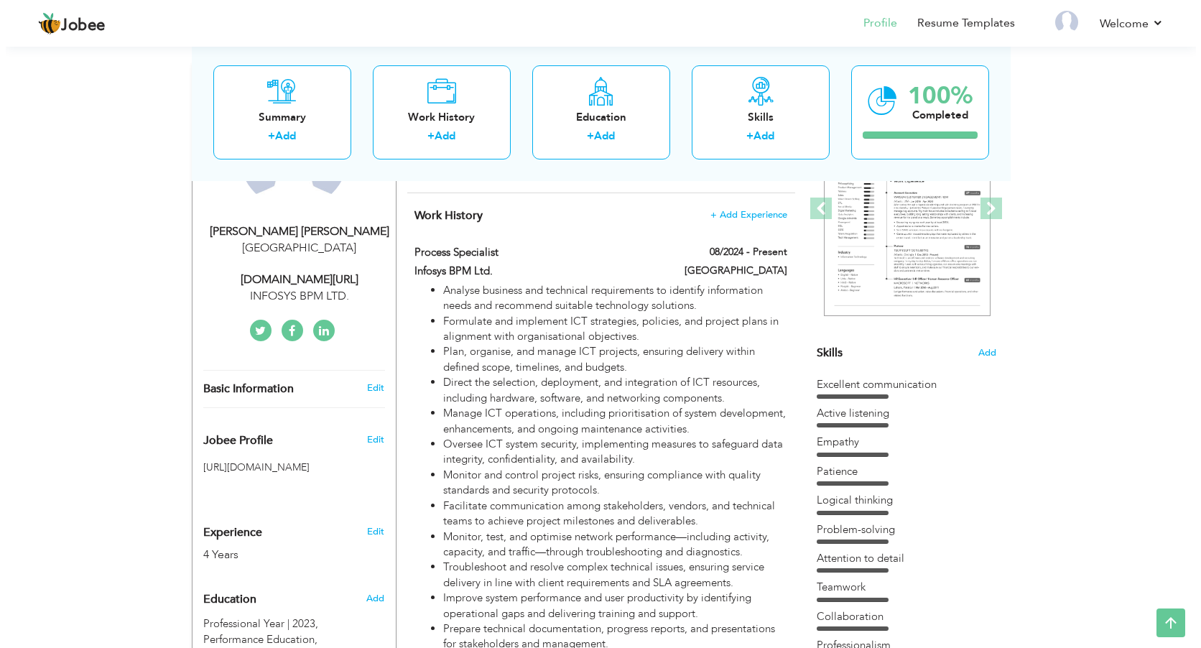
scroll to position [287, 0]
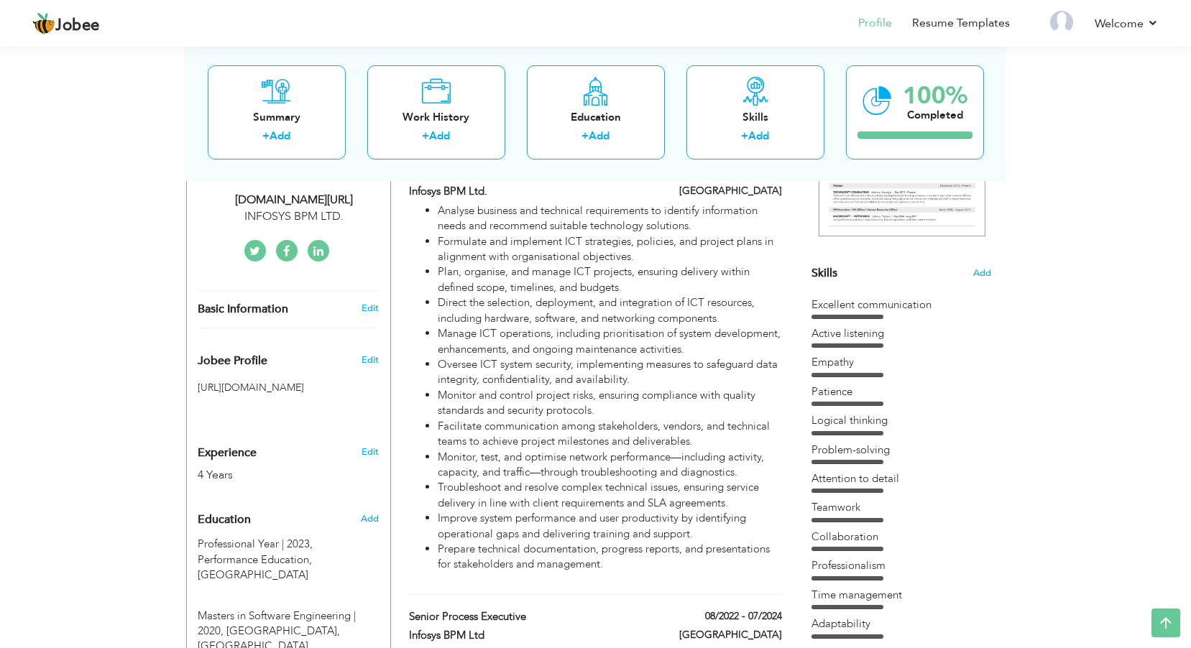
click at [318, 456] on div "Experience 4 Years" at bounding box center [272, 457] width 170 height 52
select select "number:13"
select select "number:6"
type input "INFOSYS BPM LTD."
type input "[DOMAIN_NAME][URL]"
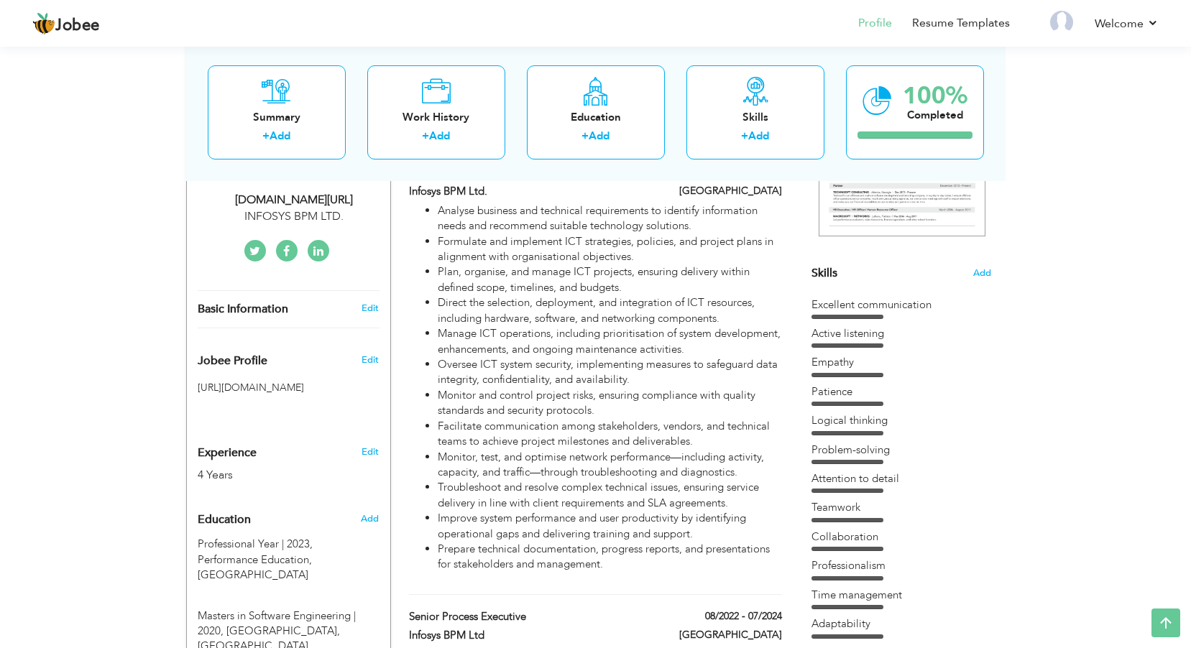
type input "[DOMAIN_NAME][URL]"
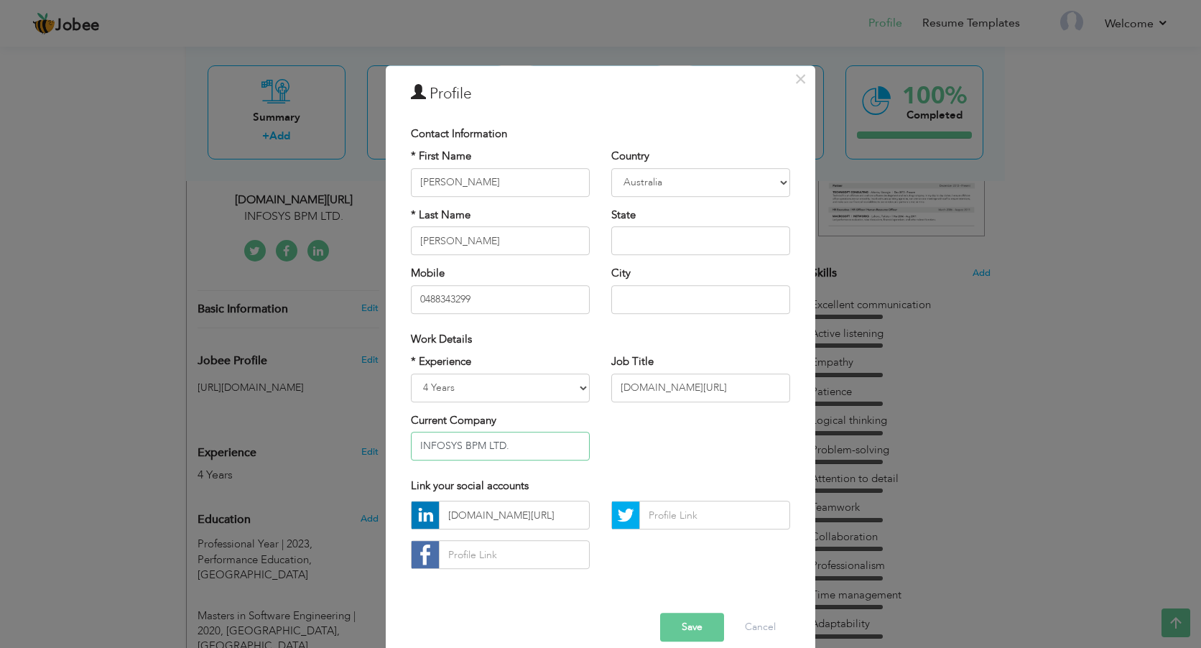
drag, startPoint x: 509, startPoint y: 452, endPoint x: 385, endPoint y: 458, distance: 124.5
click at [386, 458] on div "× Profile Contact Information * First Name [PERSON_NAME] * Last Name [PERSON_NA…" at bounding box center [601, 365] width 430 height 601
click at [675, 243] on input "text" at bounding box center [701, 240] width 179 height 29
click at [775, 179] on select "[GEOGRAPHIC_DATA] [GEOGRAPHIC_DATA] [GEOGRAPHIC_DATA] [US_STATE] [GEOGRAPHIC_DA…" at bounding box center [701, 182] width 179 height 29
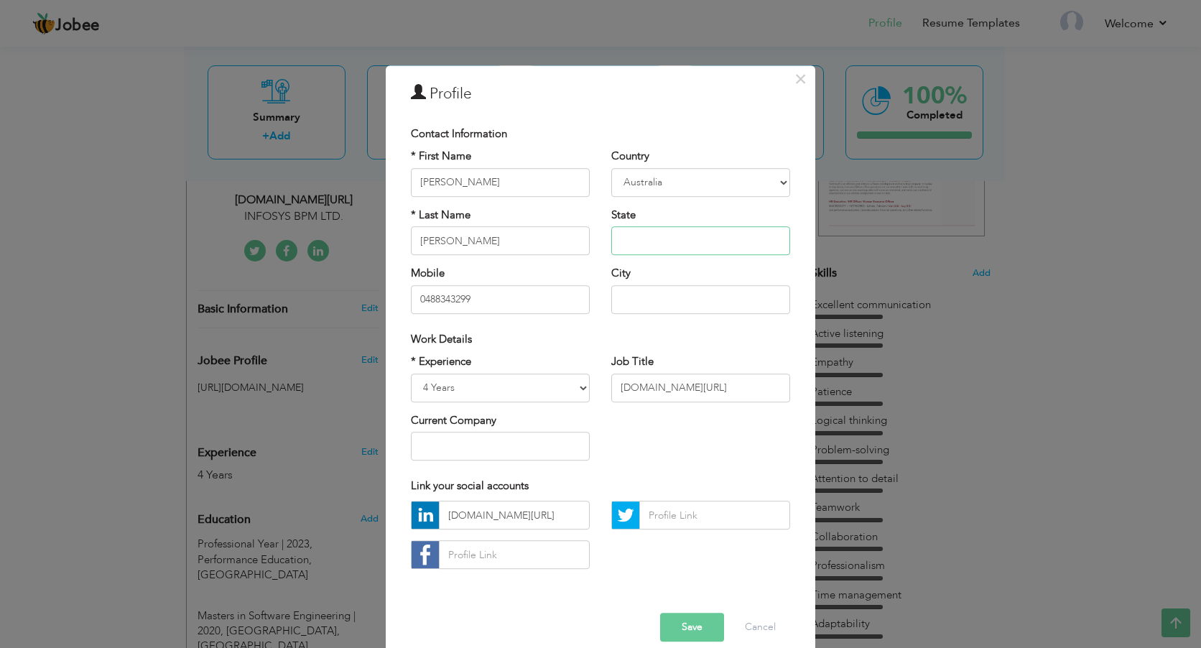
click at [745, 240] on input "text" at bounding box center [701, 240] width 179 height 29
click at [770, 179] on select "[GEOGRAPHIC_DATA] [GEOGRAPHIC_DATA] [GEOGRAPHIC_DATA] [US_STATE] [GEOGRAPHIC_DA…" at bounding box center [701, 182] width 179 height 29
click at [709, 142] on div "Contact Information" at bounding box center [600, 133] width 401 height 29
click at [654, 239] on input "text" at bounding box center [701, 240] width 179 height 29
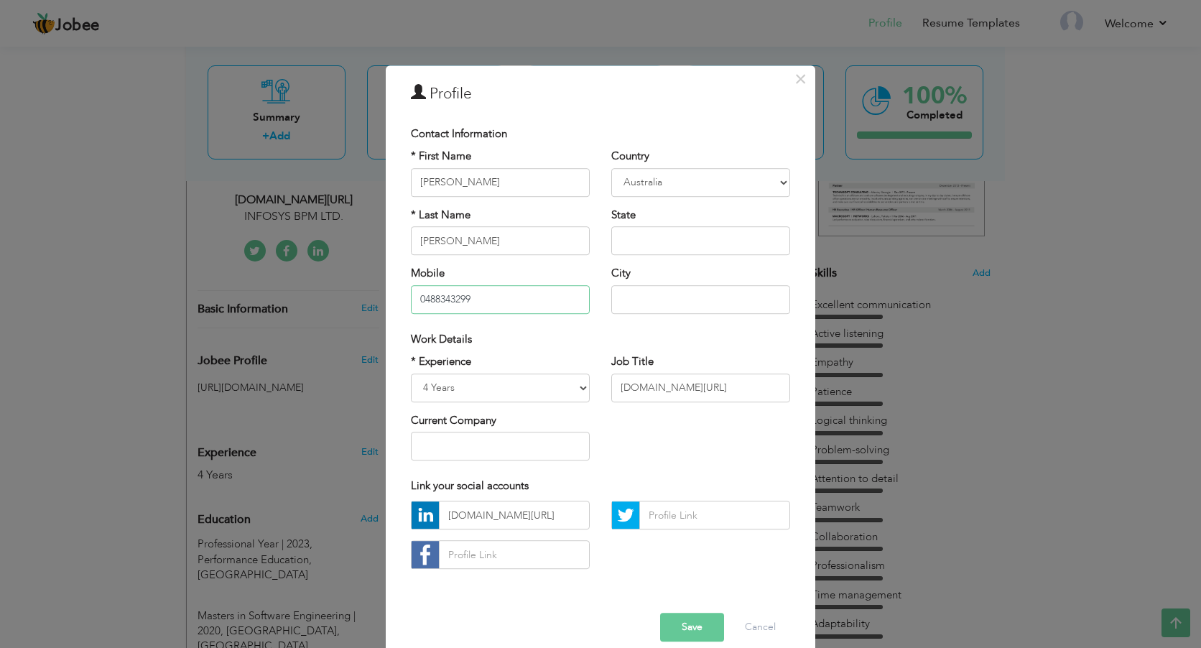
drag, startPoint x: 488, startPoint y: 297, endPoint x: 380, endPoint y: 299, distance: 107.8
click at [386, 299] on div "× Profile Contact Information * First Name Syed Jaseem * Last Name Uddin Angola" at bounding box center [601, 365] width 430 height 601
click at [651, 239] on input "text" at bounding box center [701, 240] width 179 height 29
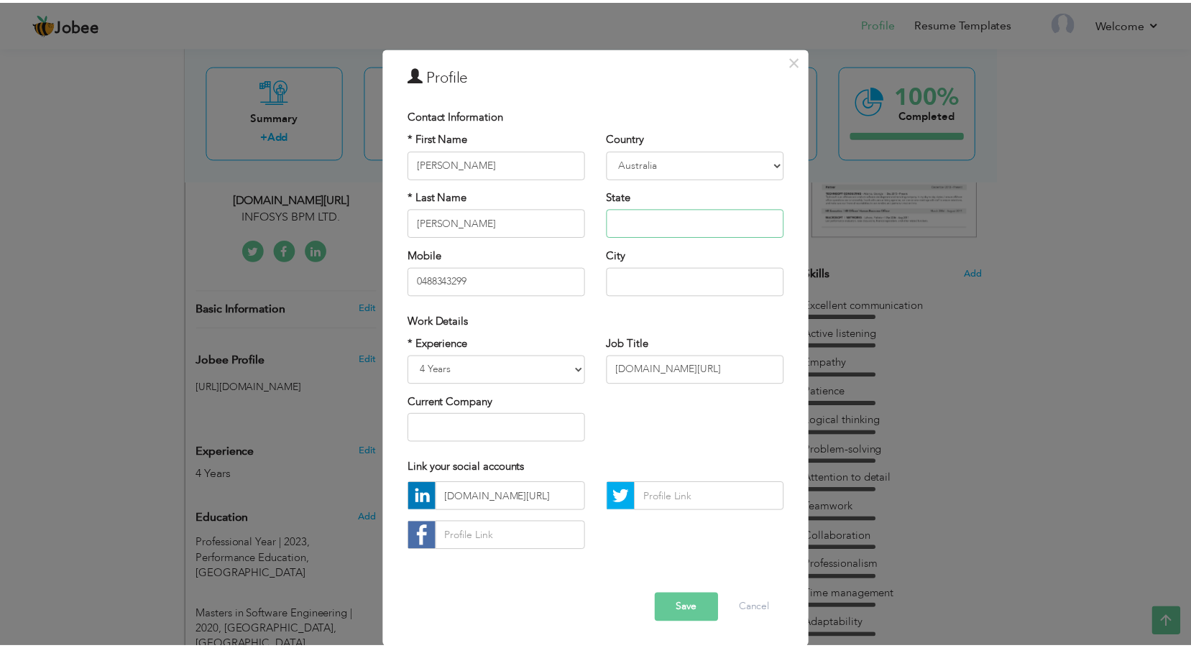
scroll to position [19, 0]
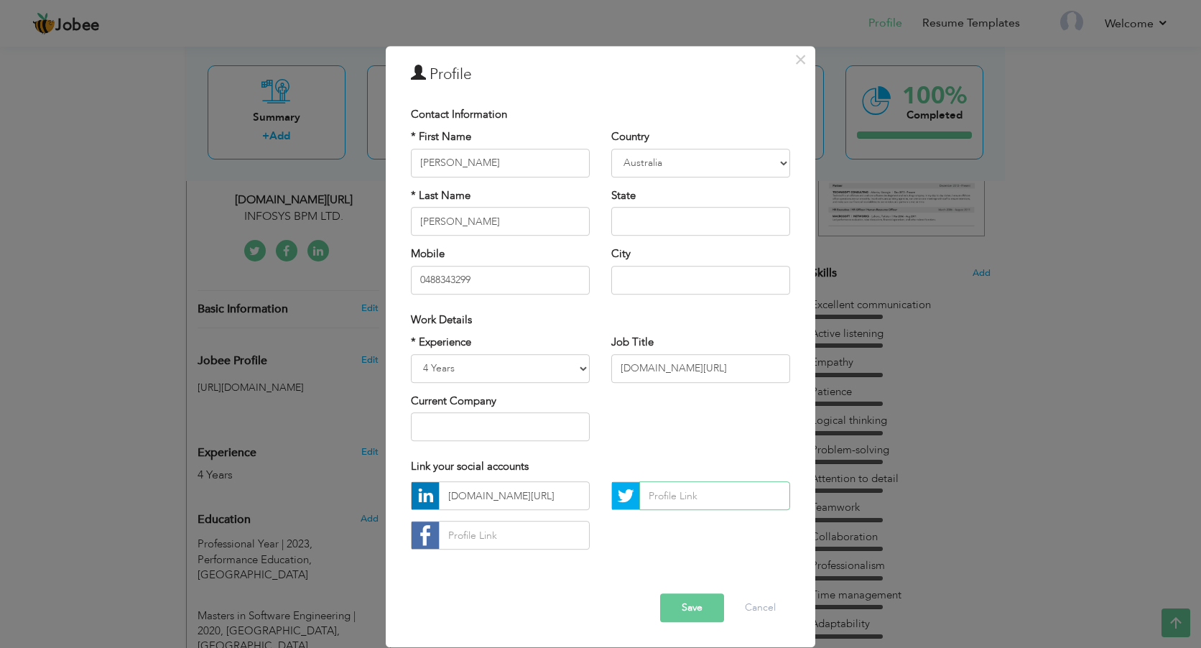
click at [683, 489] on input "text" at bounding box center [715, 496] width 151 height 29
click at [684, 617] on button "Save" at bounding box center [692, 608] width 64 height 29
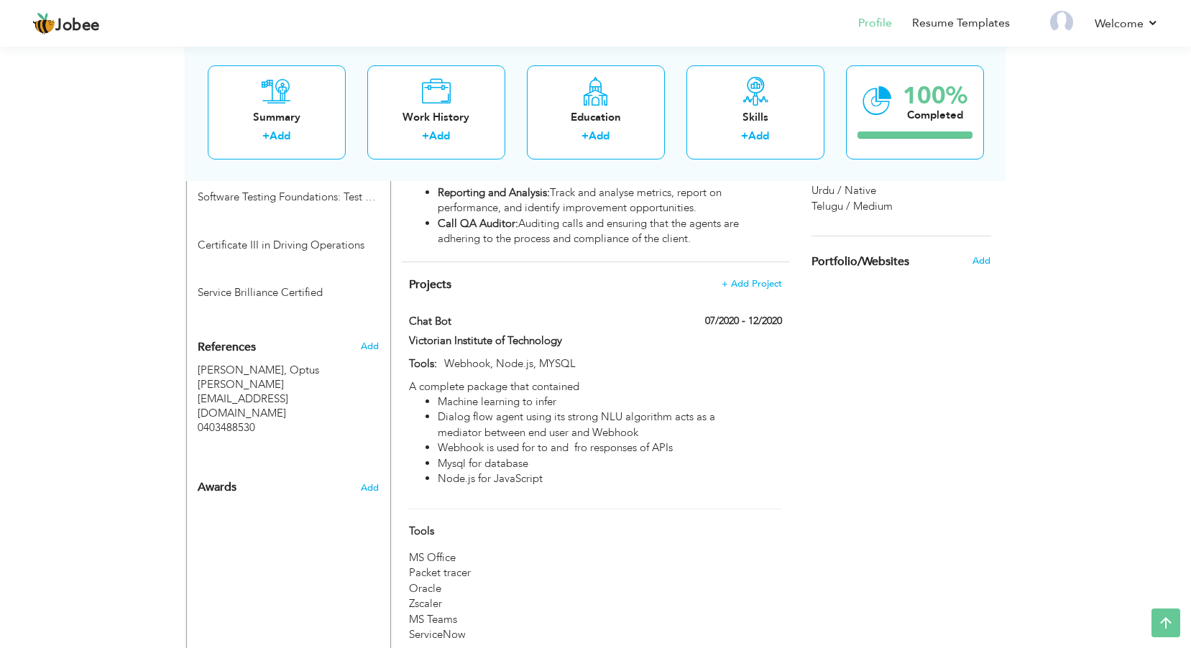
scroll to position [1023, 0]
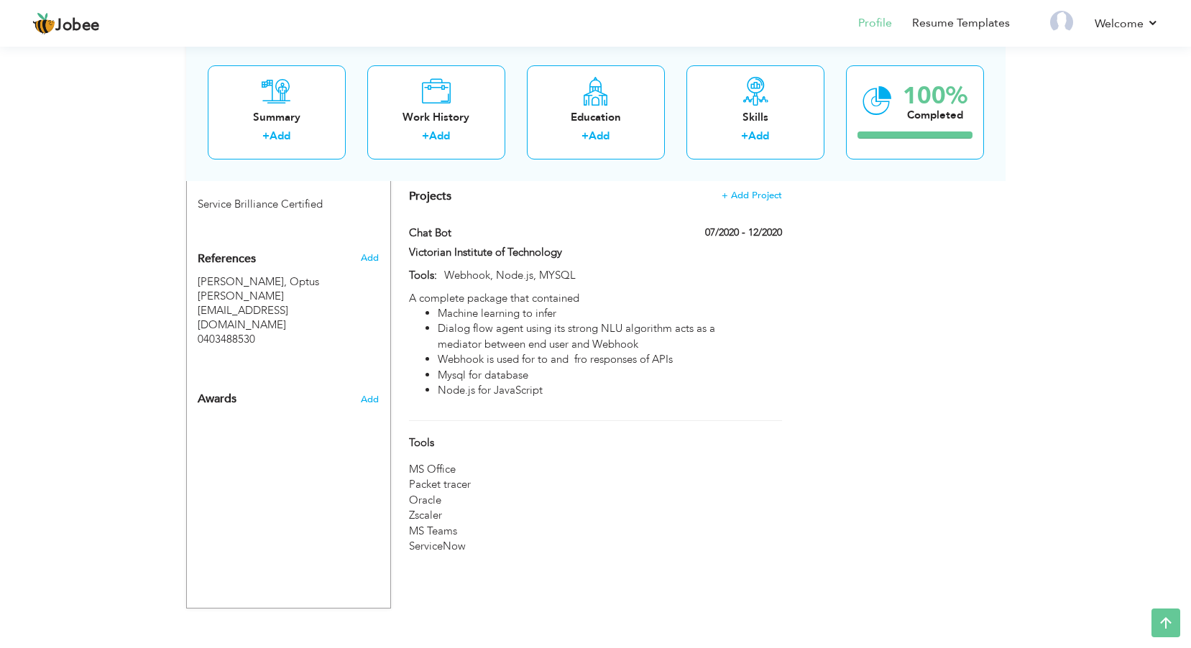
click at [258, 379] on div "Awards" at bounding box center [272, 396] width 170 height 34
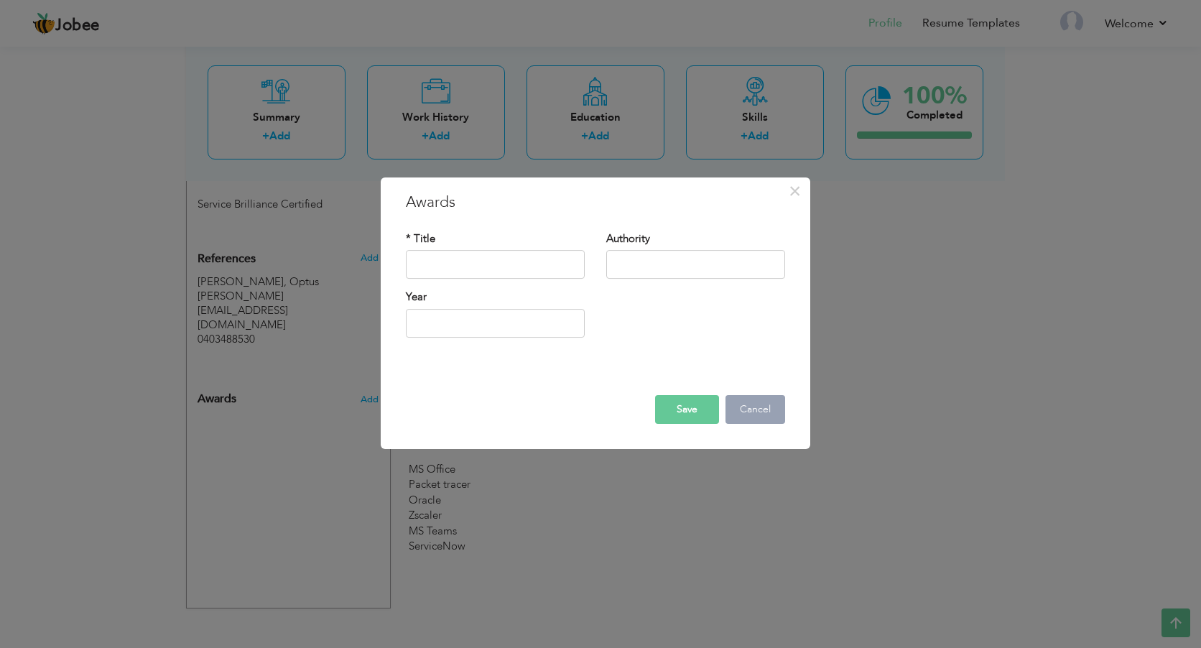
click at [770, 408] on button "Cancel" at bounding box center [756, 409] width 60 height 29
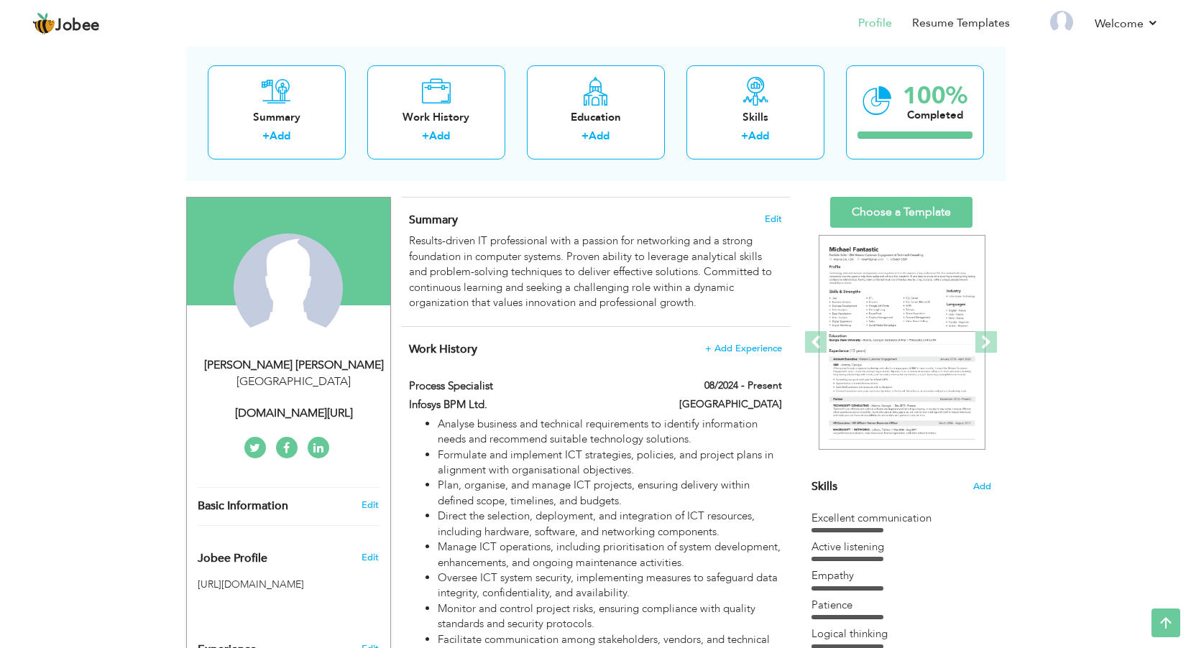
scroll to position [0, 0]
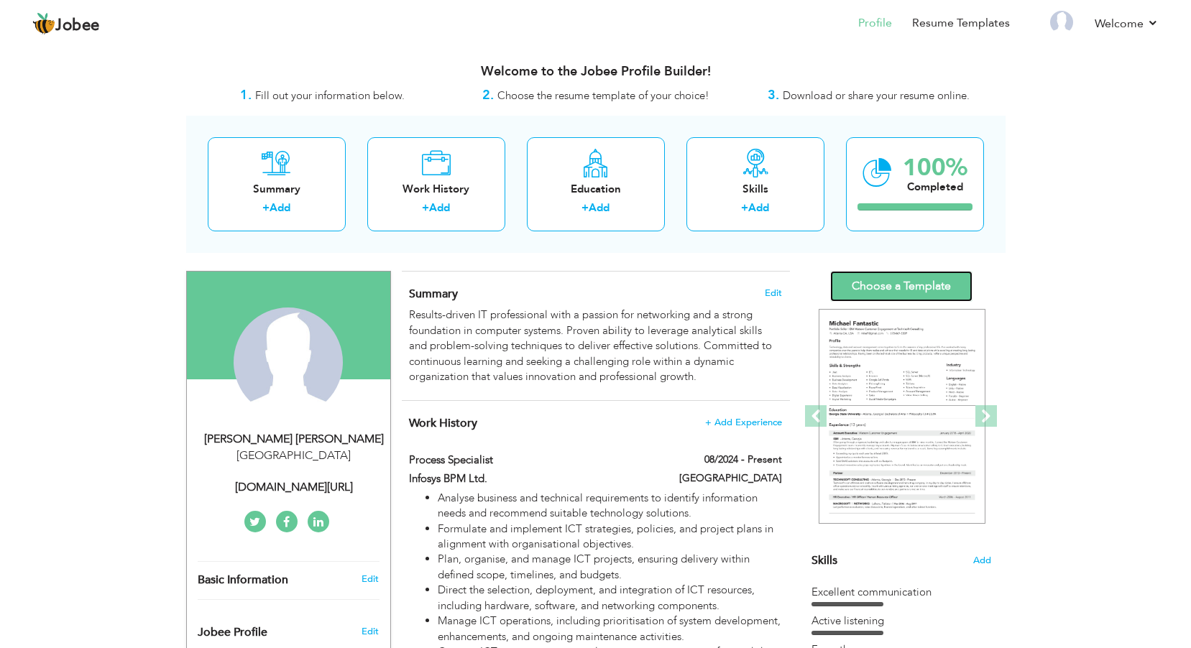
click at [892, 285] on link "Choose a Template" at bounding box center [901, 286] width 142 height 31
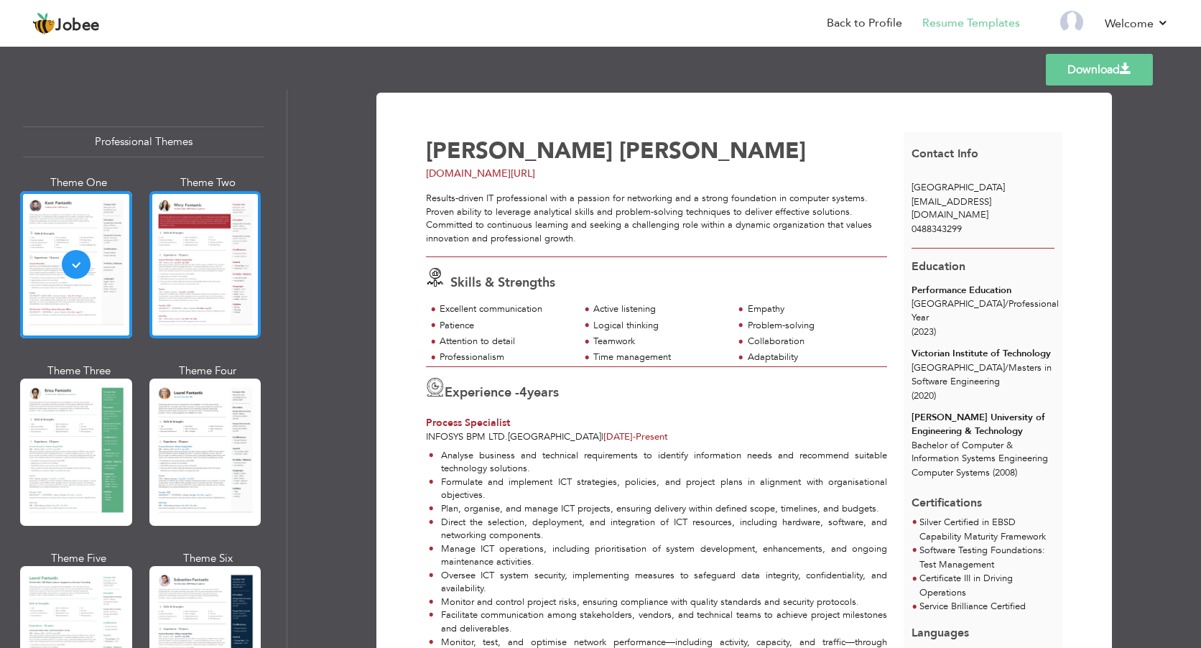
click at [194, 282] on div at bounding box center [205, 264] width 112 height 147
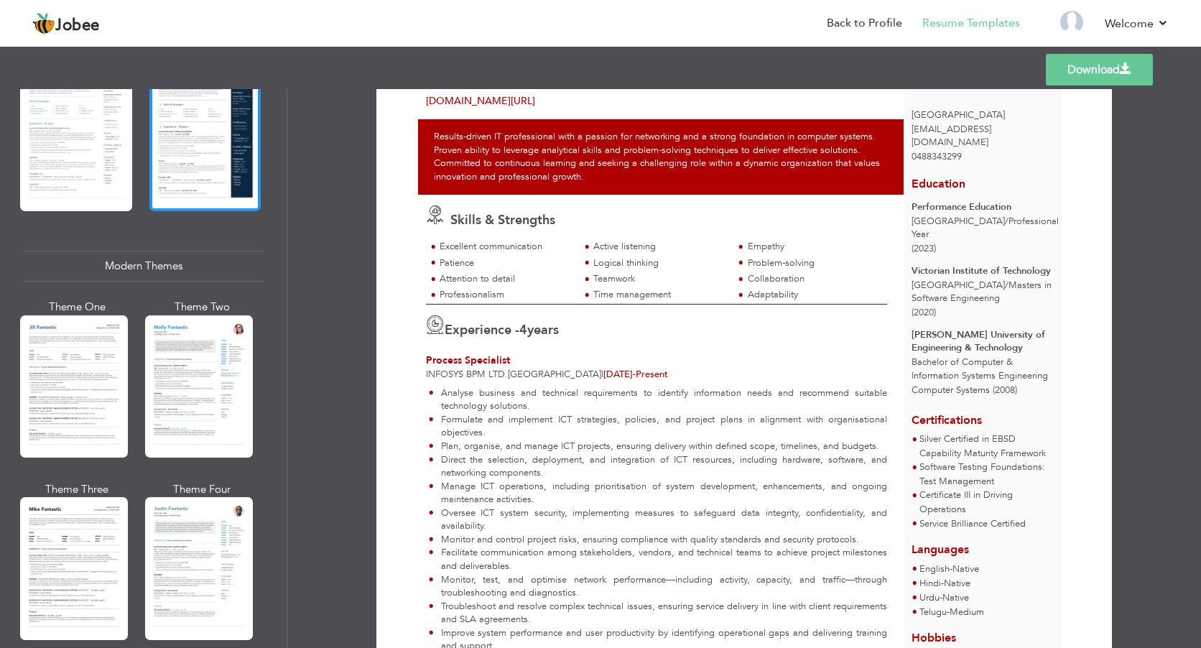
scroll to position [503, 0]
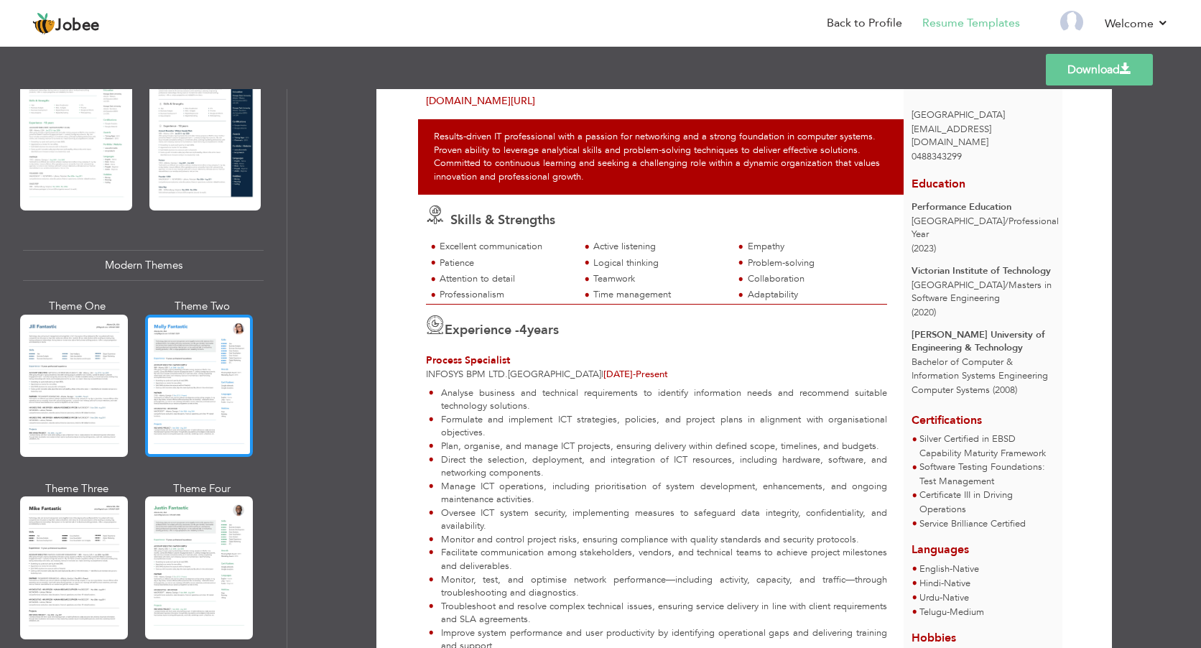
click at [197, 373] on div at bounding box center [199, 386] width 108 height 142
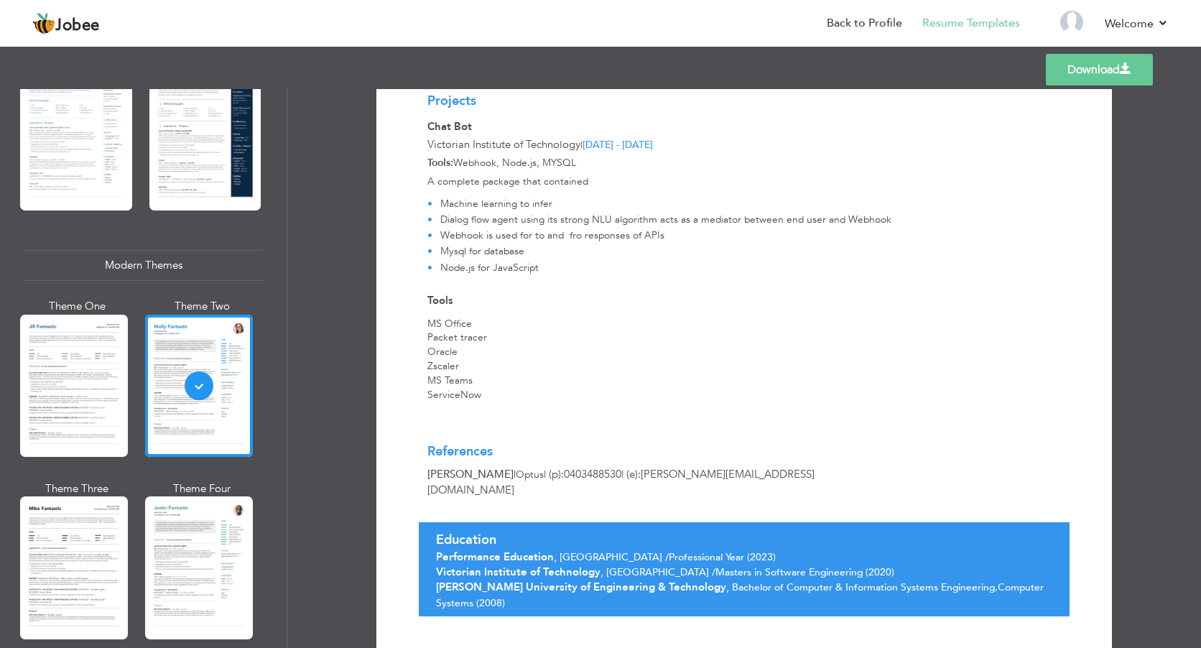
scroll to position [1007, 0]
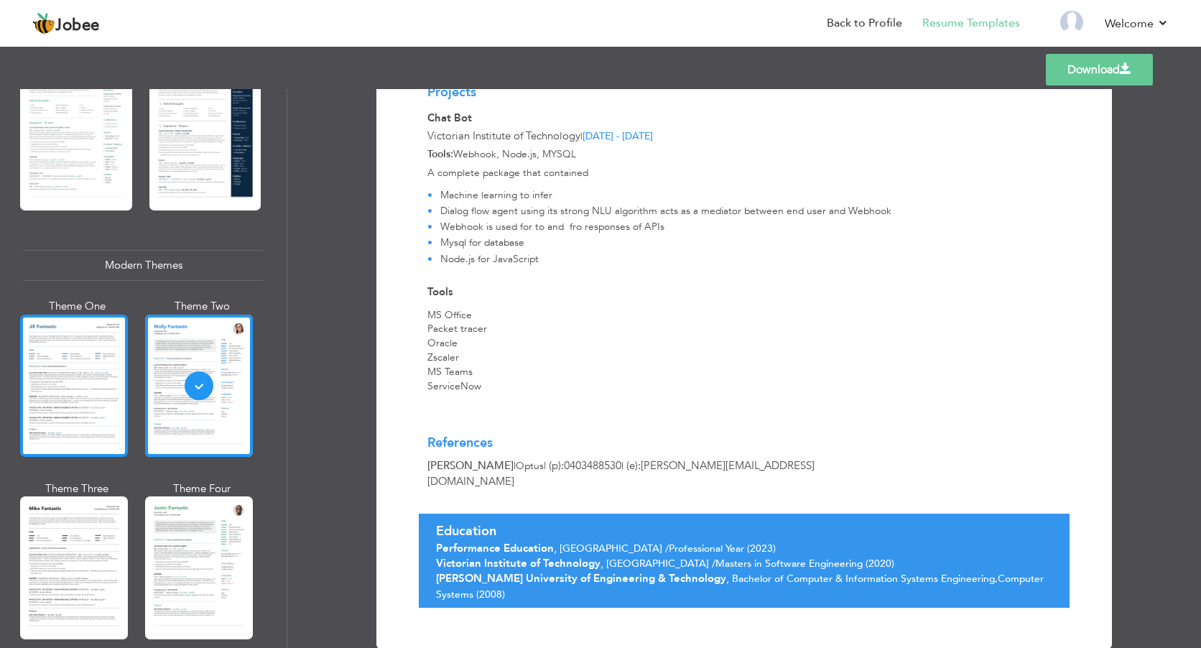
click at [102, 388] on div at bounding box center [74, 386] width 108 height 142
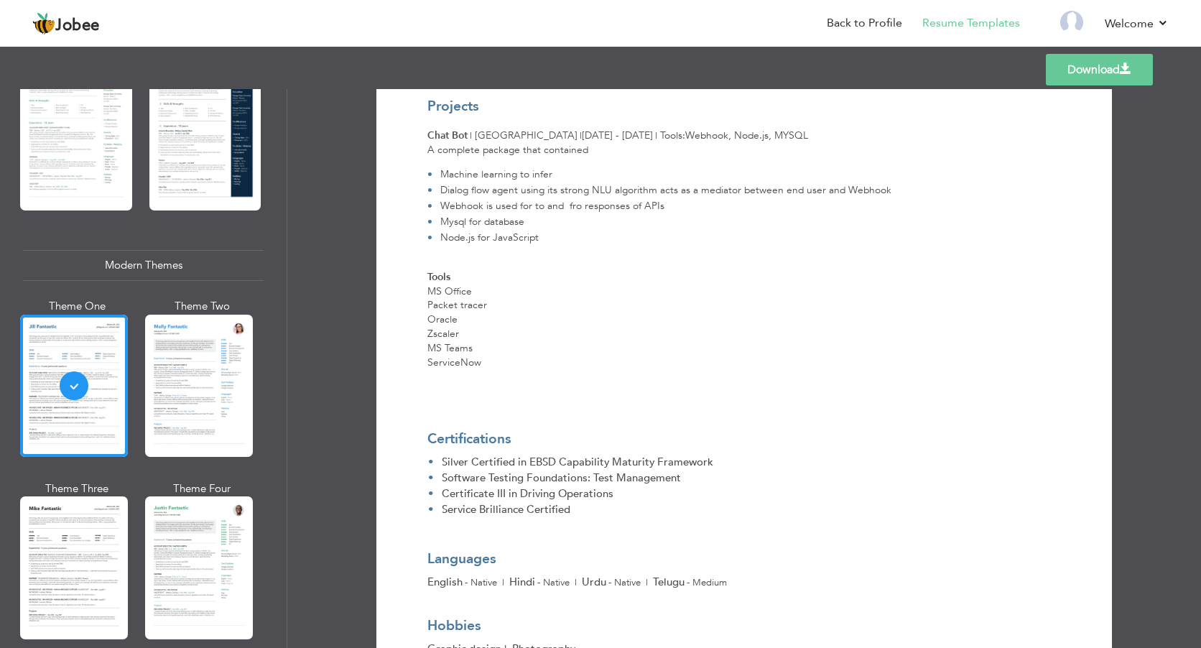
scroll to position [954, 0]
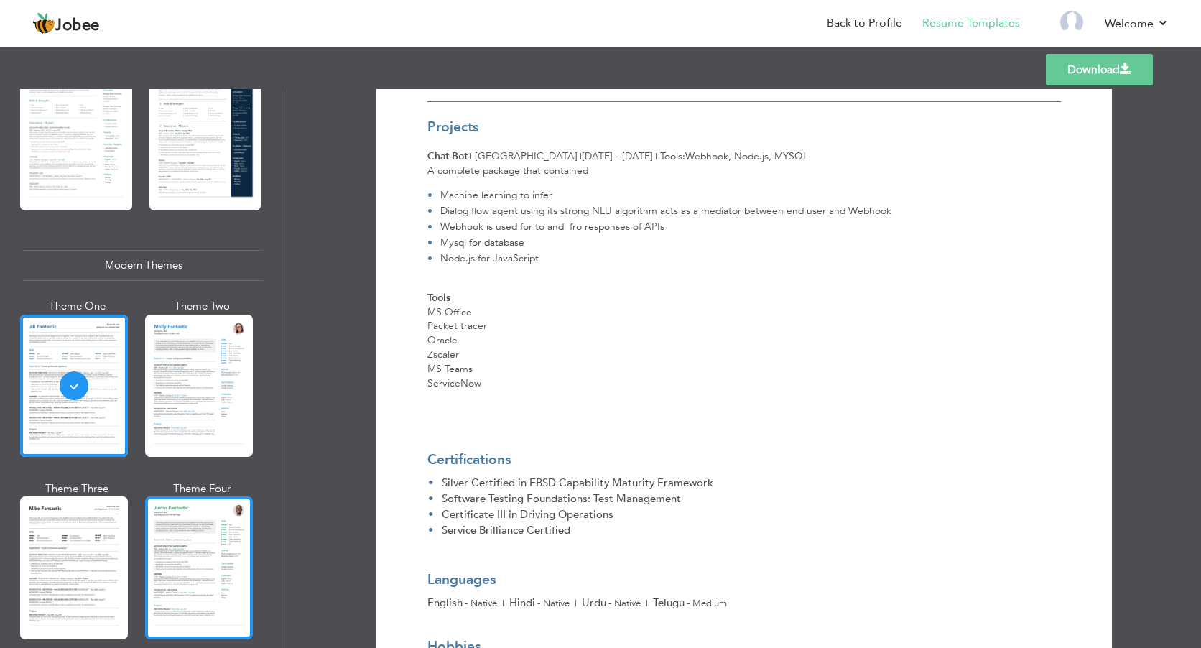
click at [192, 554] on div at bounding box center [199, 568] width 108 height 142
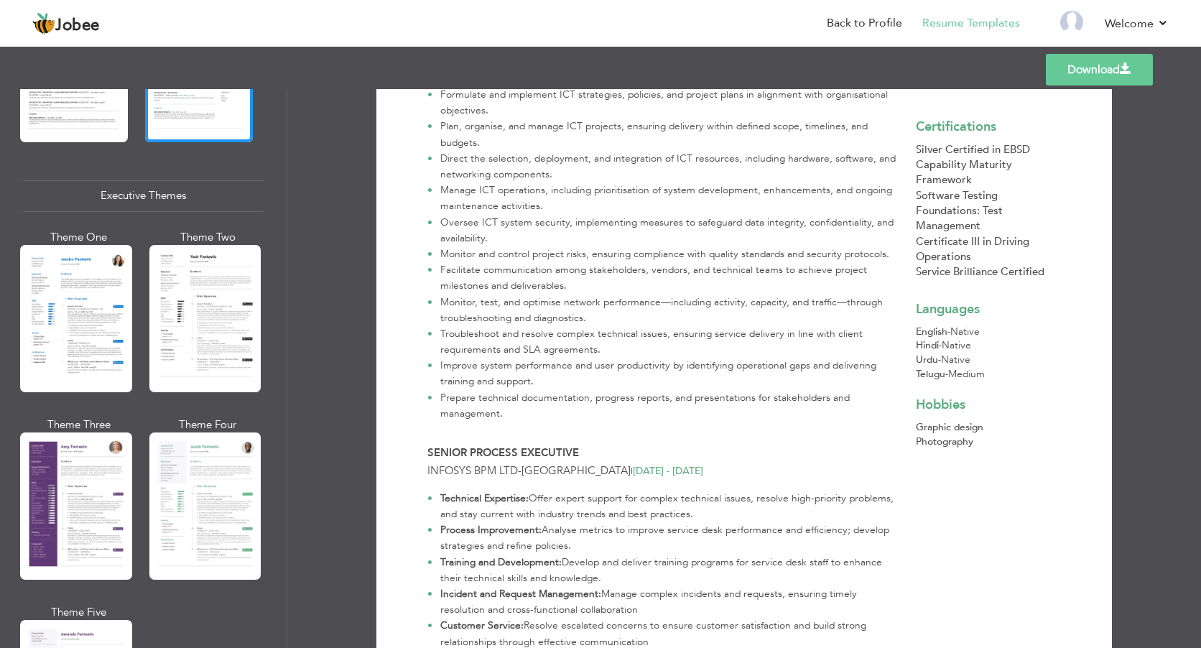
scroll to position [1006, 0]
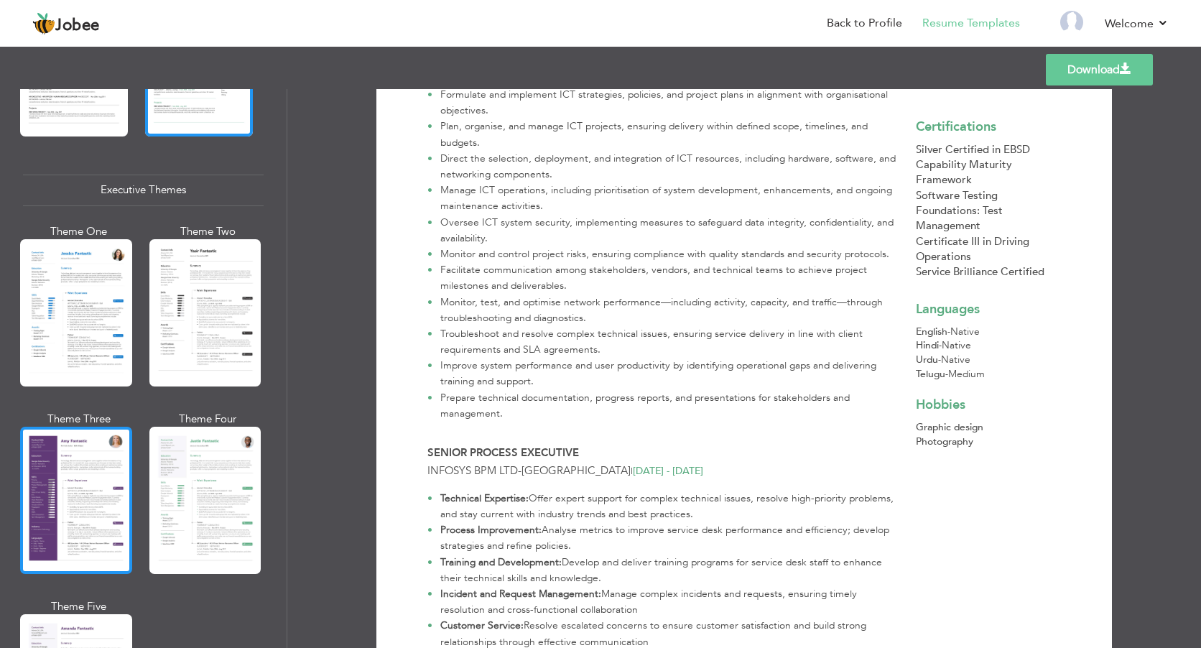
click at [108, 466] on div at bounding box center [76, 500] width 112 height 147
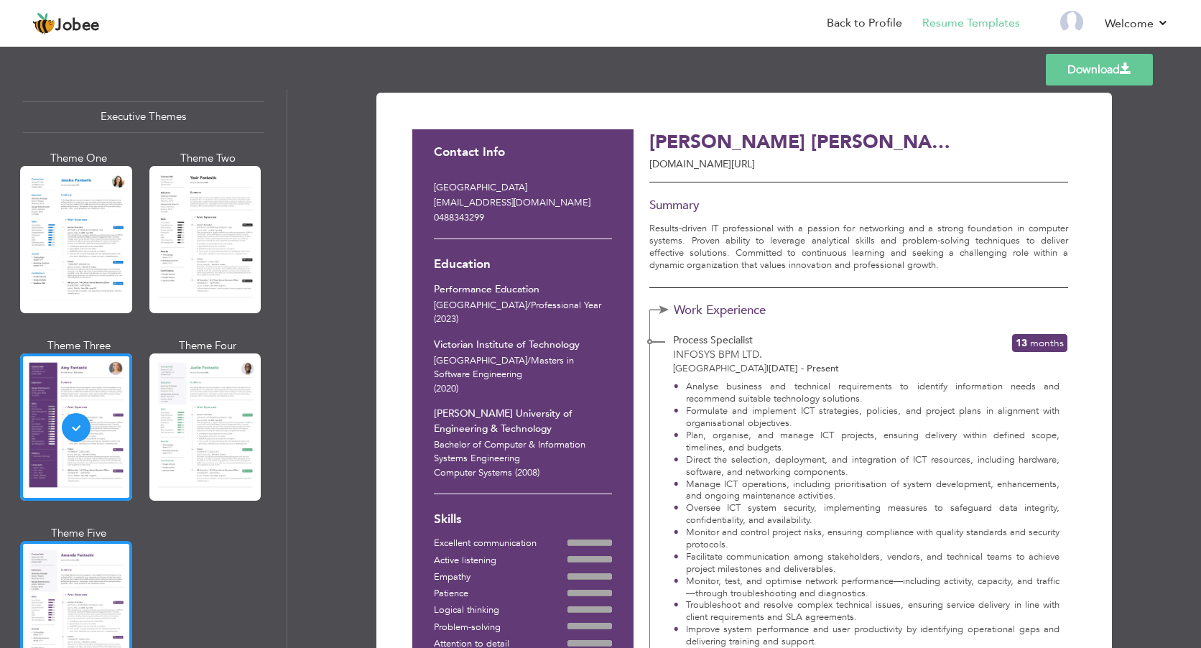
scroll to position [1078, 0]
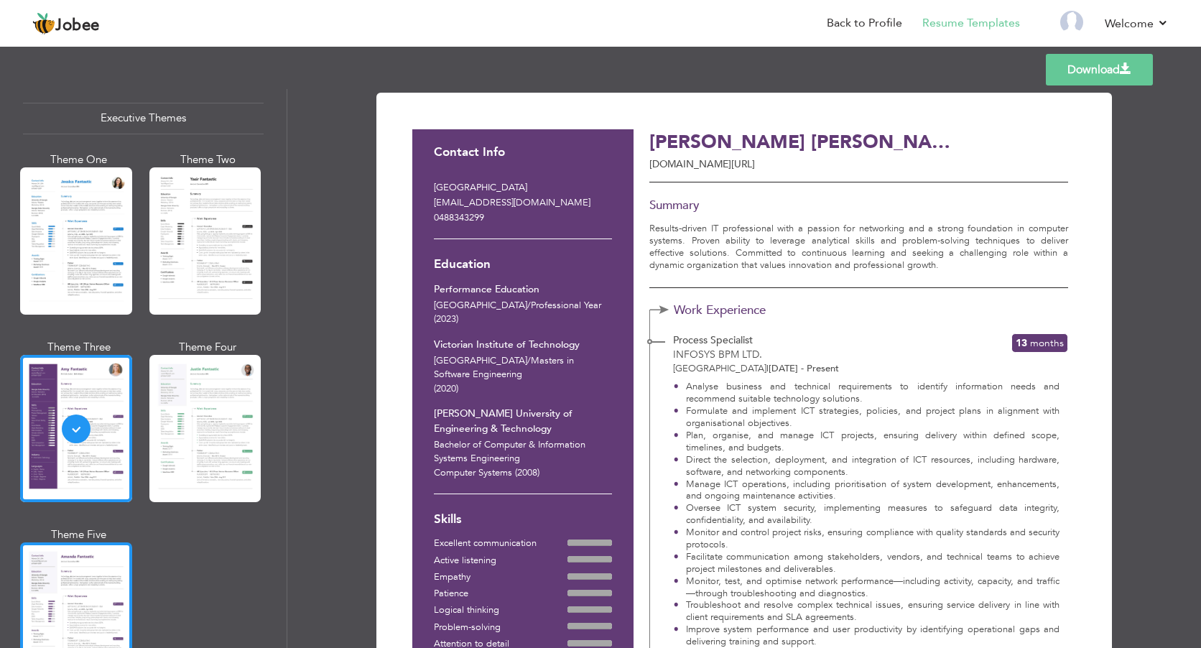
click at [90, 543] on div at bounding box center [76, 616] width 112 height 147
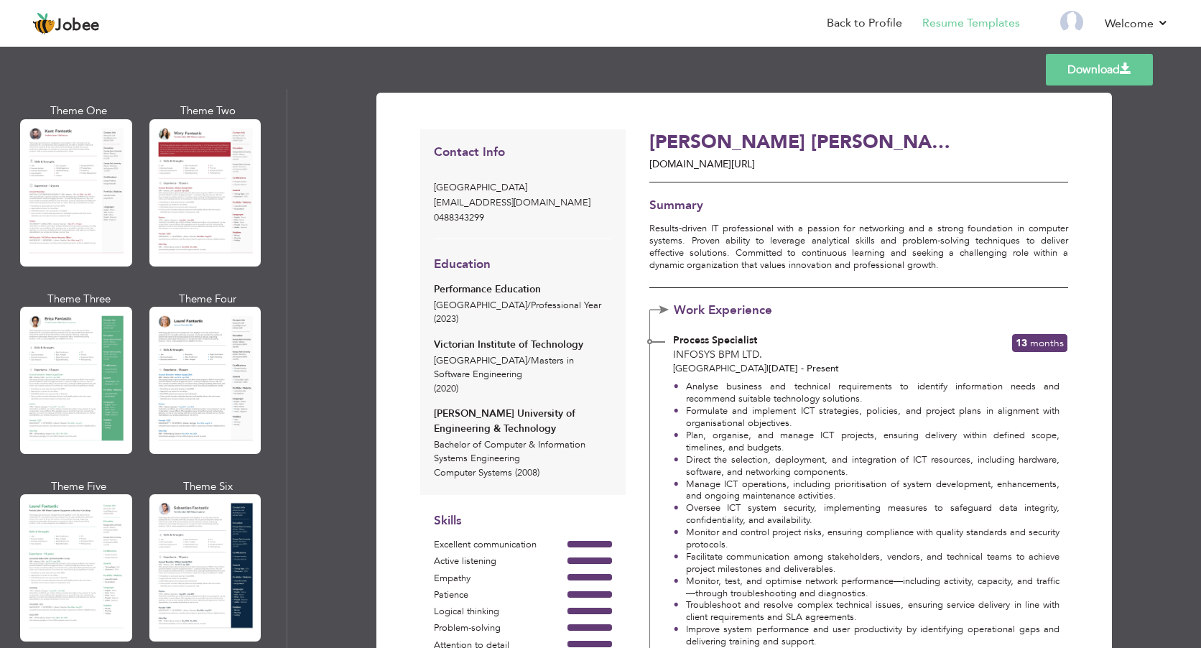
scroll to position [0, 0]
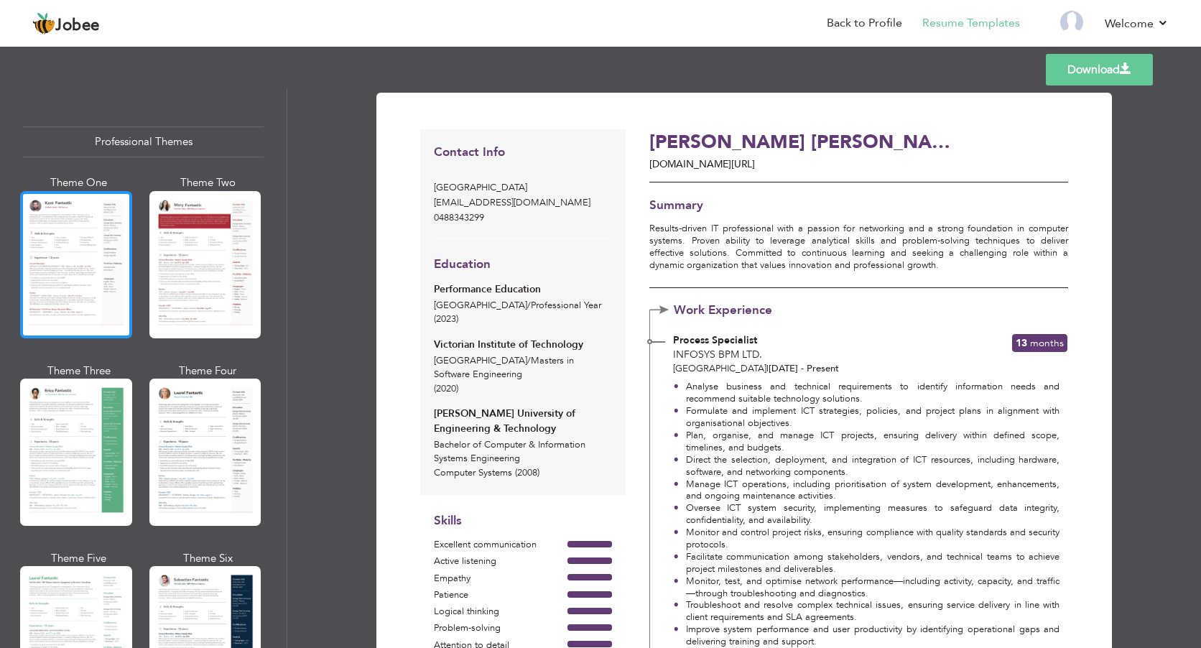
click at [109, 249] on div at bounding box center [76, 264] width 112 height 147
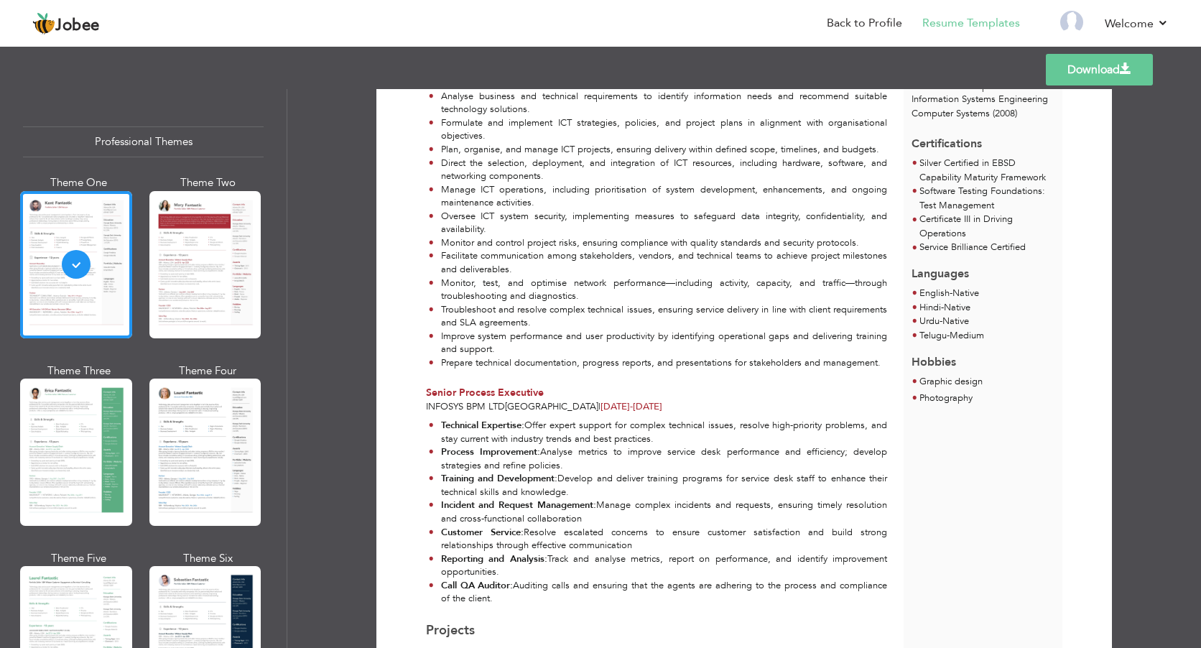
scroll to position [144, 0]
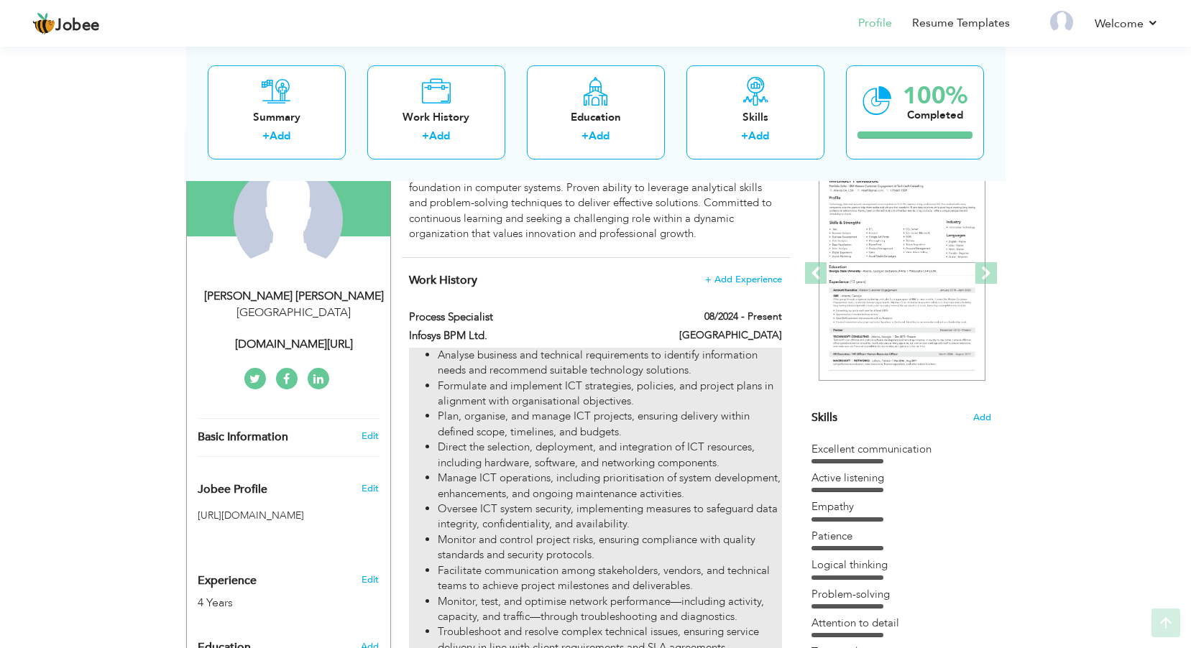
scroll to position [144, 0]
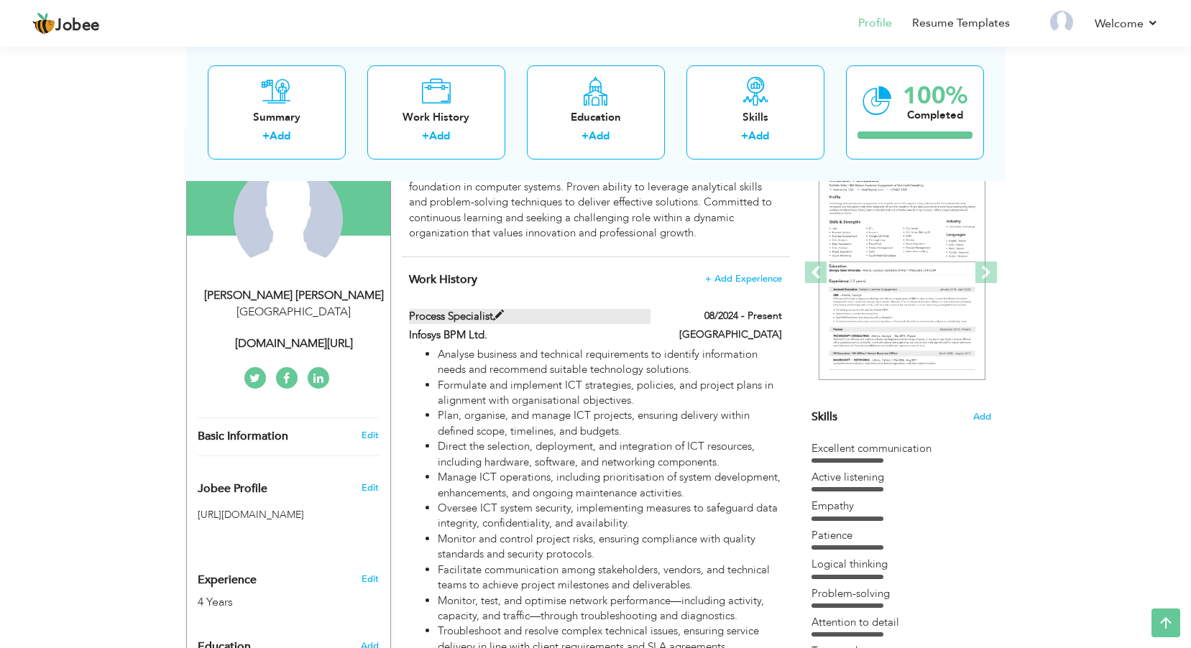
click at [498, 313] on span at bounding box center [498, 315] width 11 height 11
type input "Process Specialist"
type input "Infosys BPM Ltd."
type input "08/2024"
type input "[GEOGRAPHIC_DATA]"
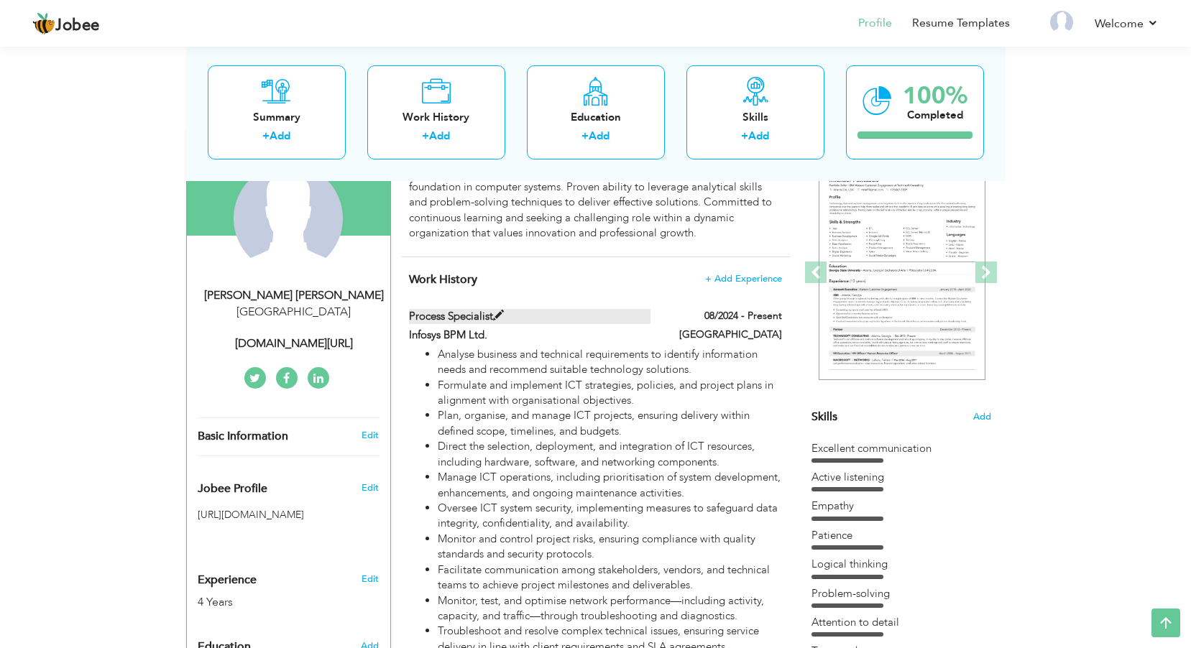
checkbox input "true"
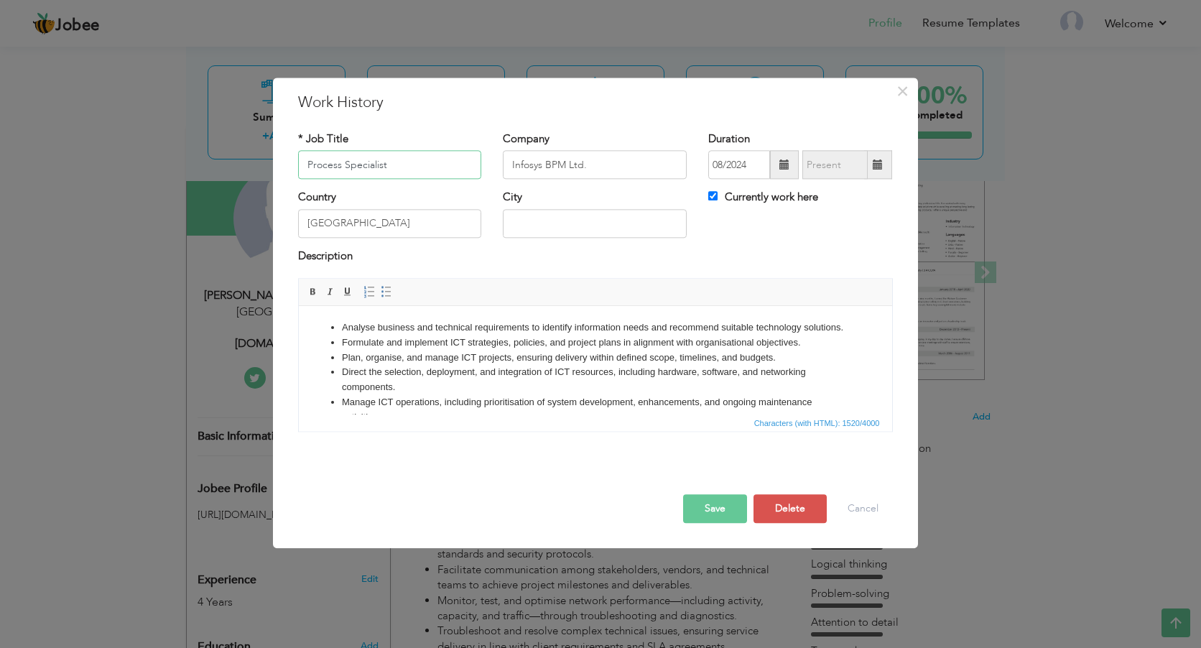
drag, startPoint x: 428, startPoint y: 163, endPoint x: 284, endPoint y: 145, distance: 144.8
click at [284, 145] on div "× Work History * Job Title Process Specialist Company Infosys BPM Ltd. Duration…" at bounding box center [595, 313] width 645 height 471
type input "PROCESS SPECIALIST"
drag, startPoint x: 545, startPoint y: 172, endPoint x: 504, endPoint y: 168, distance: 41.8
click at [504, 168] on input "Infosys BPM Ltd." at bounding box center [595, 165] width 184 height 29
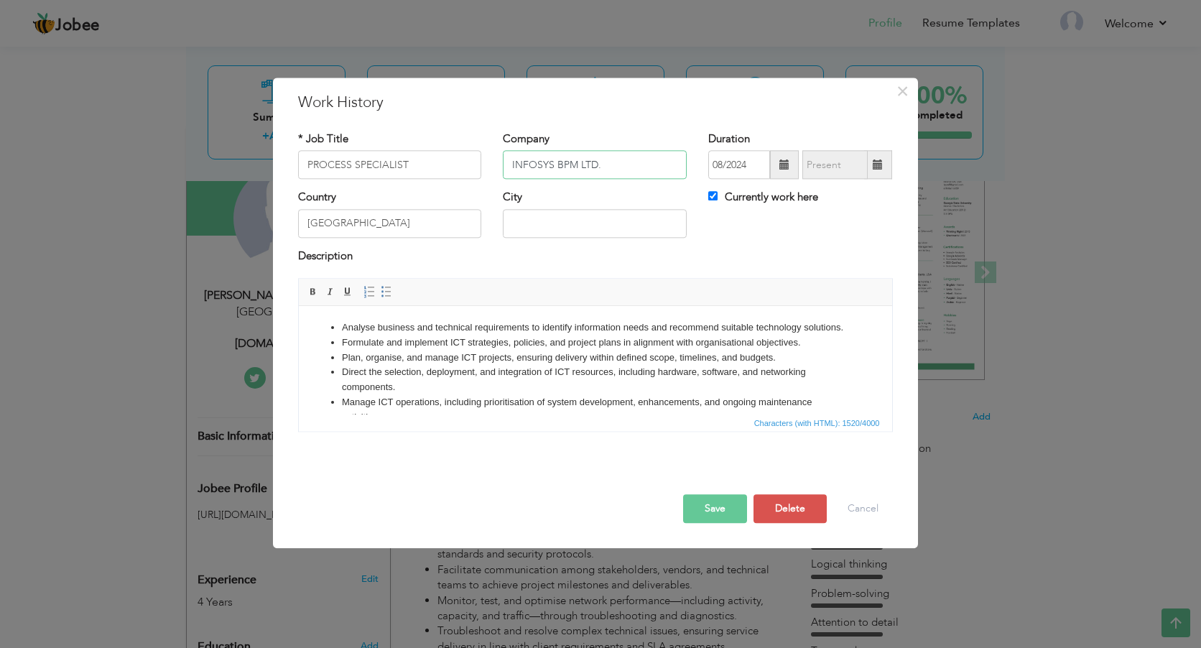
type input "INFOSYS BPM LTD."
drag, startPoint x: 395, startPoint y: 219, endPoint x: 257, endPoint y: 228, distance: 138.2
click at [257, 228] on div "× Work History * Job Title PROCESS SPECIALIST Company INFOSYS BPM LTD." at bounding box center [600, 324] width 1201 height 648
type input "[GEOGRAPHIC_DATA]"
click at [772, 231] on div "Country AUSTRALIA City Currently work here" at bounding box center [595, 219] width 617 height 58
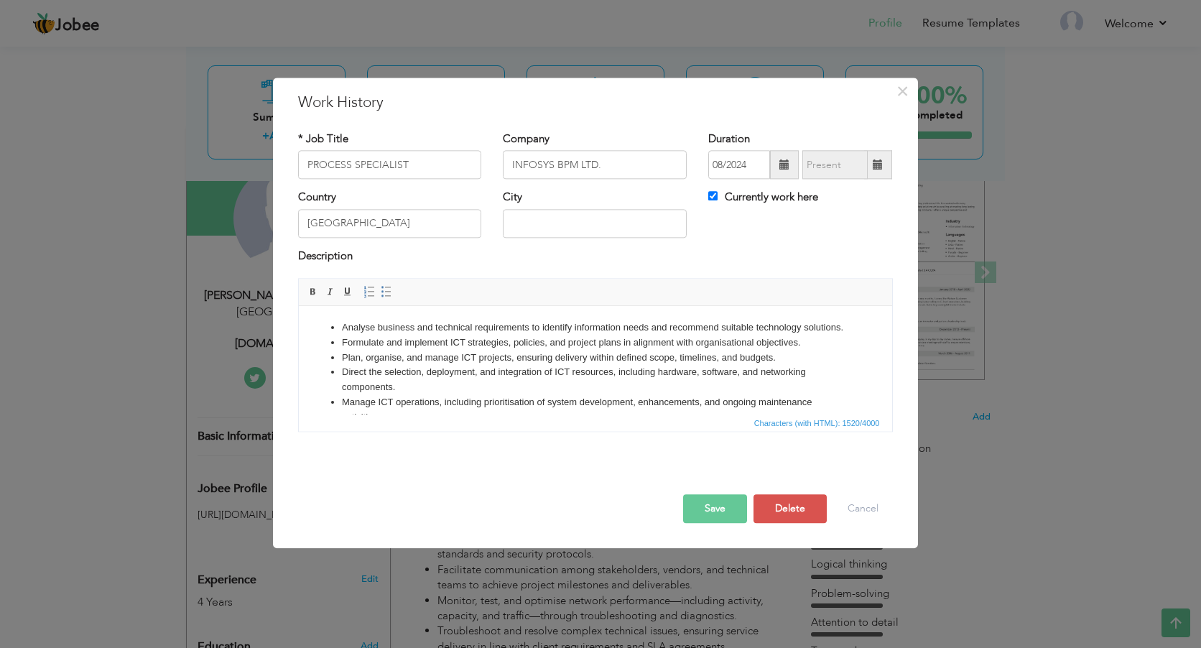
click at [710, 512] on button "Save" at bounding box center [715, 509] width 64 height 29
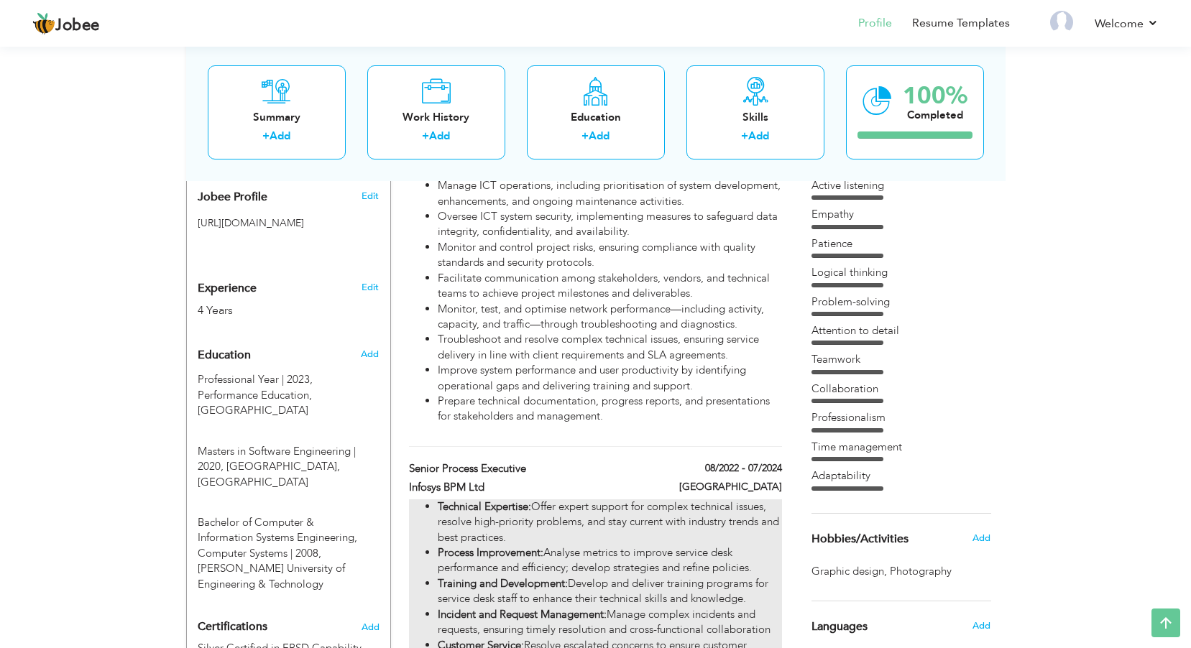
scroll to position [503, 0]
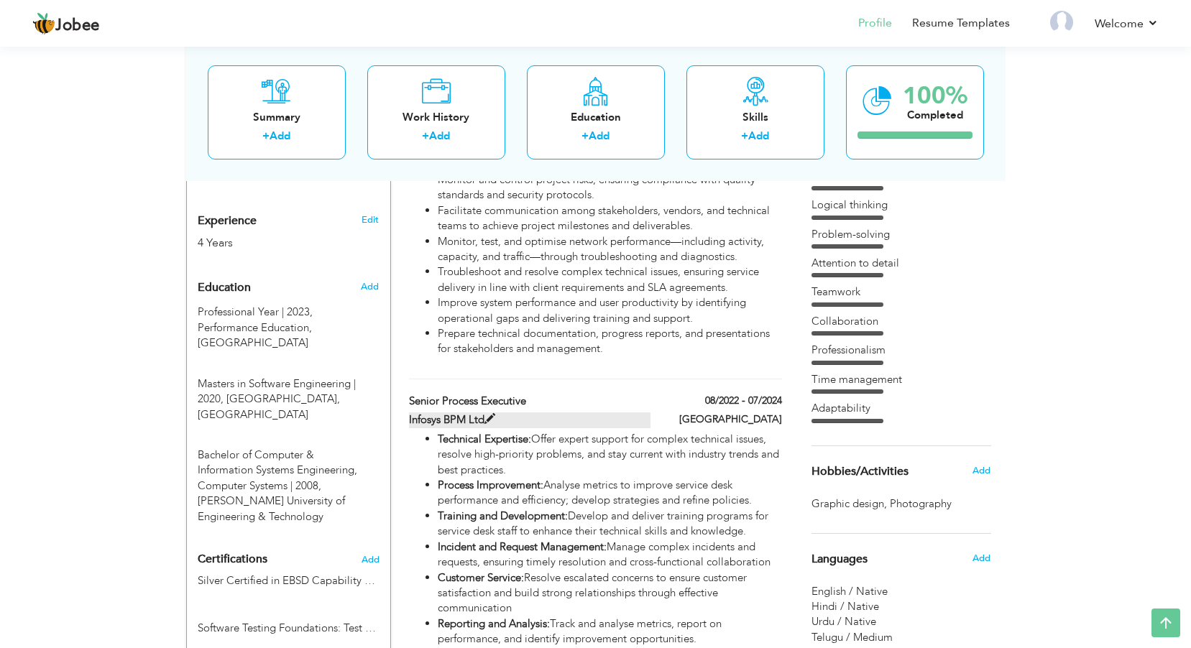
click at [490, 420] on span at bounding box center [489, 419] width 11 height 11
type input "Senior Process Executive"
type input "Infosys BPM Ltd"
type input "08/2022"
type input "07/2024"
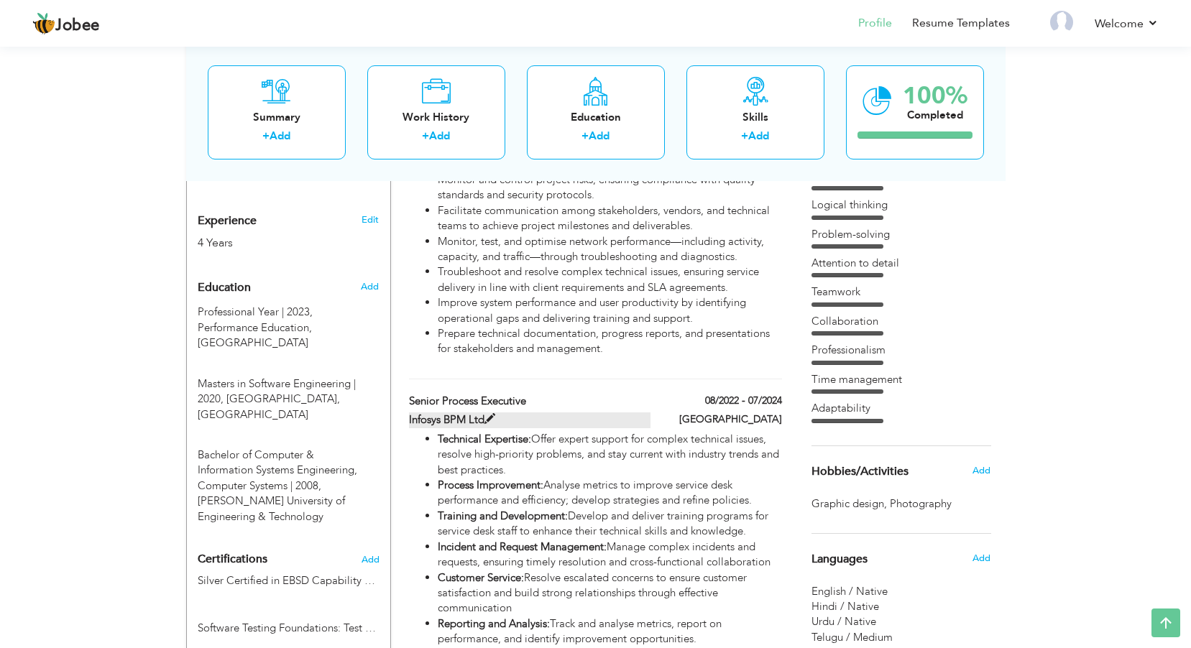
type input "[GEOGRAPHIC_DATA]"
checkbox input "false"
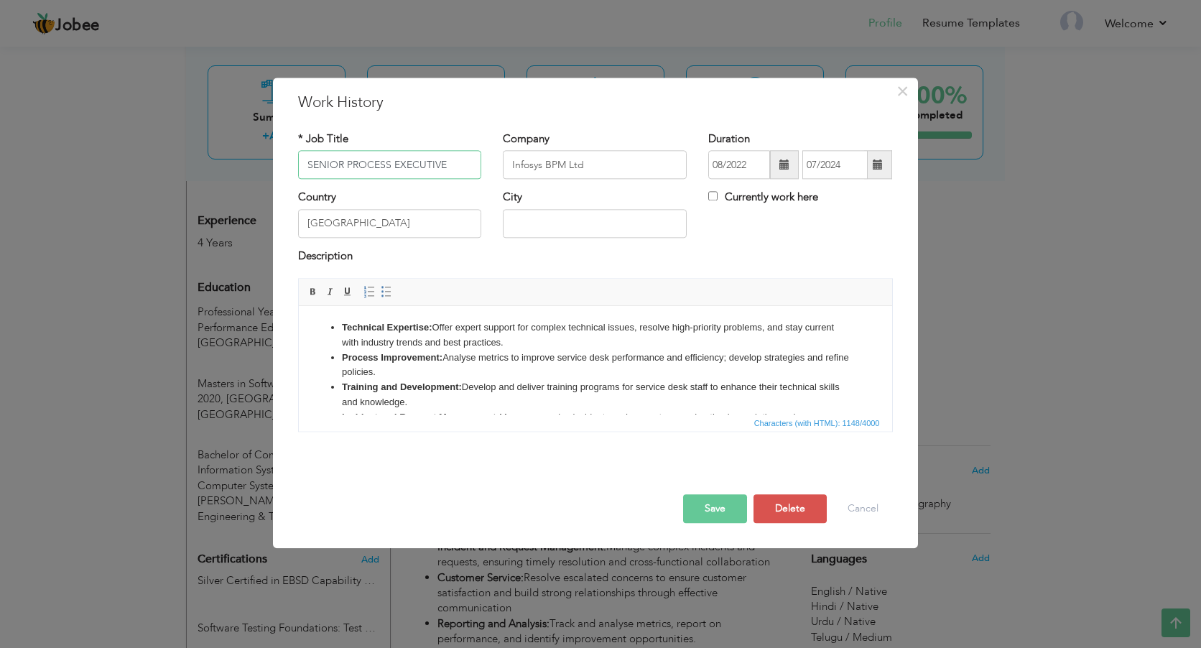
type input "SENIOR PROCESS EXECUTIVE"
drag, startPoint x: 599, startPoint y: 163, endPoint x: 471, endPoint y: 165, distance: 127.2
click at [471, 165] on div "* Job Title SENIOR PROCESS EXECUTIVE Company Infosys BPM Ltd Duration 08/2022 0…" at bounding box center [595, 160] width 617 height 58
type input "INFOSYS BPM LTD."
drag, startPoint x: 325, startPoint y: 223, endPoint x: 296, endPoint y: 223, distance: 28.7
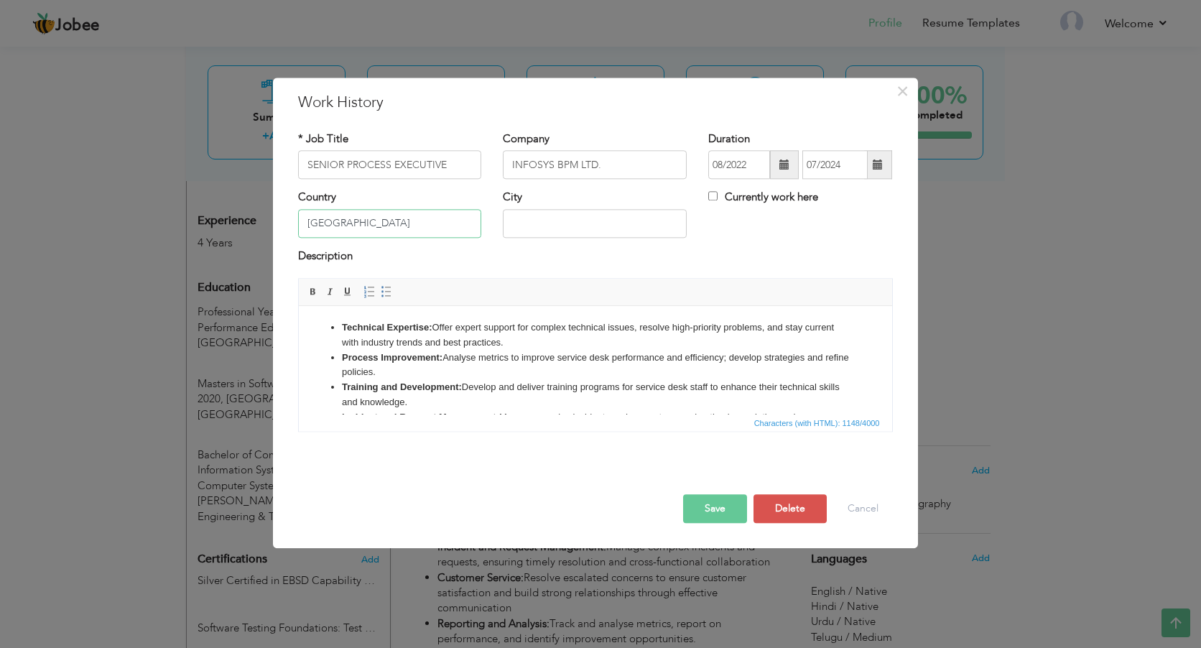
click at [296, 223] on div "Country Australia" at bounding box center [390, 219] width 206 height 58
type input "[GEOGRAPHIC_DATA]"
click at [723, 249] on div "Description" at bounding box center [595, 258] width 595 height 19
click at [711, 511] on button "Save" at bounding box center [715, 509] width 64 height 29
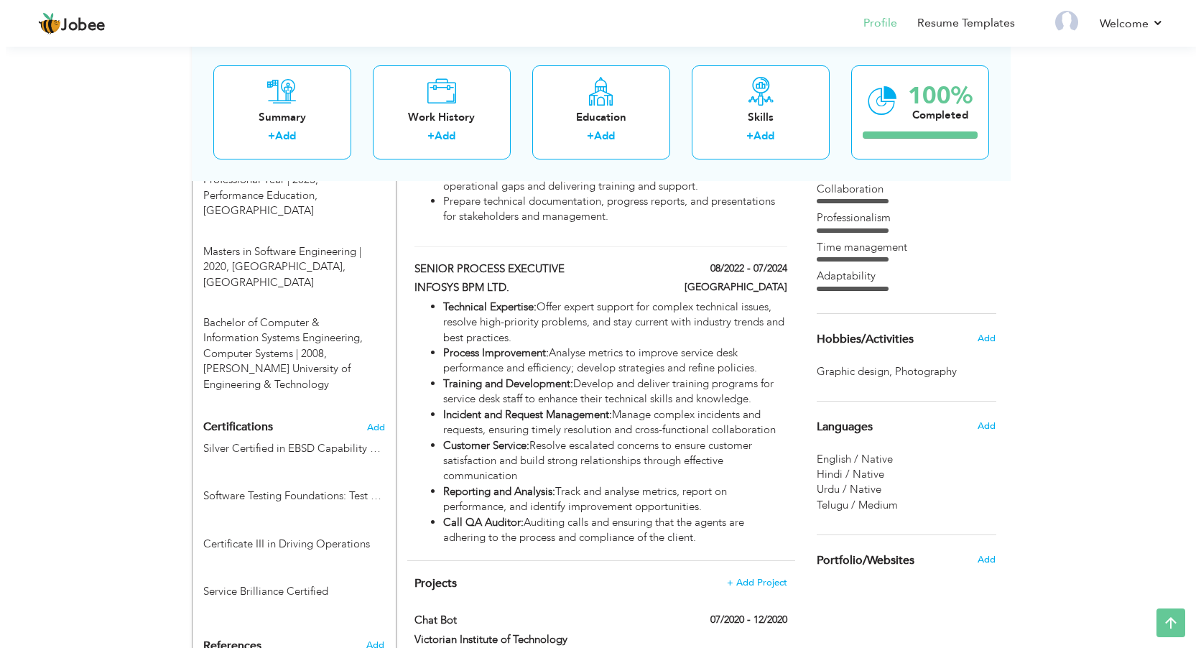
scroll to position [647, 0]
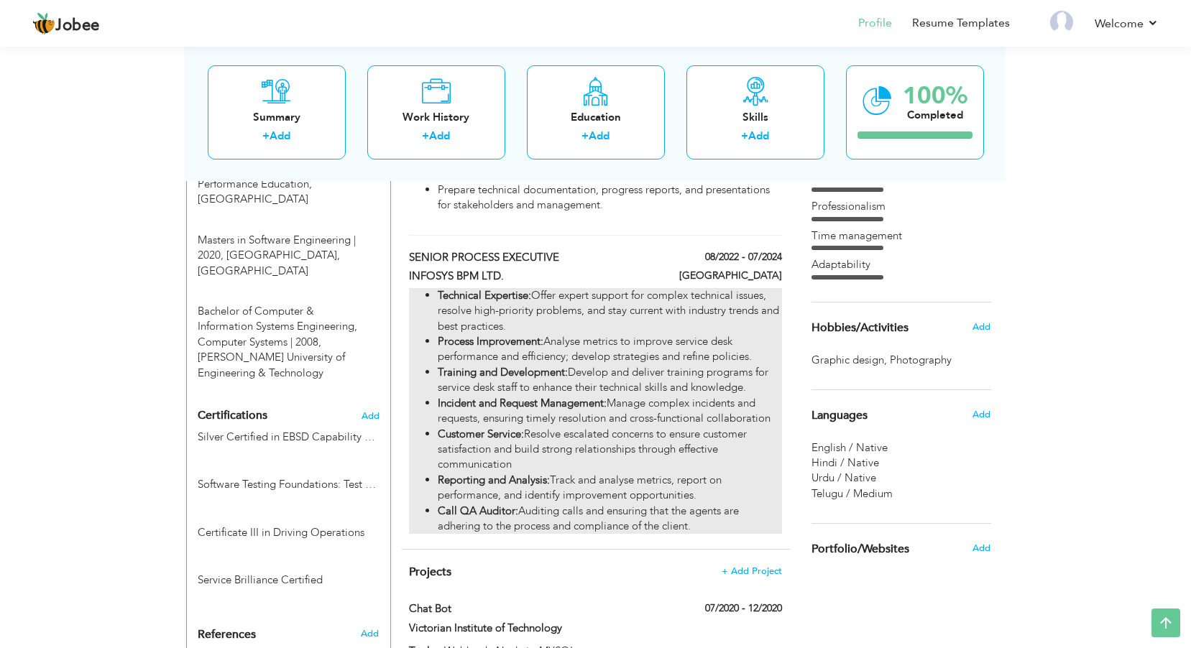
click at [504, 400] on strong "Incident and Request Management:" at bounding box center [522, 403] width 169 height 14
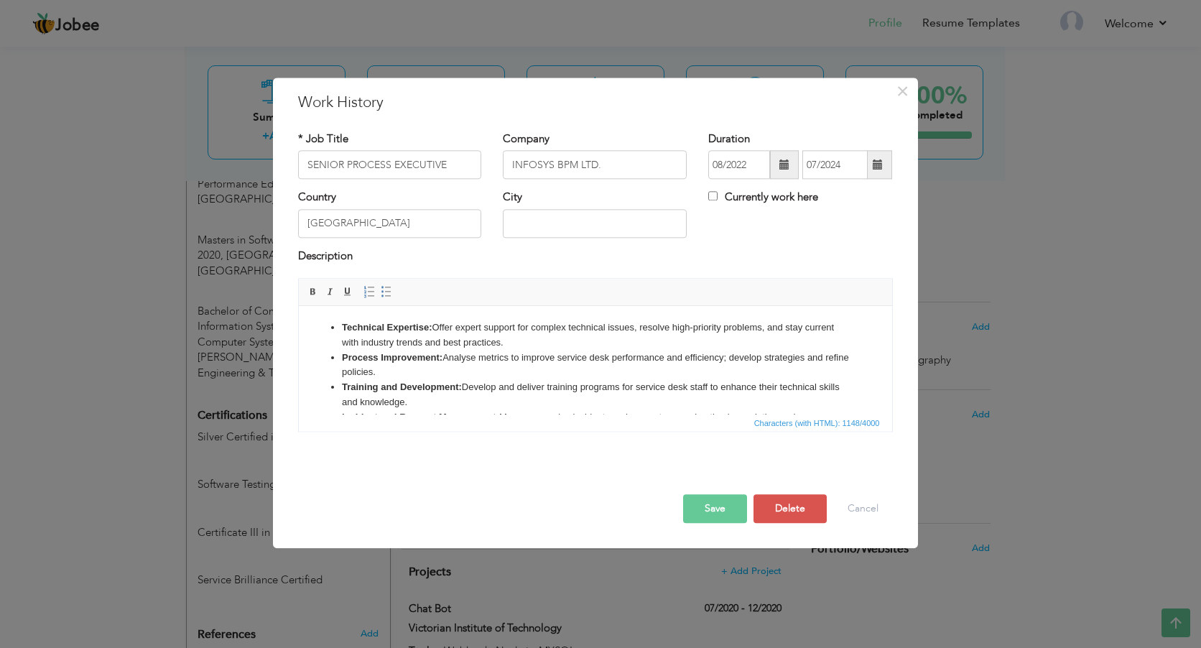
click at [570, 337] on li "Technical Expertise: Offer expert support for complex technical issues, resolve…" at bounding box center [594, 335] width 507 height 30
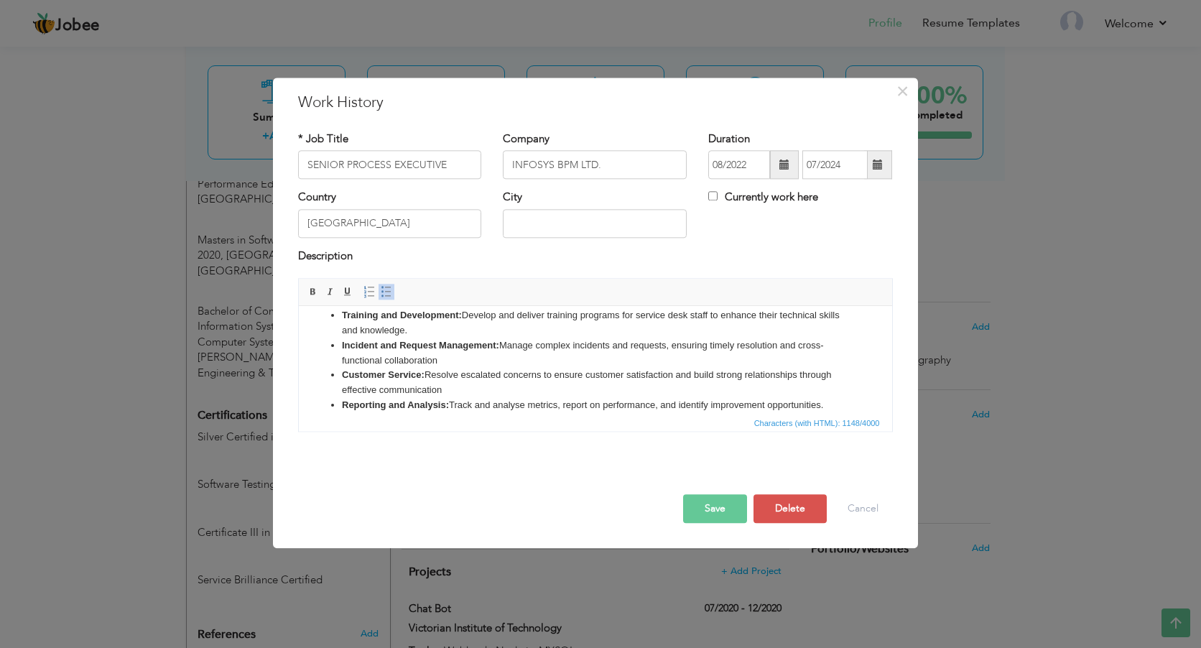
scroll to position [101, 0]
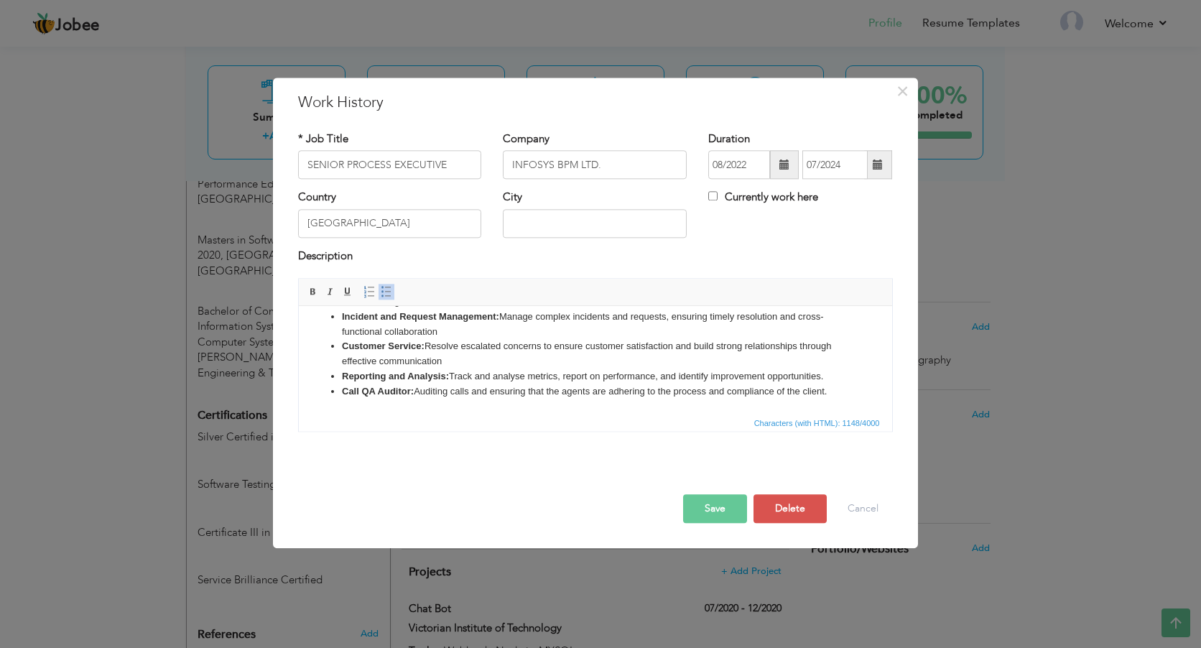
click at [507, 364] on li "Customer Service: Resolve escalated concerns to ensure customer satisfaction an…" at bounding box center [594, 354] width 507 height 30
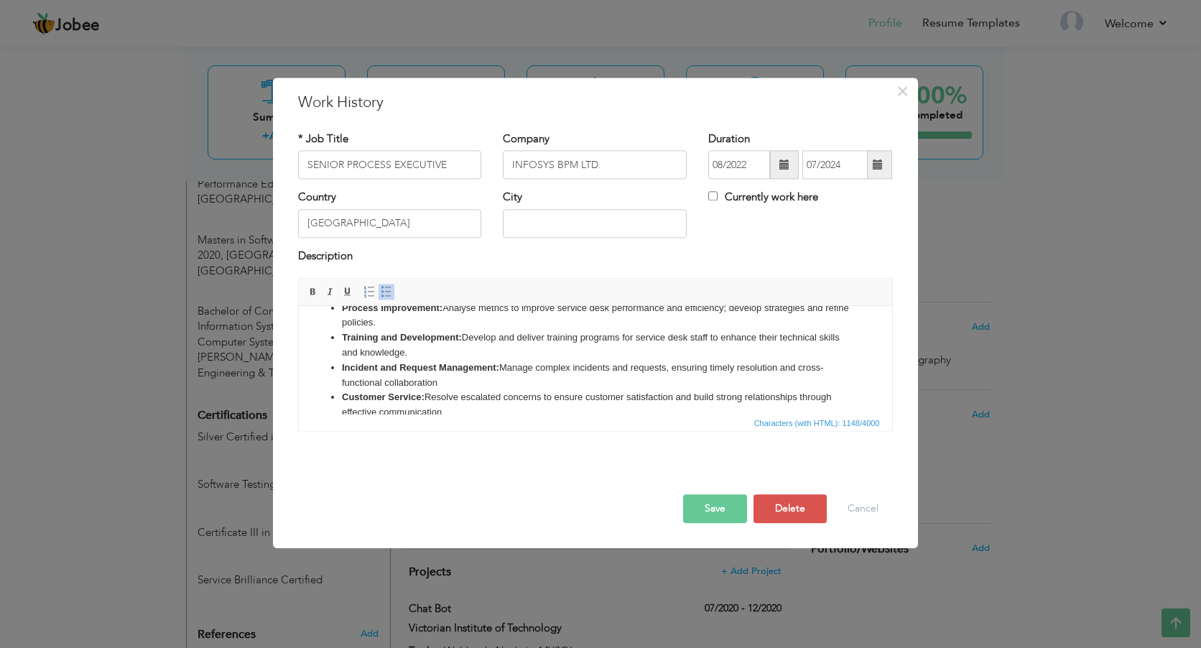
scroll to position [29, 0]
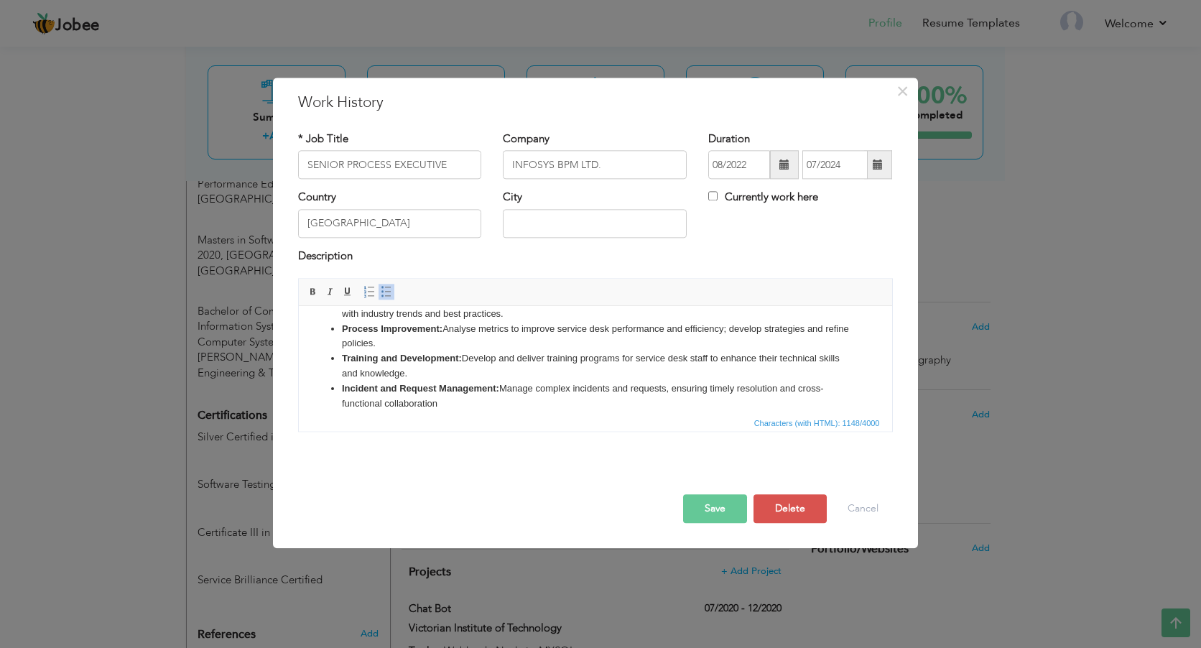
click at [581, 372] on li "Training and Development: Develop and deliver training programs for service des…" at bounding box center [594, 366] width 507 height 30
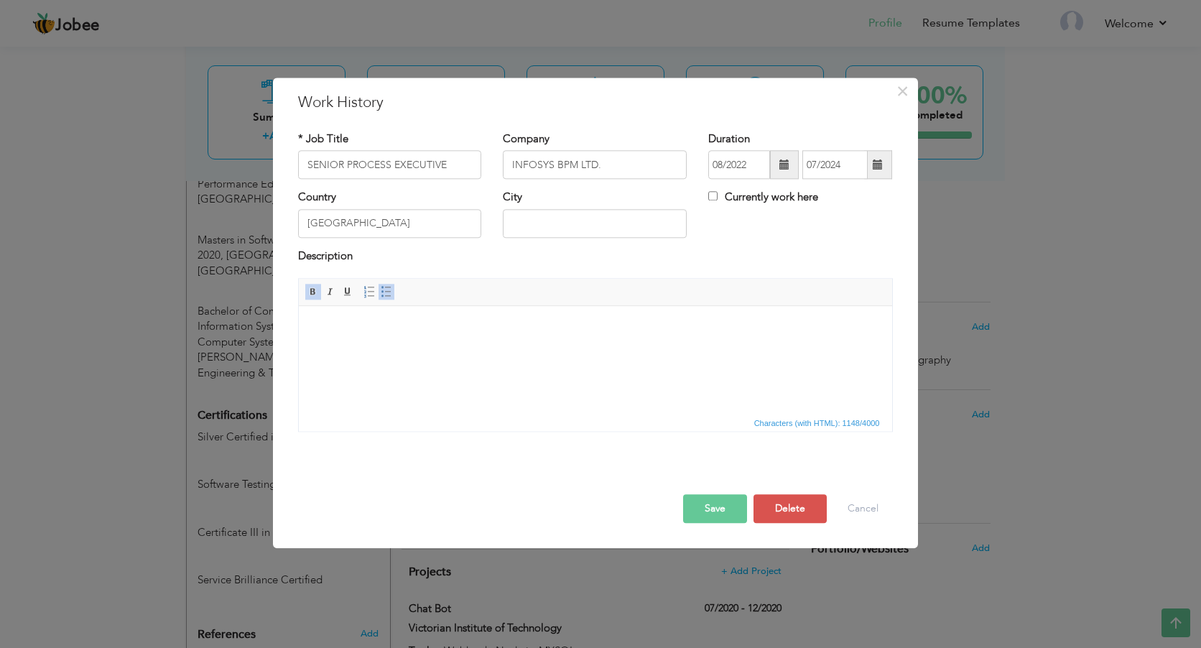
scroll to position [0, 0]
click at [549, 350] on html at bounding box center [595, 328] width 594 height 44
click at [417, 346] on html at bounding box center [595, 328] width 594 height 44
click at [467, 336] on html at bounding box center [595, 328] width 594 height 44
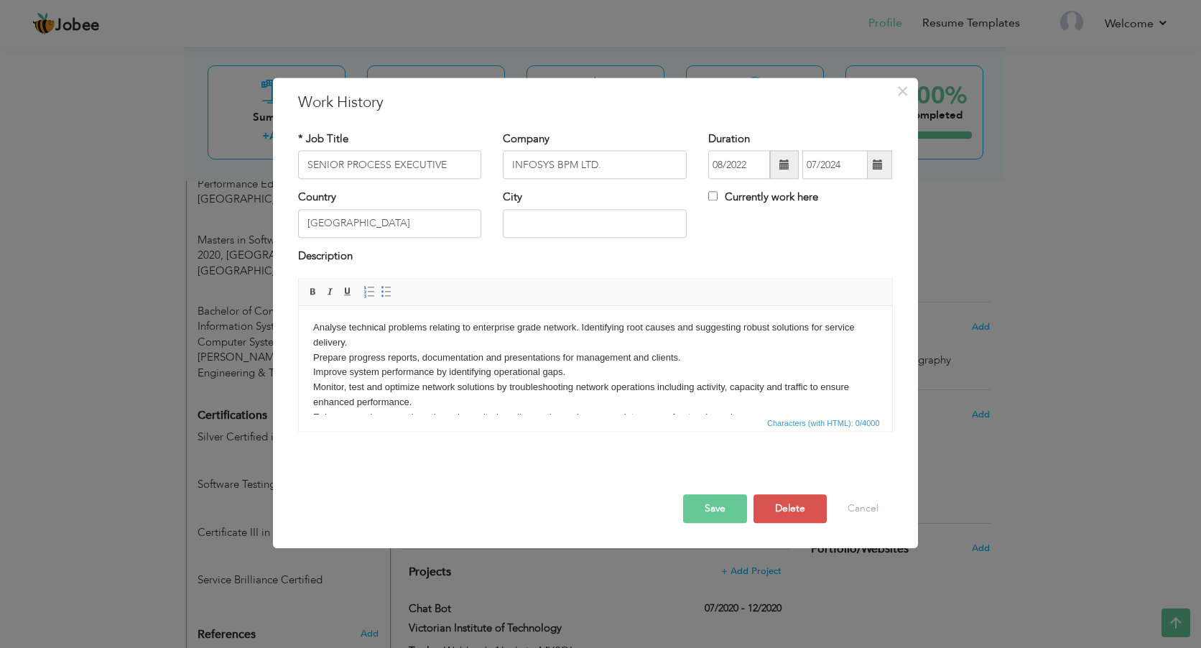
scroll to position [53, 0]
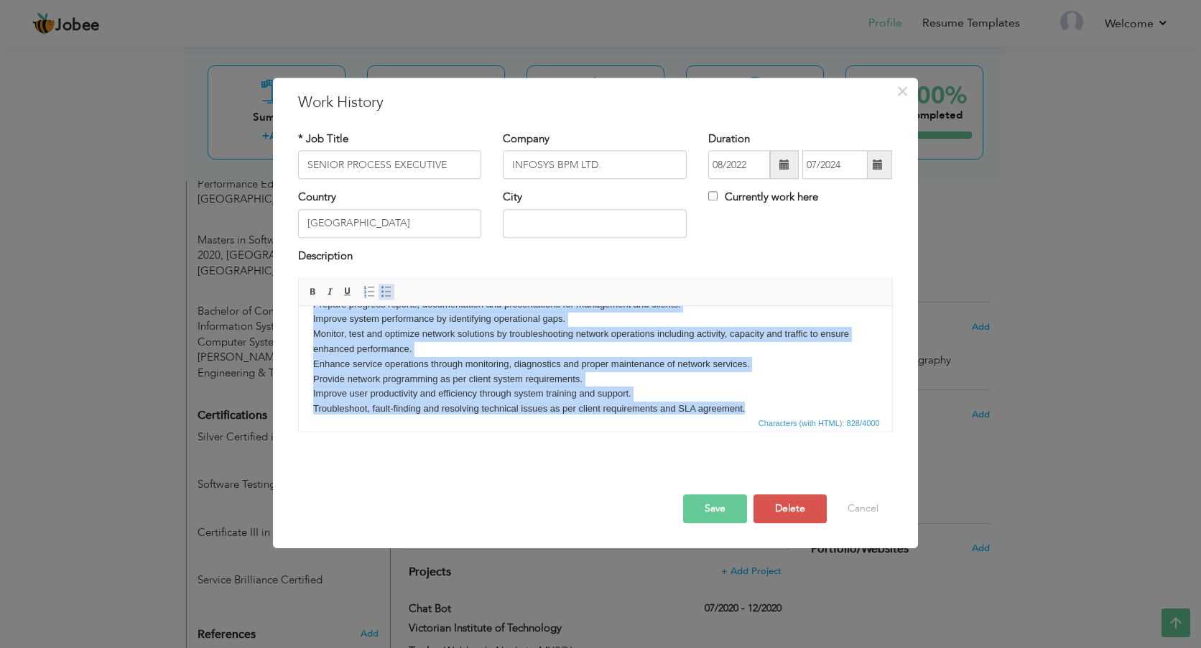
click at [391, 295] on span at bounding box center [386, 292] width 11 height 11
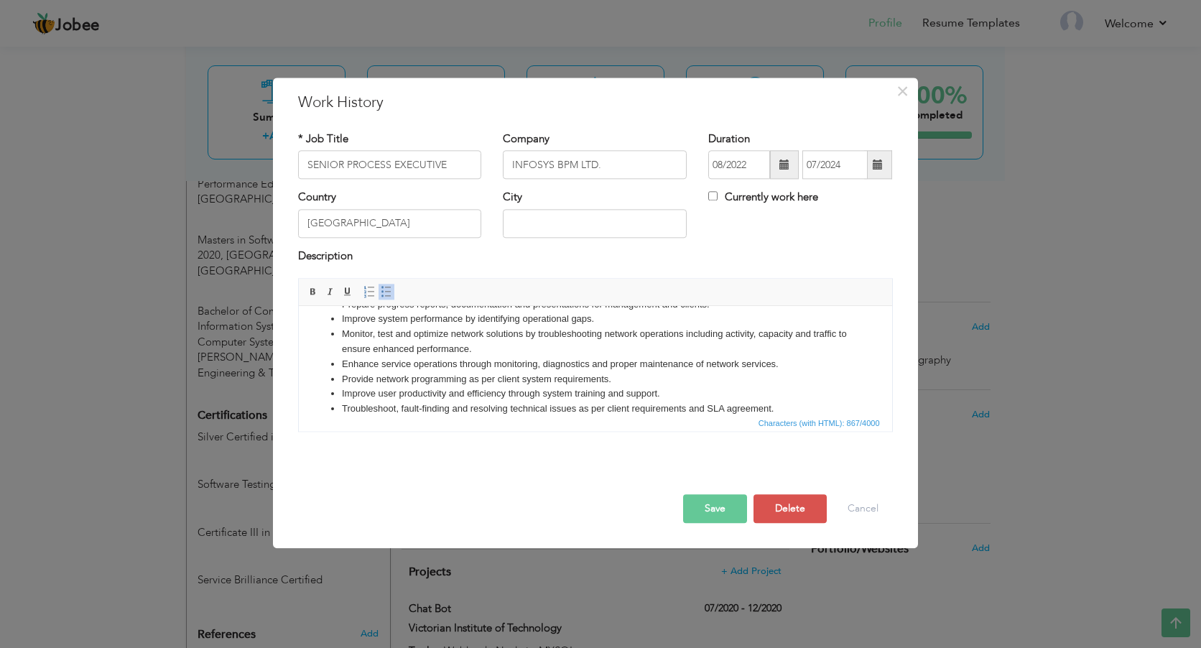
click at [702, 499] on button "Save" at bounding box center [715, 509] width 64 height 29
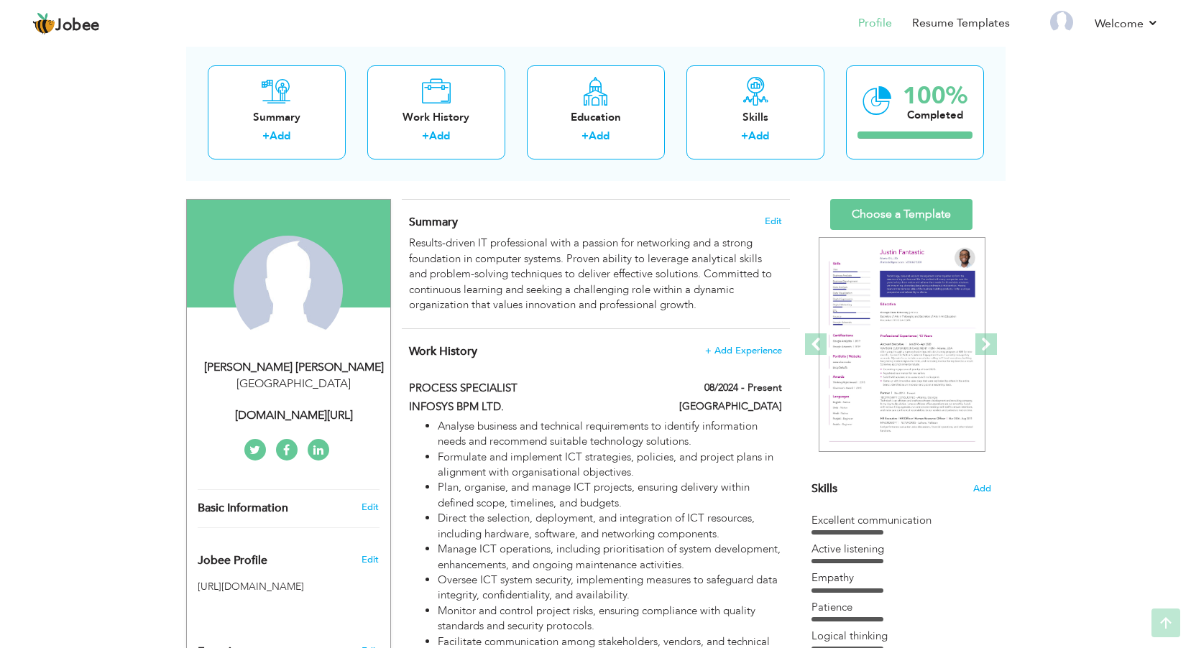
scroll to position [0, 0]
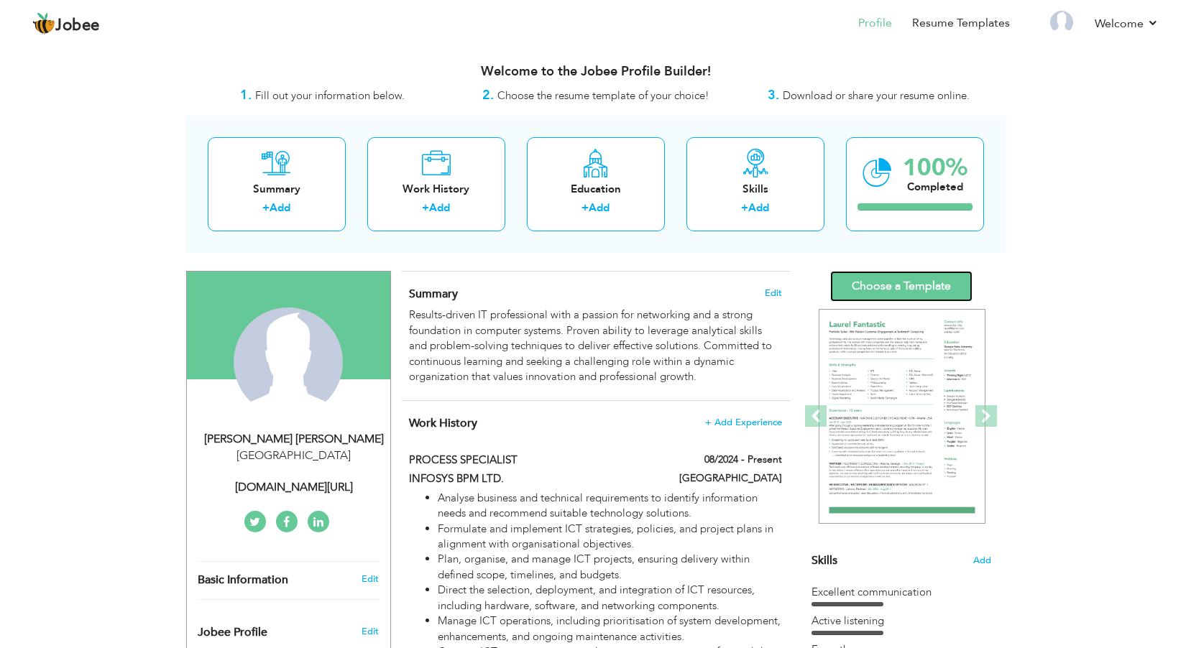
click at [924, 290] on link "Choose a Template" at bounding box center [901, 286] width 142 height 31
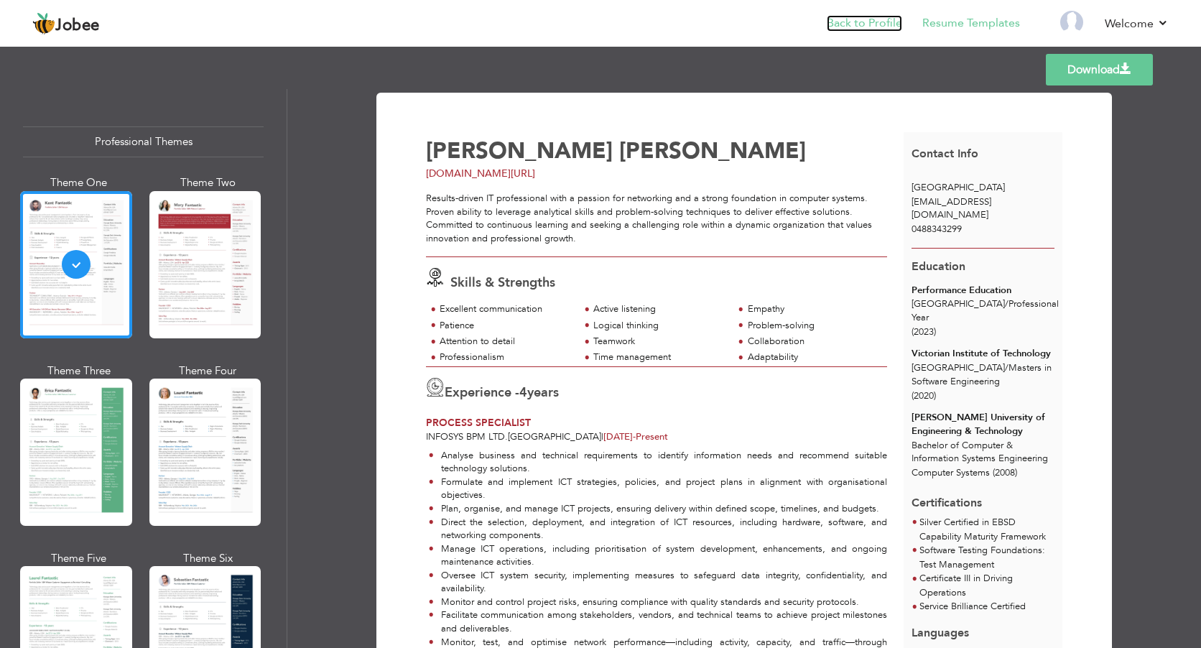
click at [854, 29] on link "Back to Profile" at bounding box center [864, 23] width 75 height 17
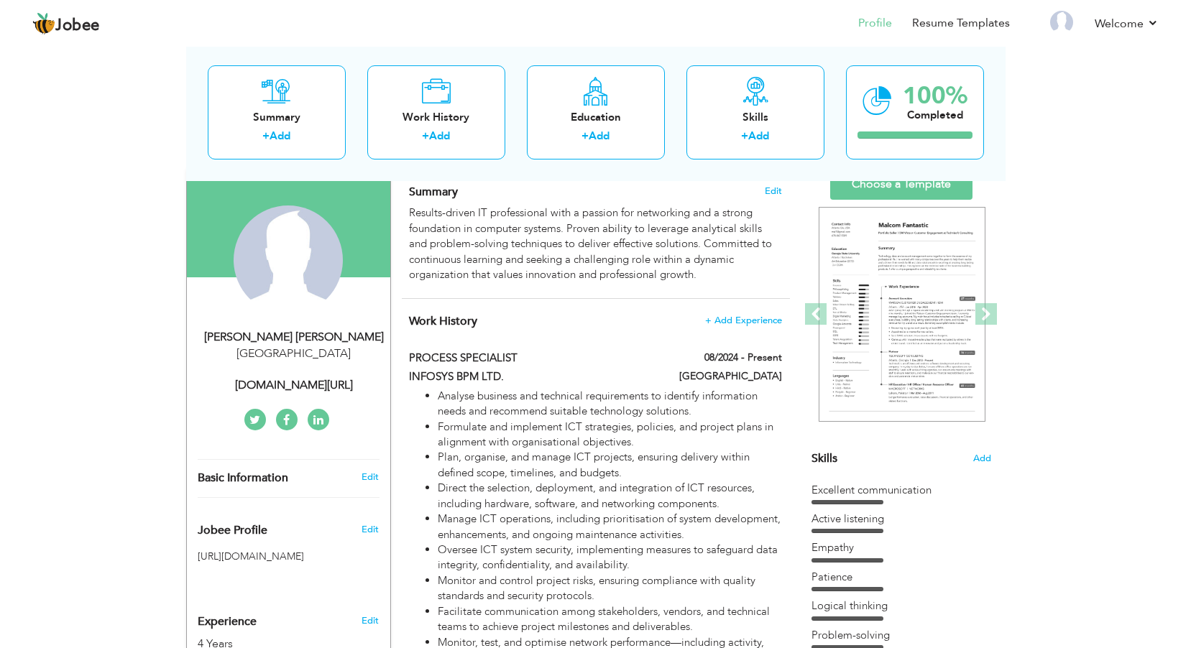
scroll to position [216, 0]
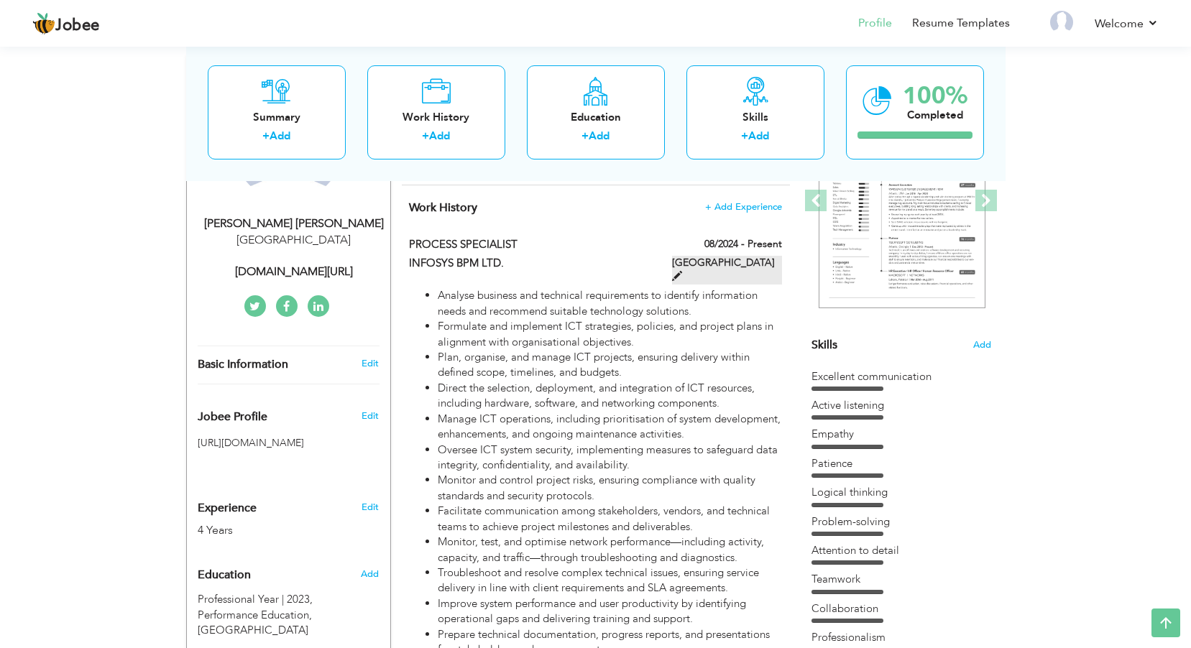
click at [742, 261] on label "[GEOGRAPHIC_DATA]" at bounding box center [727, 270] width 110 height 29
type input "PROCESS SPECIALIST"
type input "INFOSYS BPM LTD."
type input "08/2024"
type input "[GEOGRAPHIC_DATA]"
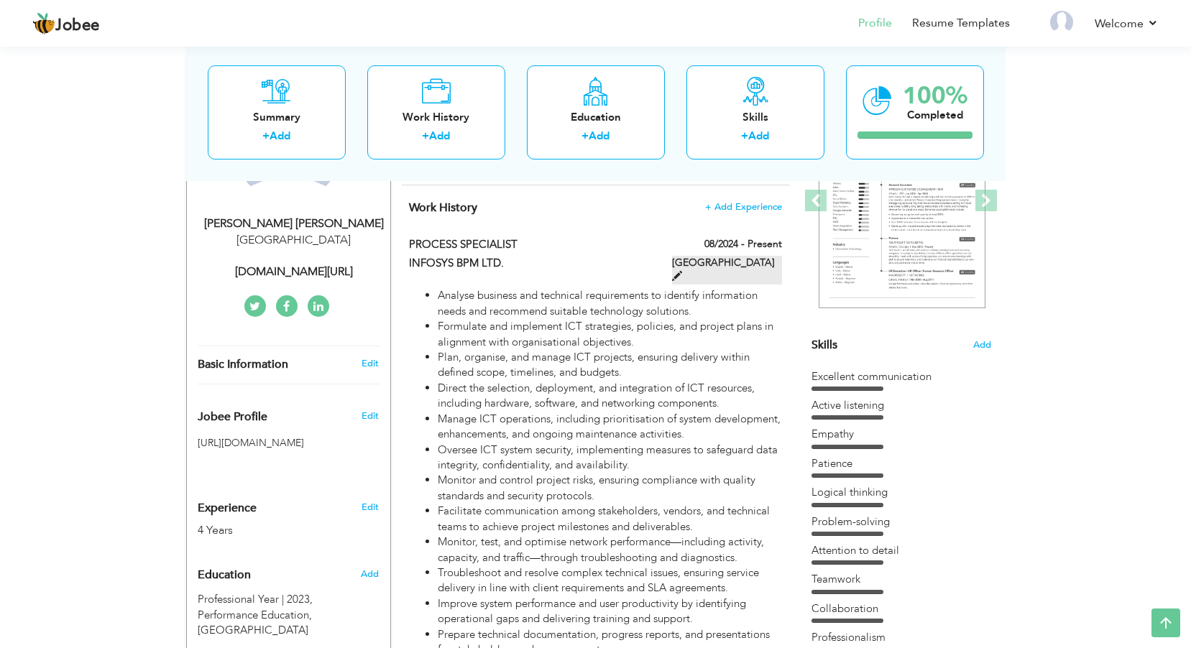
checkbox input "true"
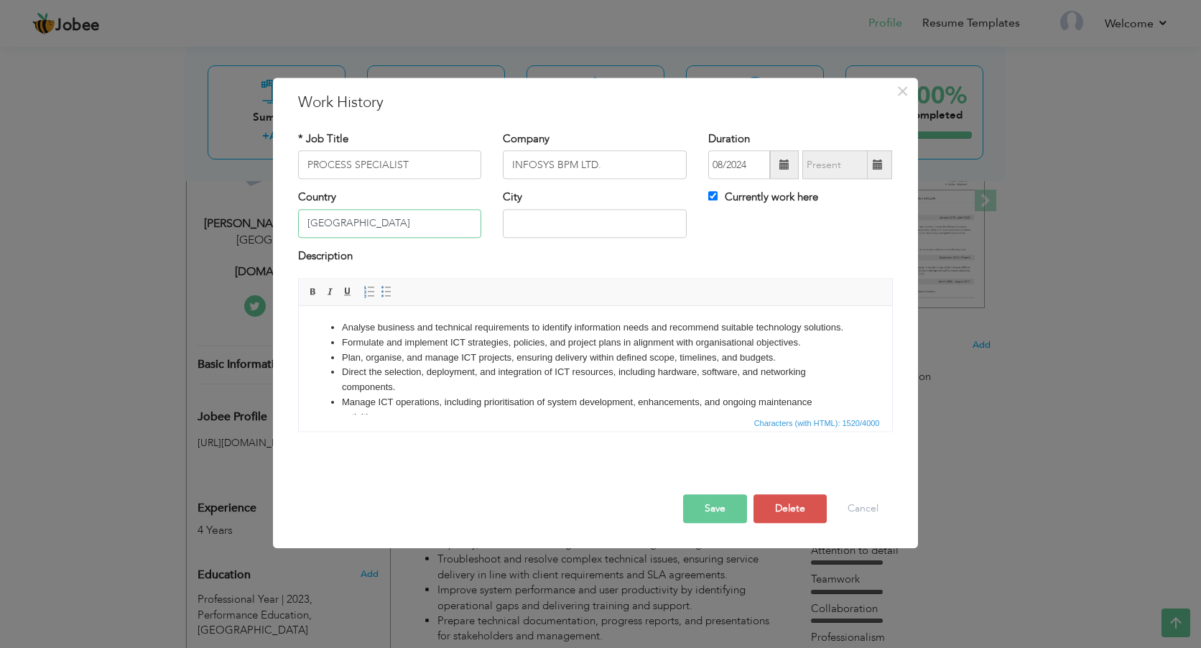
click at [370, 223] on input "[GEOGRAPHIC_DATA]" at bounding box center [390, 223] width 184 height 29
type input "[GEOGRAPHIC_DATA]"
click at [623, 167] on input "INFOSYS BPM LTD." at bounding box center [595, 165] width 184 height 29
click at [719, 504] on button "Save" at bounding box center [715, 509] width 64 height 29
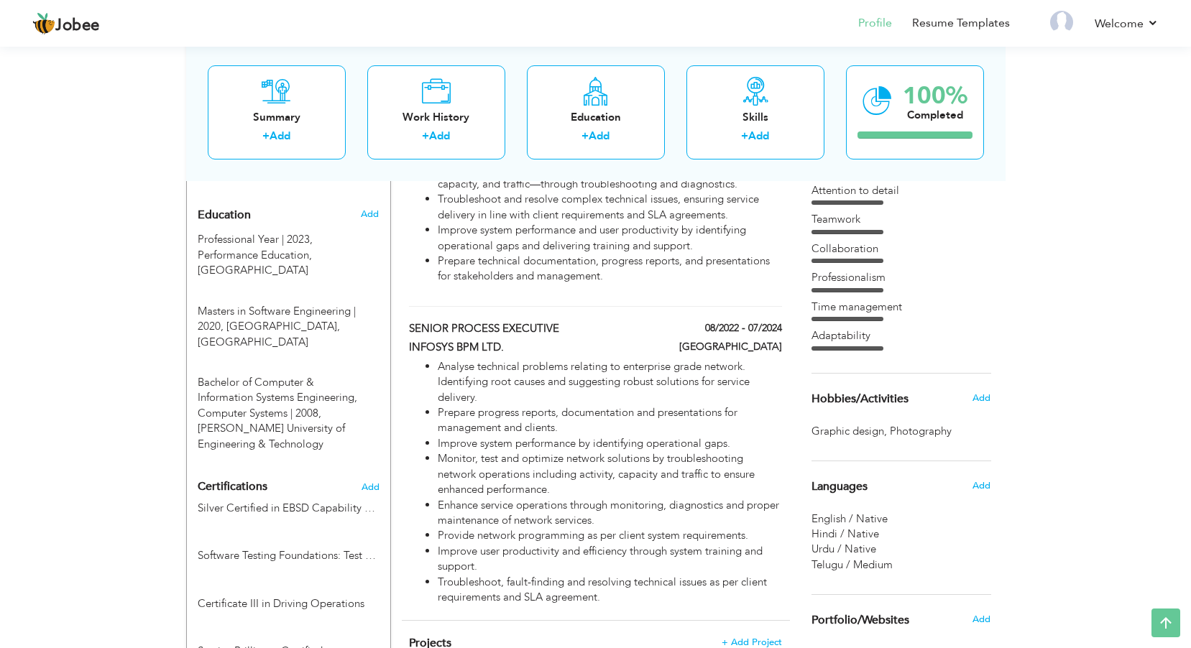
scroll to position [575, 0]
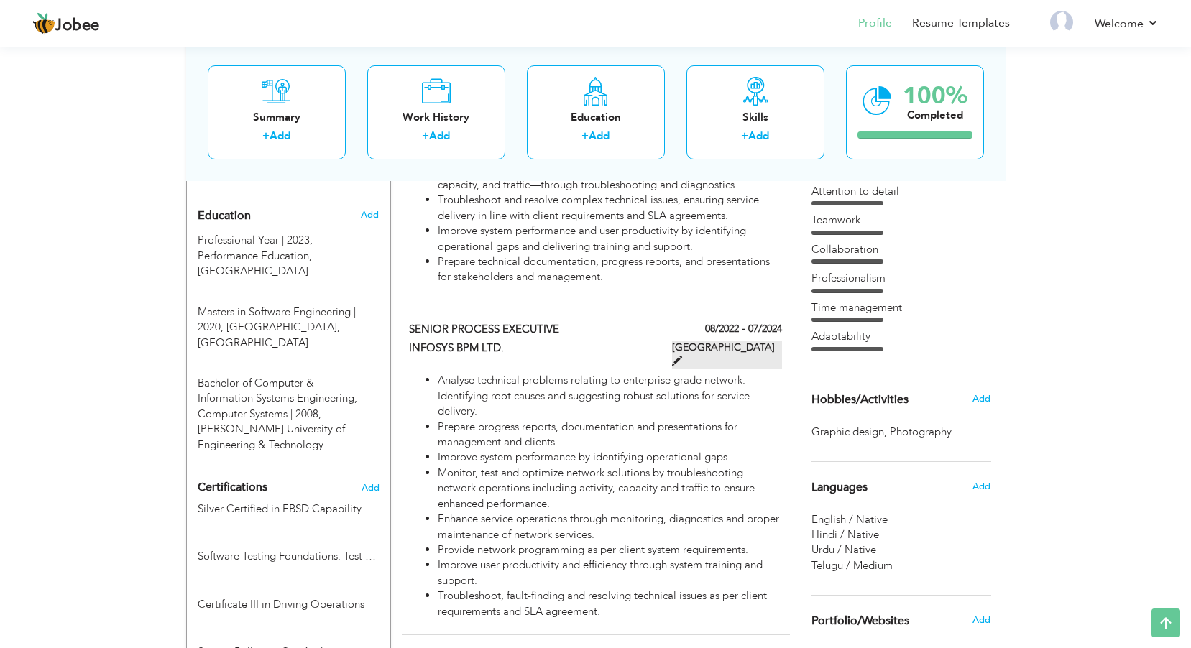
click at [752, 346] on label "[GEOGRAPHIC_DATA]" at bounding box center [727, 355] width 110 height 29
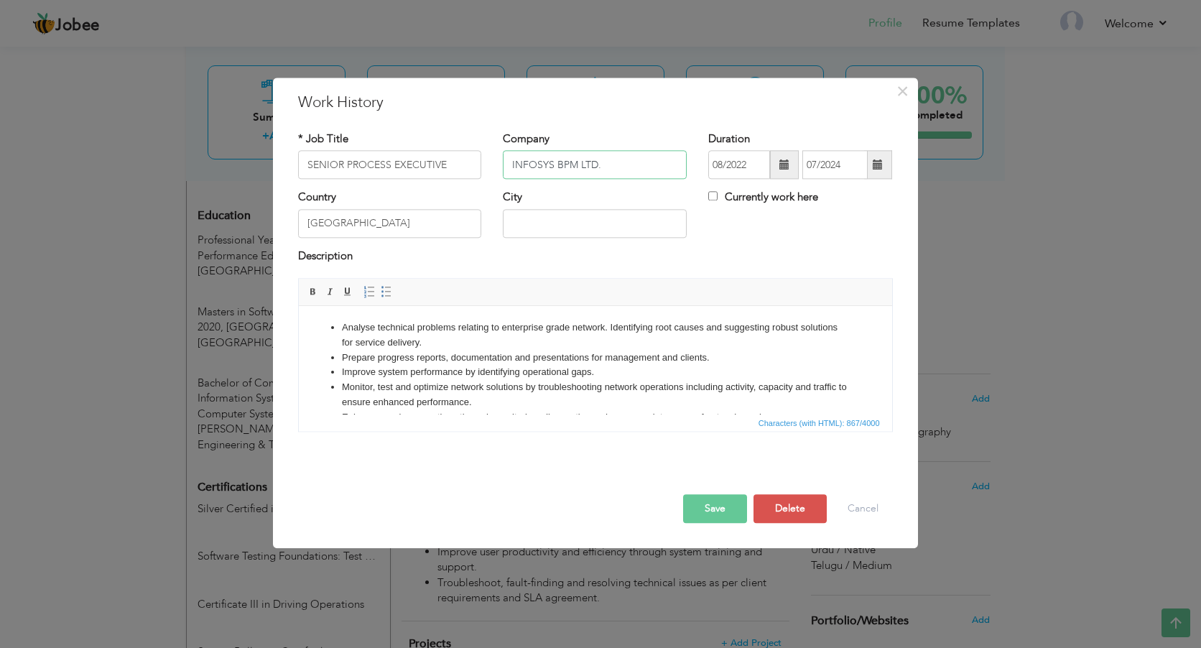
click at [649, 164] on input "INFOSYS BPM LTD." at bounding box center [595, 165] width 184 height 29
type input "INFOSYS BPM LTD |"
click at [453, 226] on input "[GEOGRAPHIC_DATA]" at bounding box center [390, 223] width 184 height 29
type input "[GEOGRAPHIC_DATA]"
click at [704, 513] on button "Save" at bounding box center [715, 509] width 64 height 29
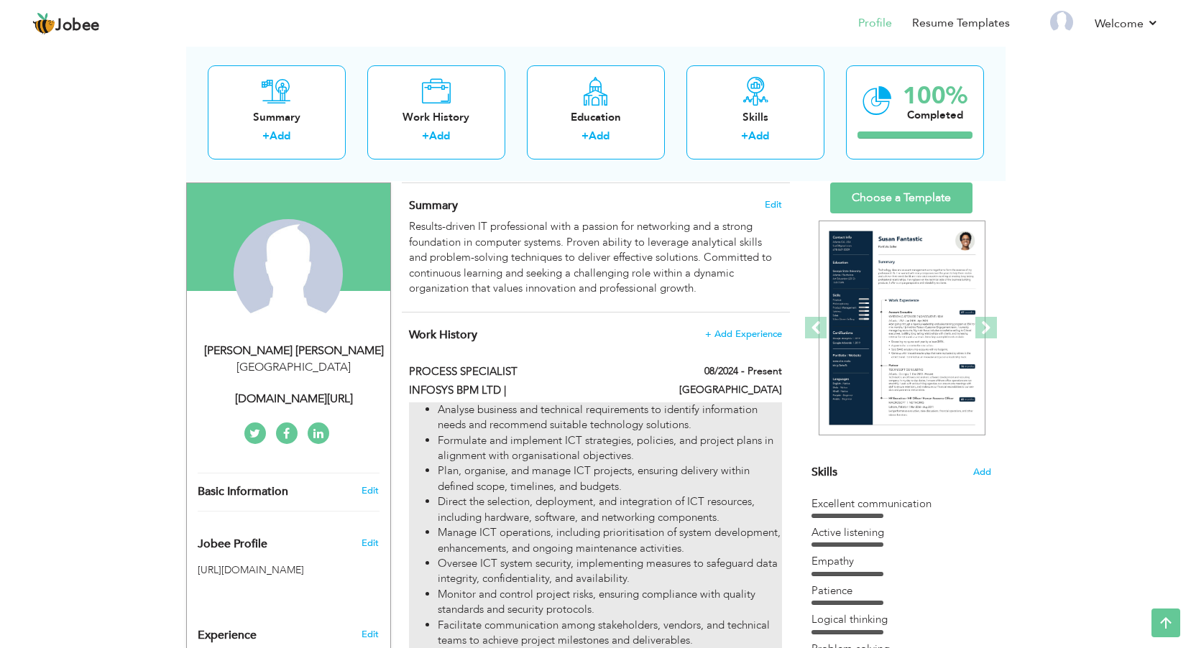
scroll to position [0, 0]
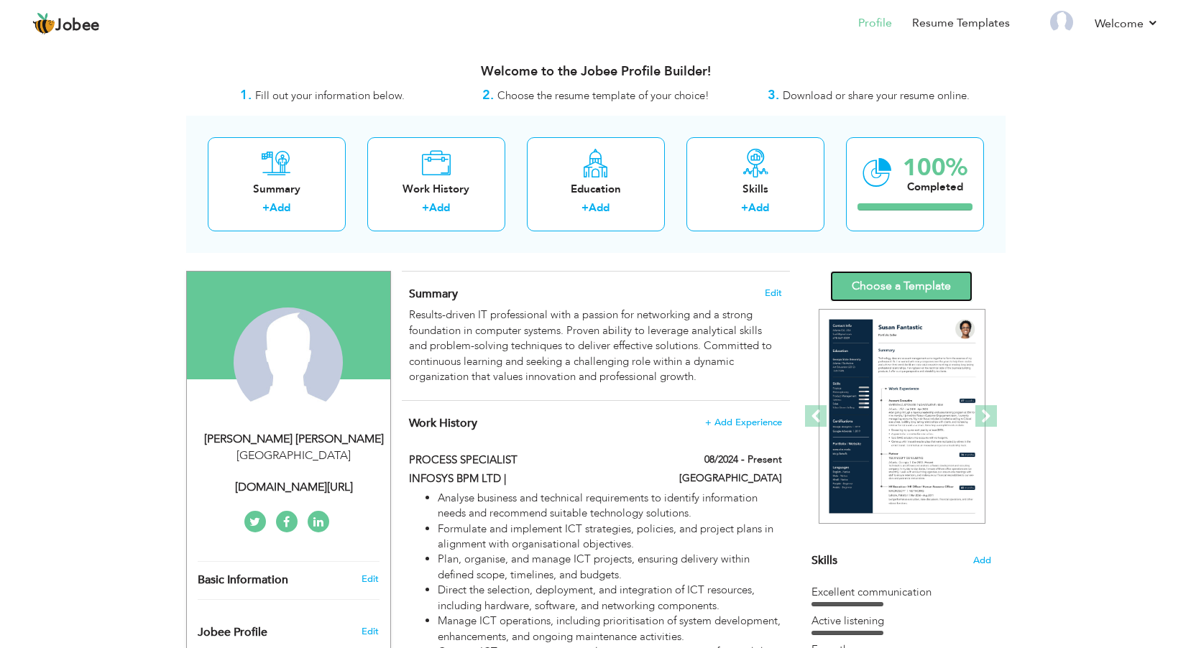
click at [916, 287] on link "Choose a Template" at bounding box center [901, 286] width 142 height 31
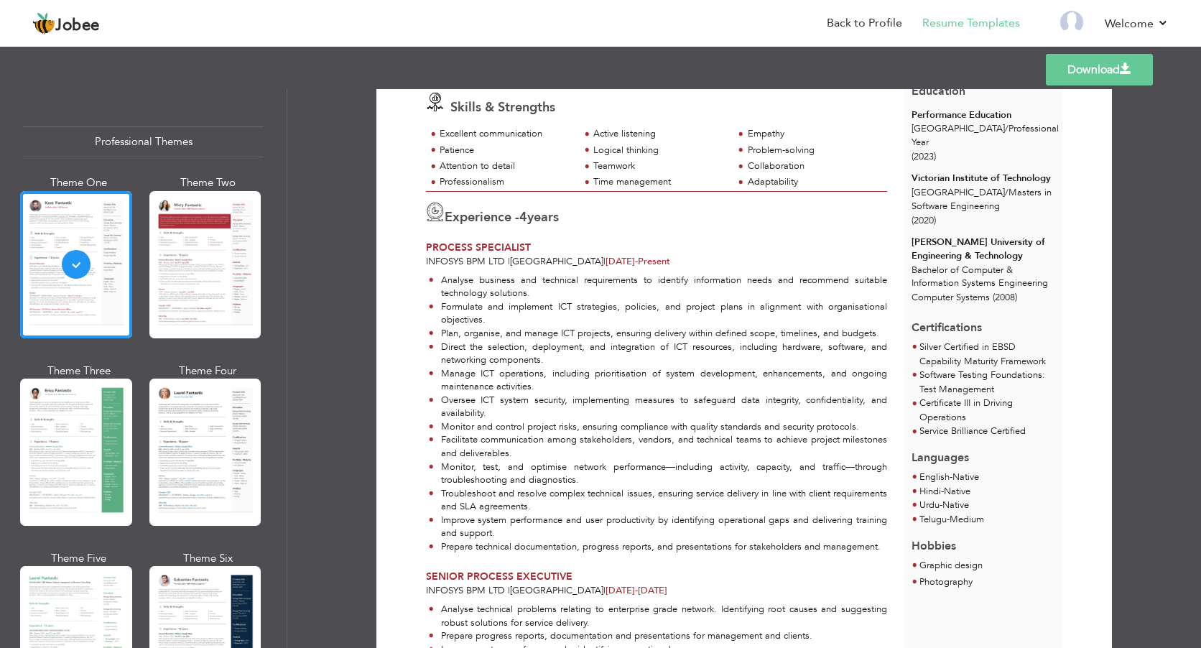
scroll to position [144, 0]
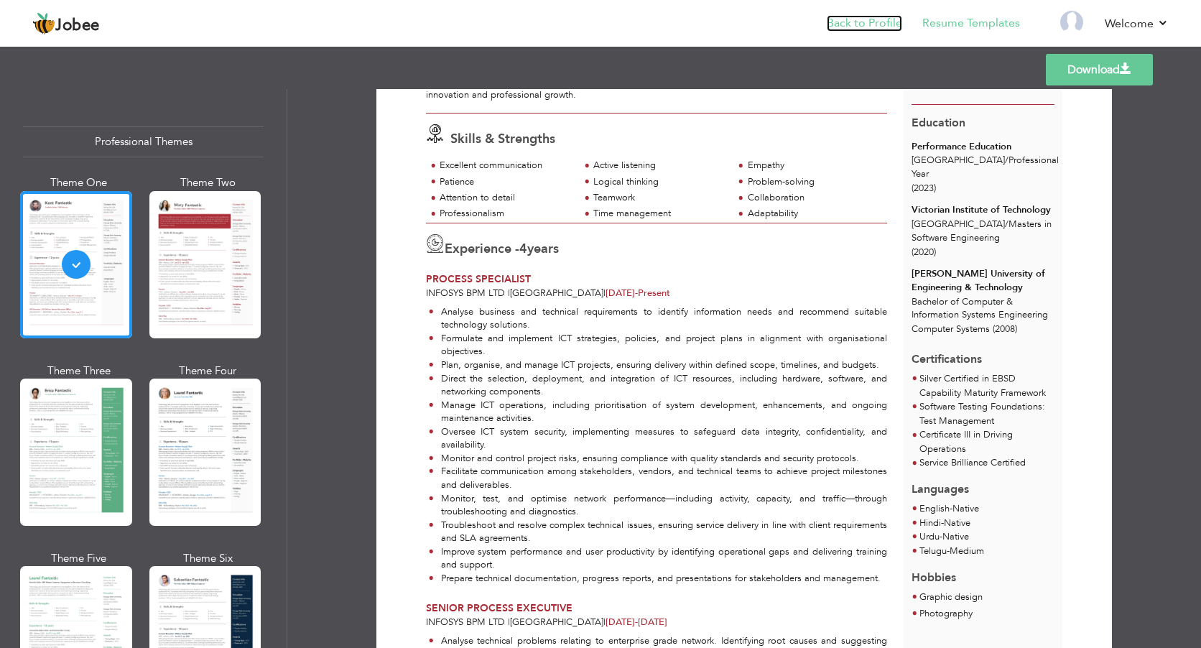
click at [869, 15] on link "Back to Profile" at bounding box center [864, 23] width 75 height 17
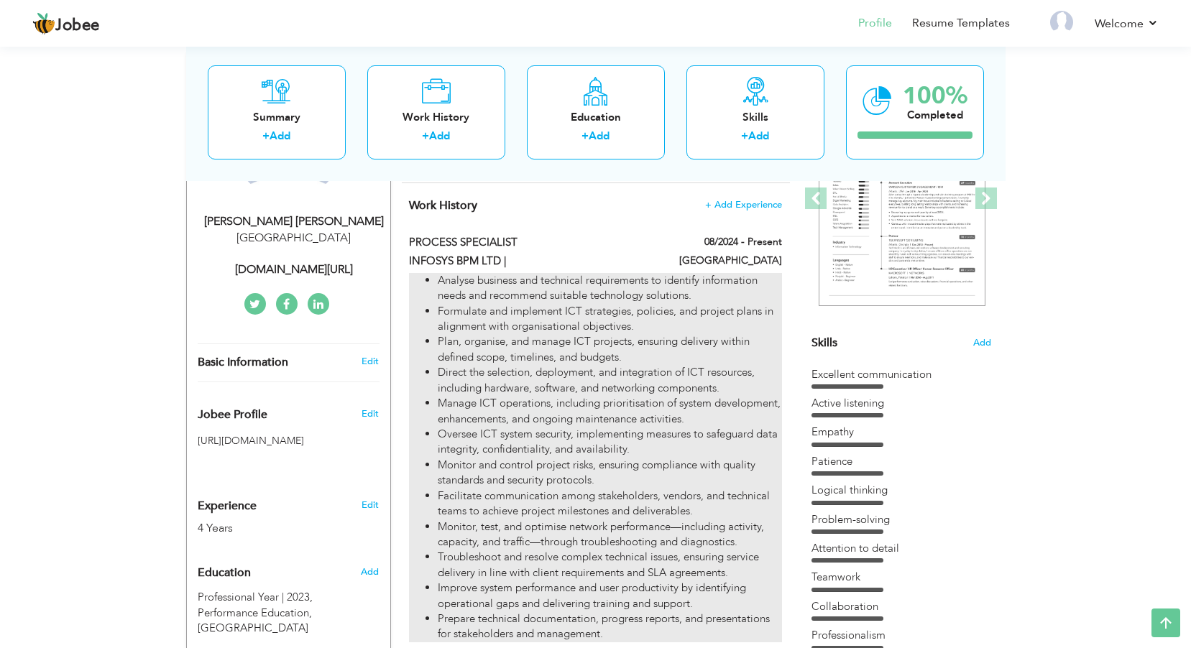
scroll to position [216, 0]
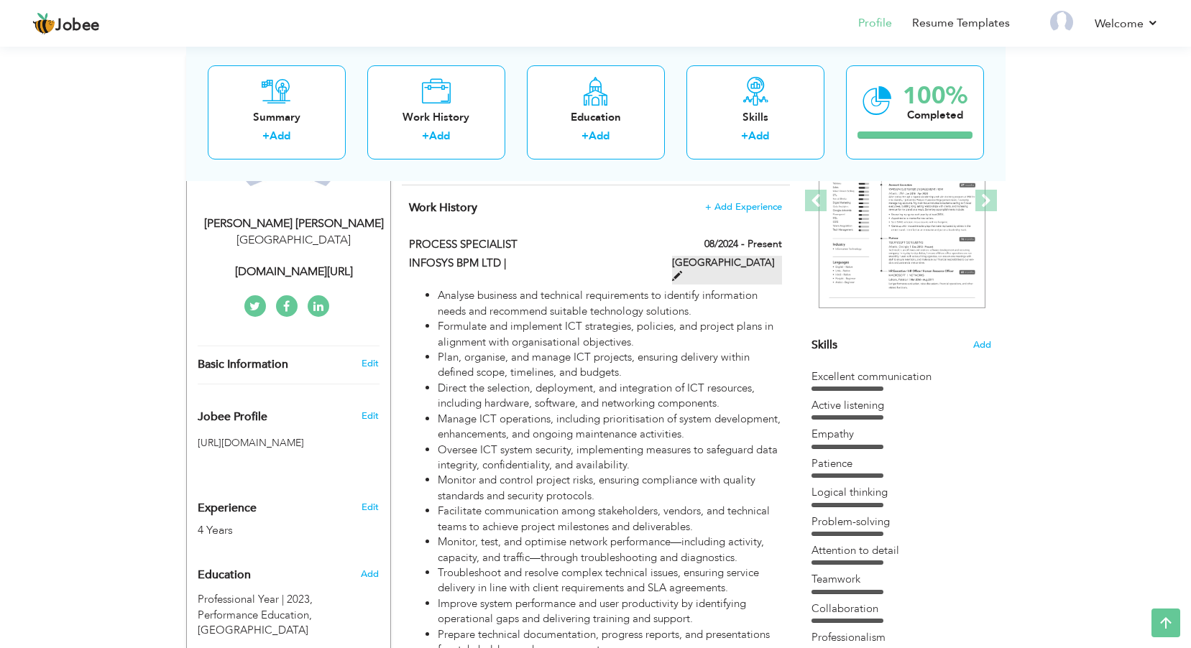
click at [761, 260] on label "[GEOGRAPHIC_DATA]" at bounding box center [727, 270] width 110 height 29
type input "PROCESS SPECIALIST"
type input "INFOSYS BPM LTD |"
type input "08/2024"
type input "[GEOGRAPHIC_DATA]"
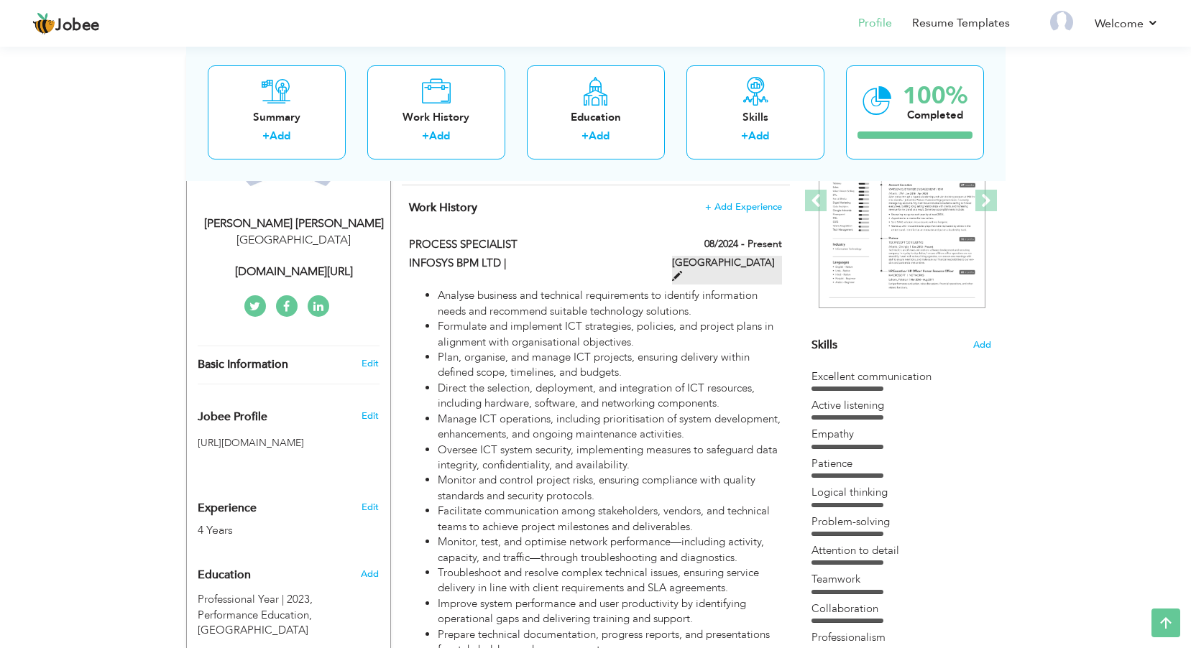
checkbox input "true"
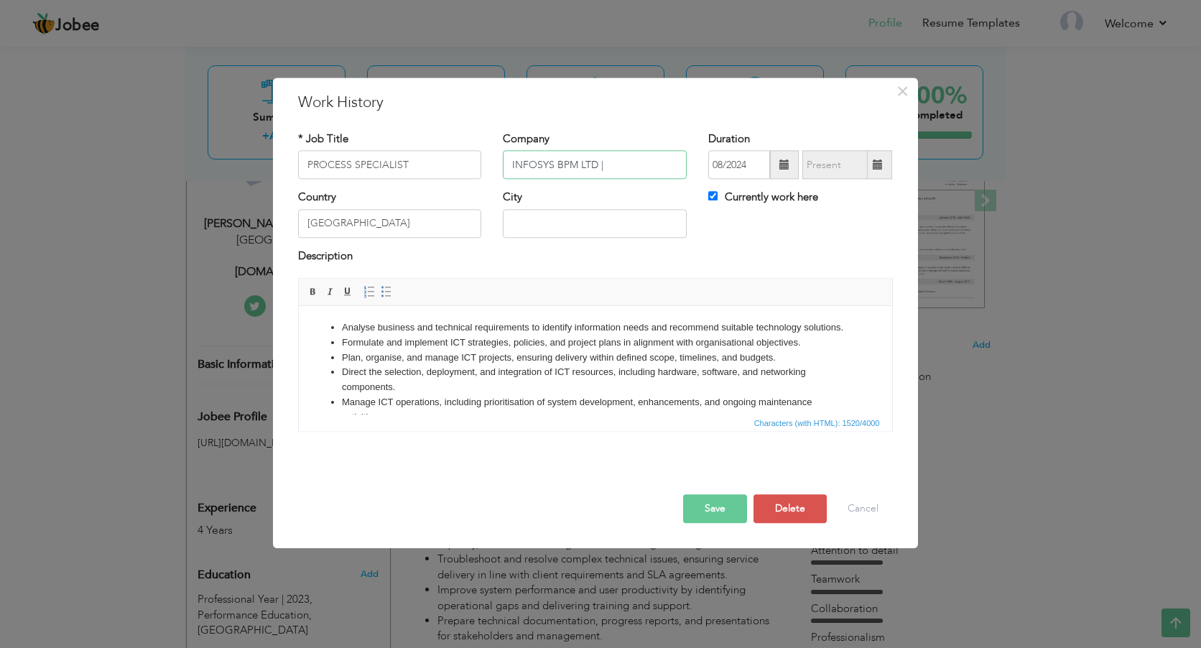
click at [614, 160] on input "INFOSYS BPM LTD |" at bounding box center [595, 165] width 184 height 29
type input "INFOSYS BPM LTD | -"
click at [416, 224] on input "[GEOGRAPHIC_DATA]" at bounding box center [390, 223] width 184 height 29
click at [716, 504] on button "Save" at bounding box center [715, 509] width 64 height 29
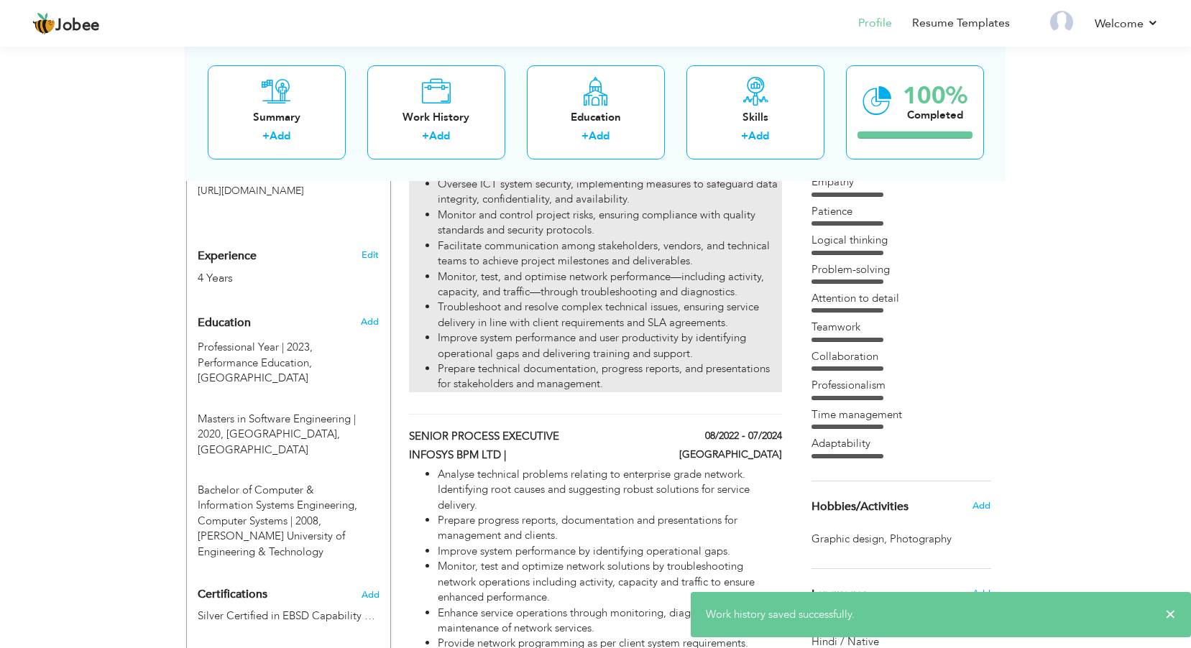
scroll to position [503, 0]
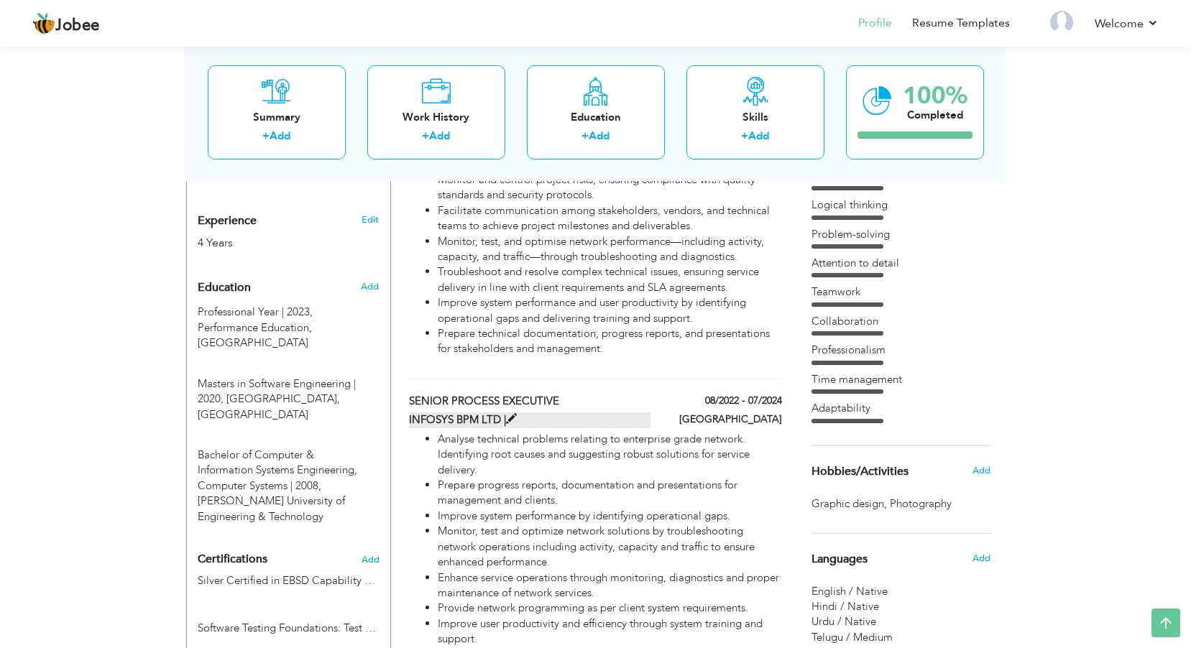
click at [523, 422] on label "INFOSYS BPM LTD |" at bounding box center [529, 419] width 241 height 15
type input "SENIOR PROCESS EXECUTIVE"
type input "INFOSYS BPM LTD |"
type input "08/2022"
type input "07/2024"
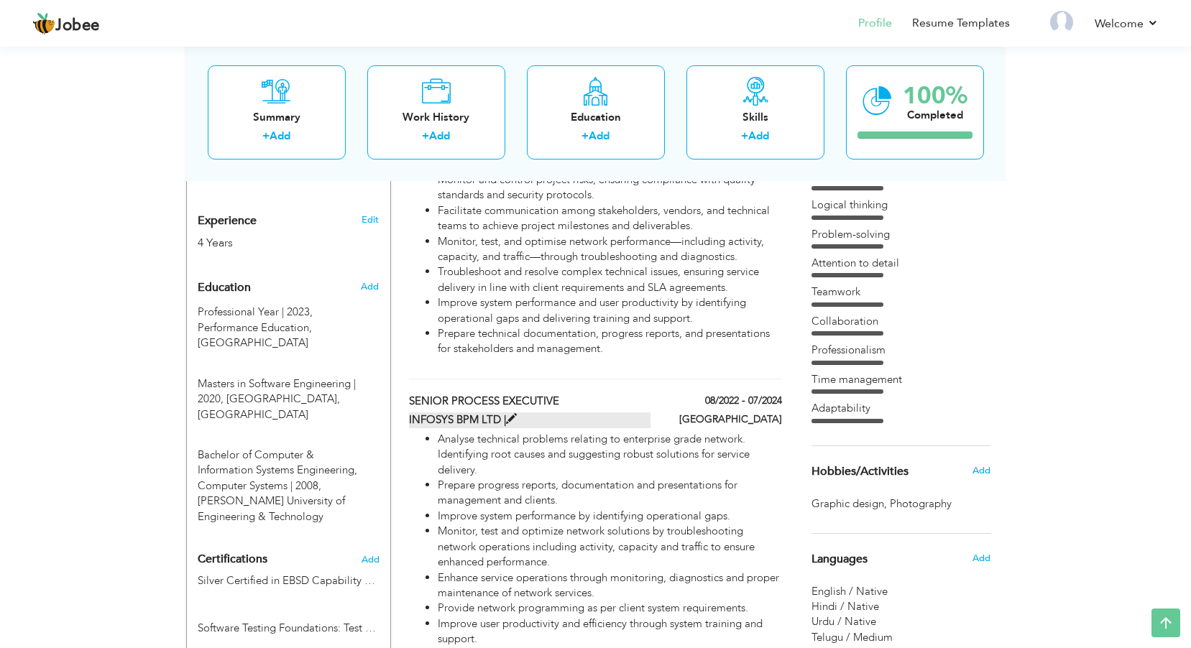
checkbox input "false"
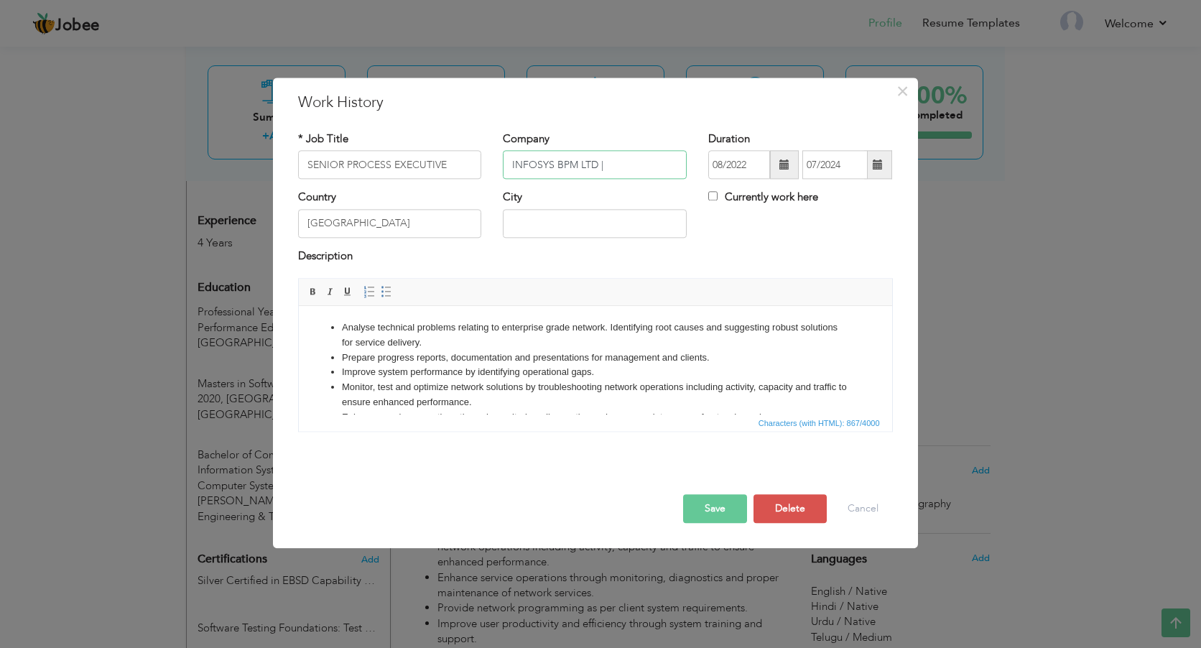
click at [641, 167] on input "INFOSYS BPM LTD |" at bounding box center [595, 165] width 184 height 29
type input "INFOSYS BPM LTD | -"
click at [701, 504] on button "Save" at bounding box center [715, 509] width 64 height 29
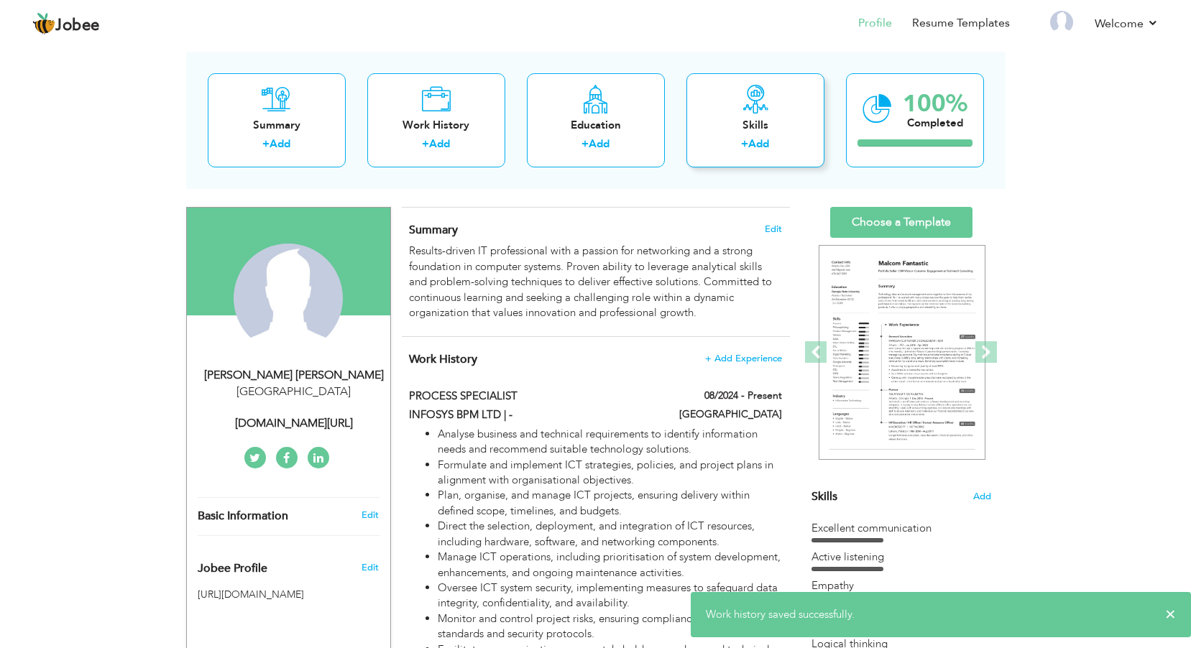
scroll to position [0, 0]
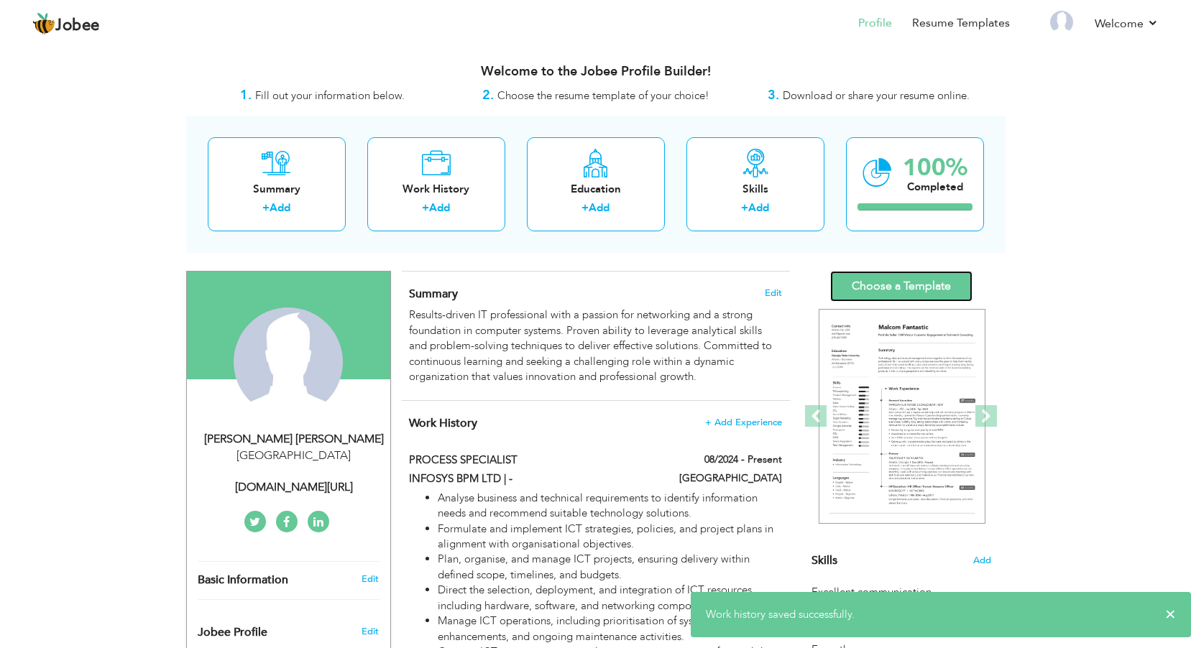
click at [898, 278] on link "Choose a Template" at bounding box center [901, 286] width 142 height 31
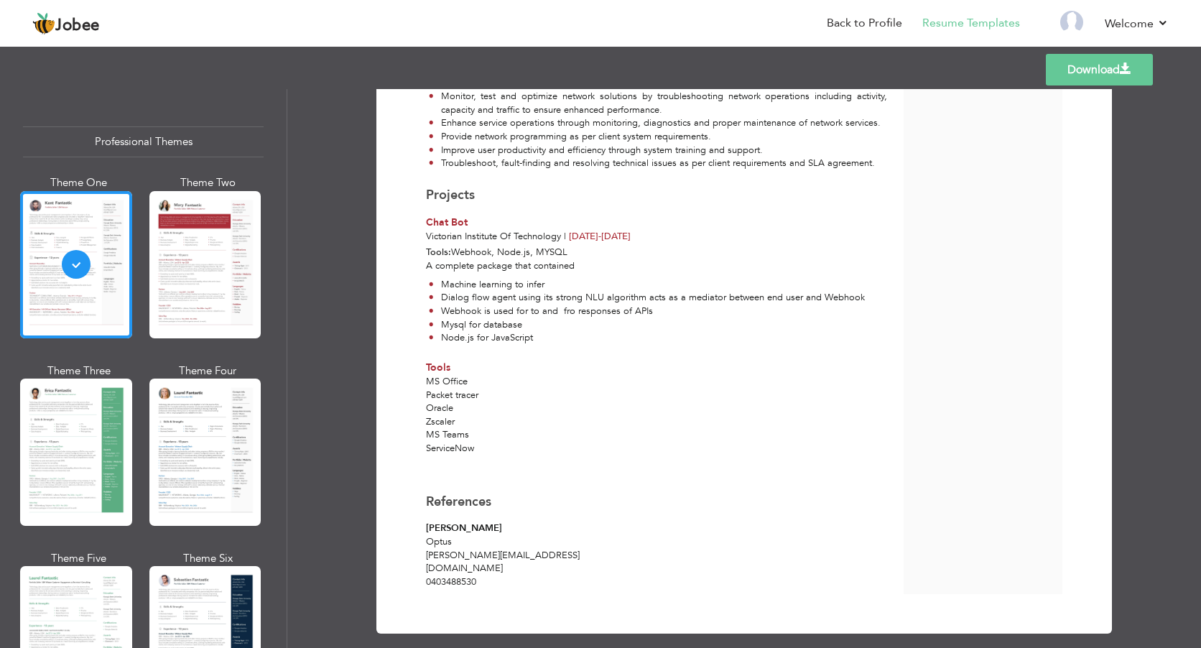
scroll to position [744, 0]
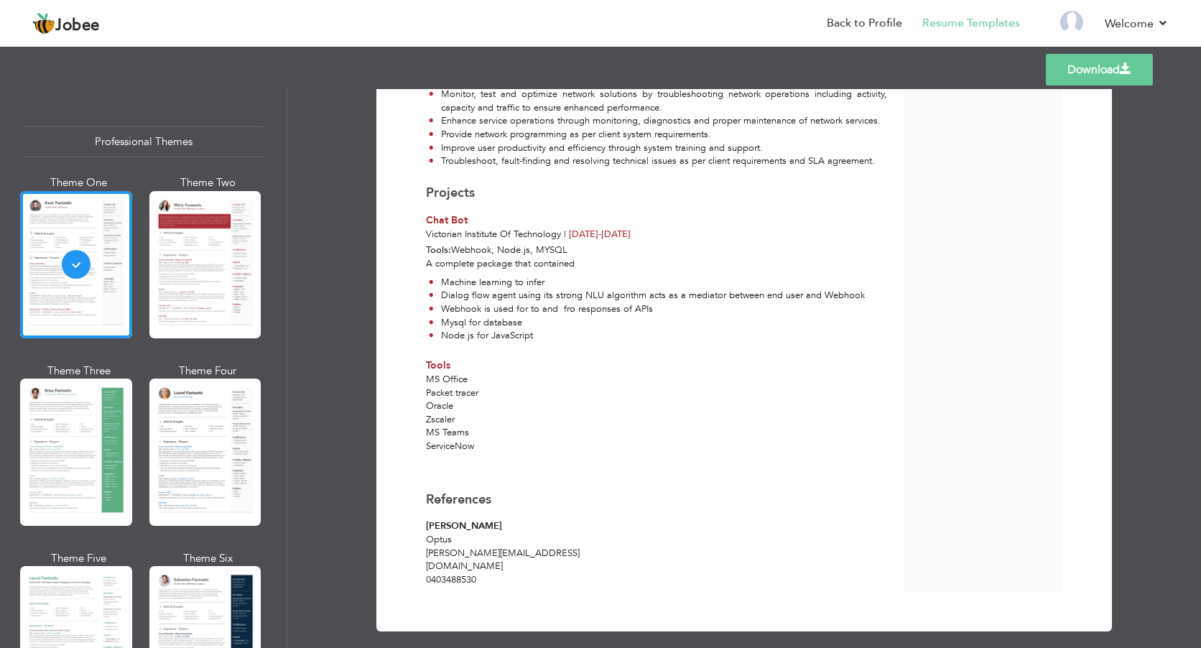
click at [1084, 72] on link "Download" at bounding box center [1099, 70] width 107 height 32
